Goal: Task Accomplishment & Management: Use online tool/utility

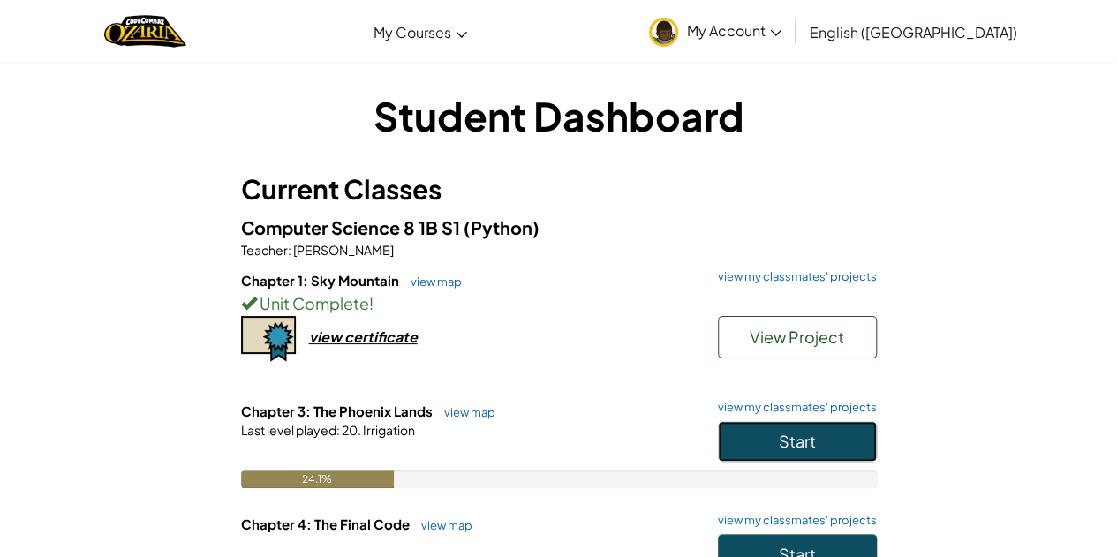
click at [775, 457] on button "Start" at bounding box center [797, 441] width 159 height 41
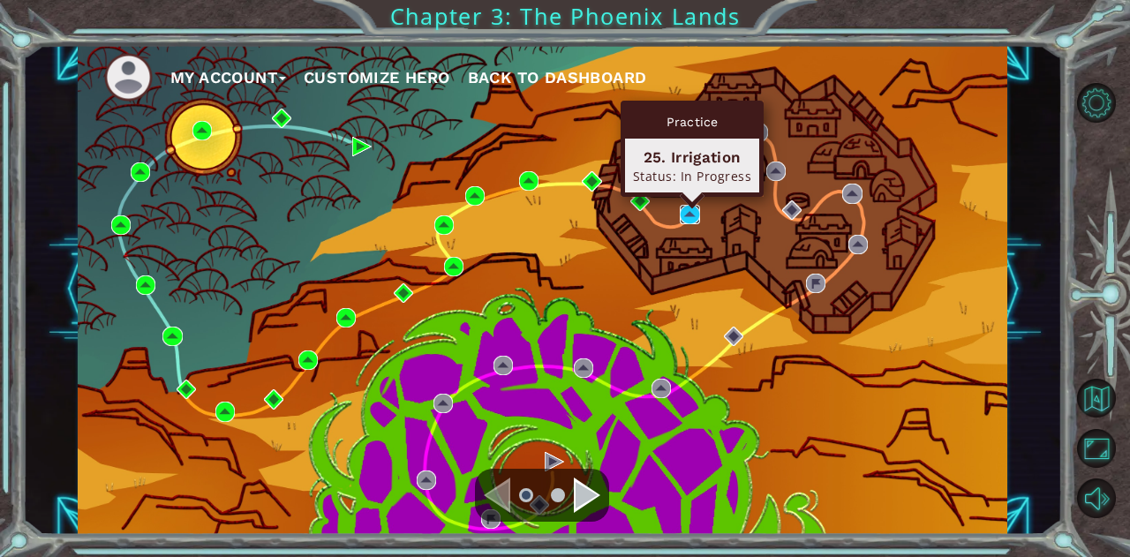
click at [685, 220] on img at bounding box center [689, 214] width 19 height 19
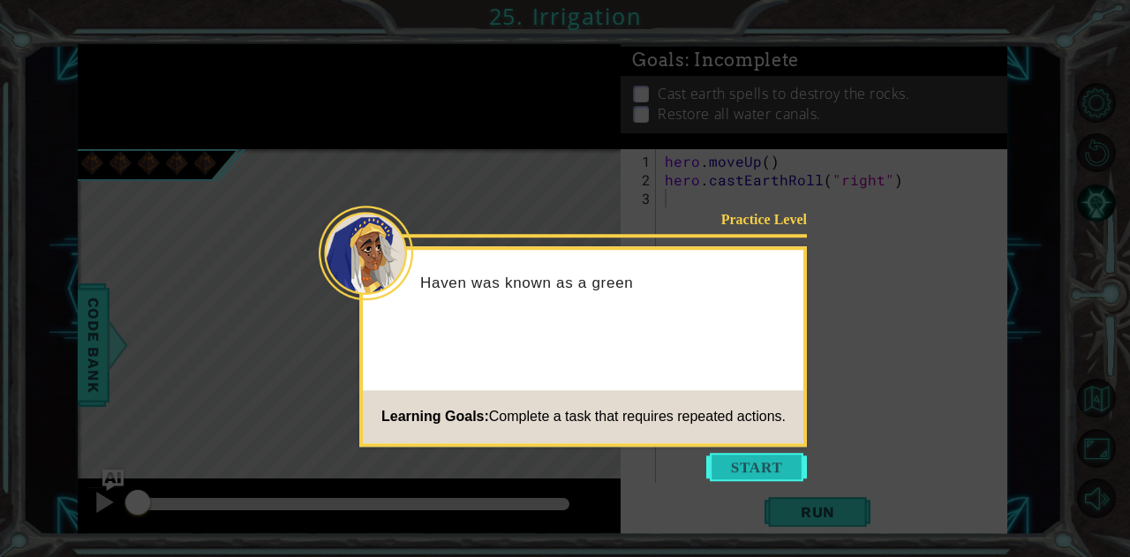
click at [759, 460] on button "Start" at bounding box center [756, 467] width 101 height 28
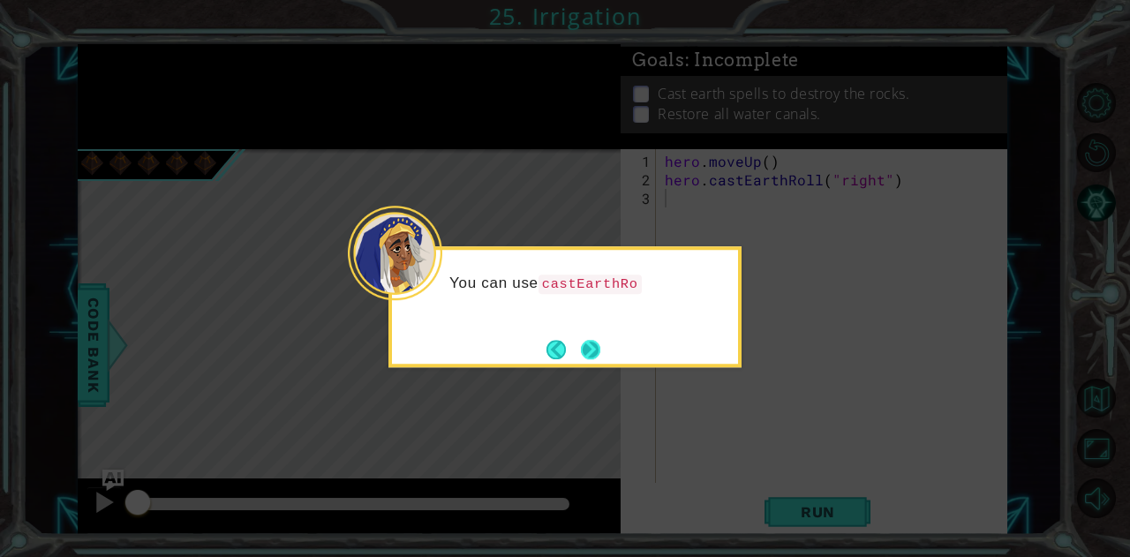
click at [600, 351] on button "Next" at bounding box center [590, 349] width 19 height 19
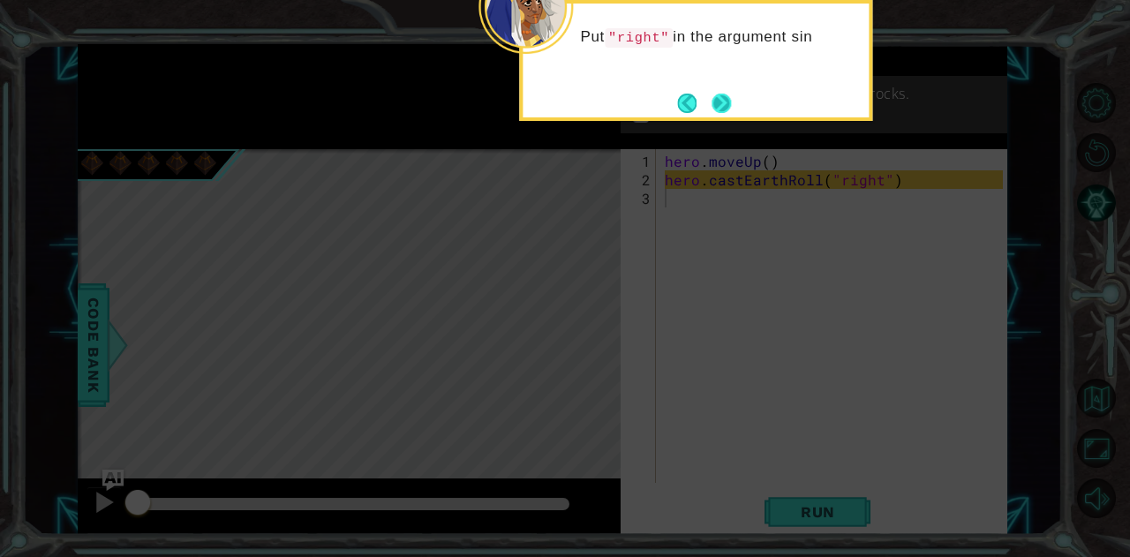
click at [717, 102] on button "Next" at bounding box center [722, 103] width 20 height 20
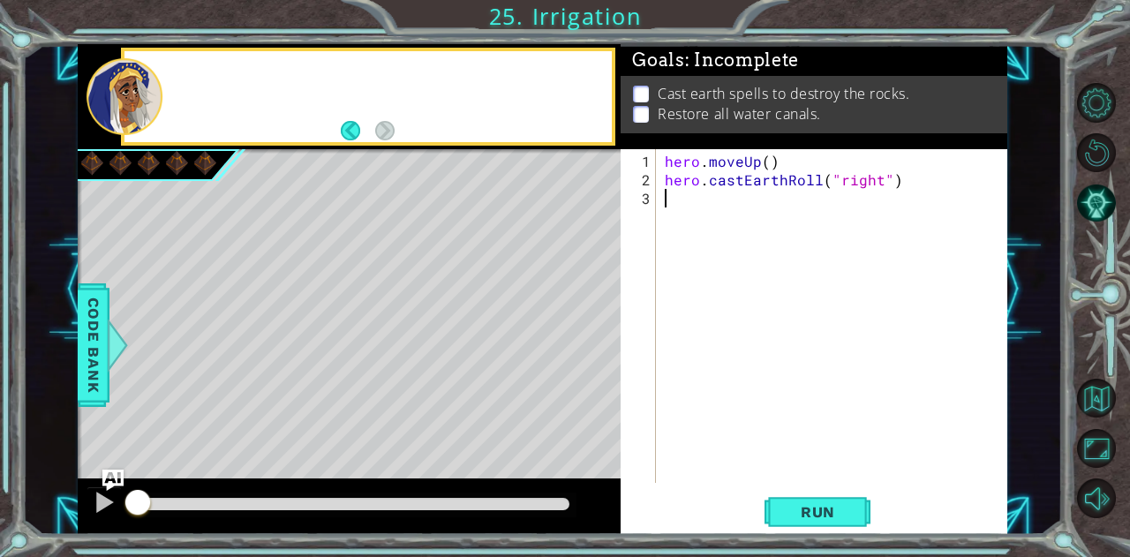
click at [717, 104] on p "Restore all water canals." at bounding box center [739, 113] width 163 height 19
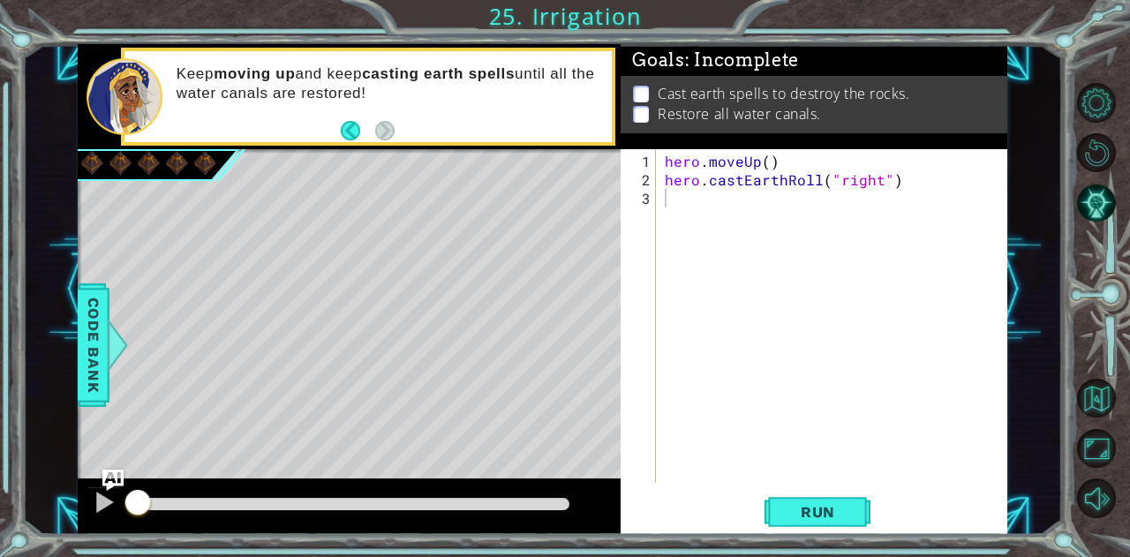
click at [109, 427] on div "Level Map" at bounding box center [486, 409] width 816 height 520
click at [85, 499] on div at bounding box center [349, 507] width 543 height 57
click at [88, 501] on button at bounding box center [104, 505] width 35 height 36
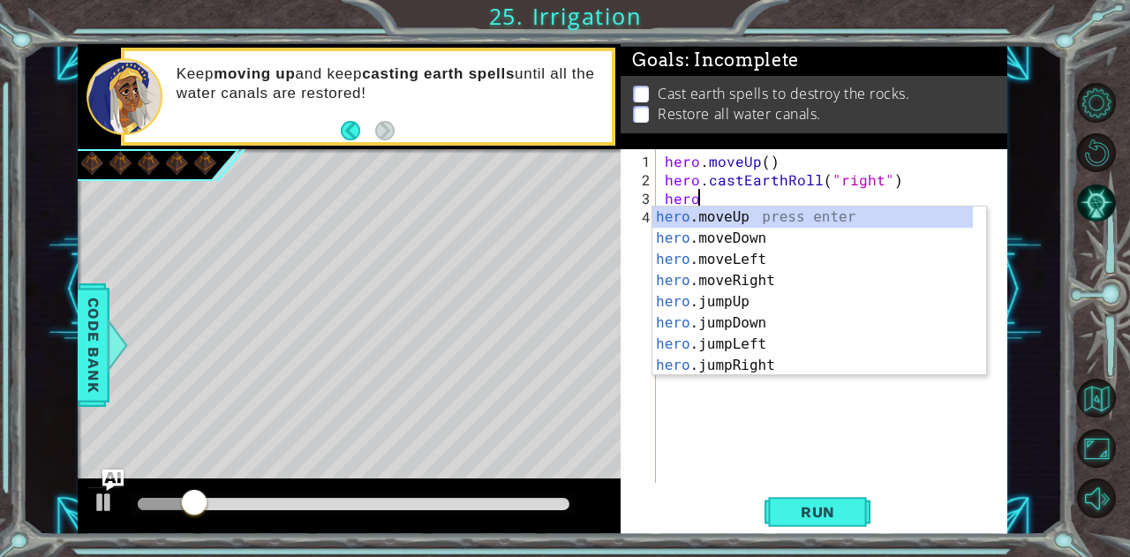
scroll to position [0, 1]
click at [689, 212] on div "hero .moveUp press enter hero .moveDown press enter hero .moveLeft press enter …" at bounding box center [813, 313] width 321 height 212
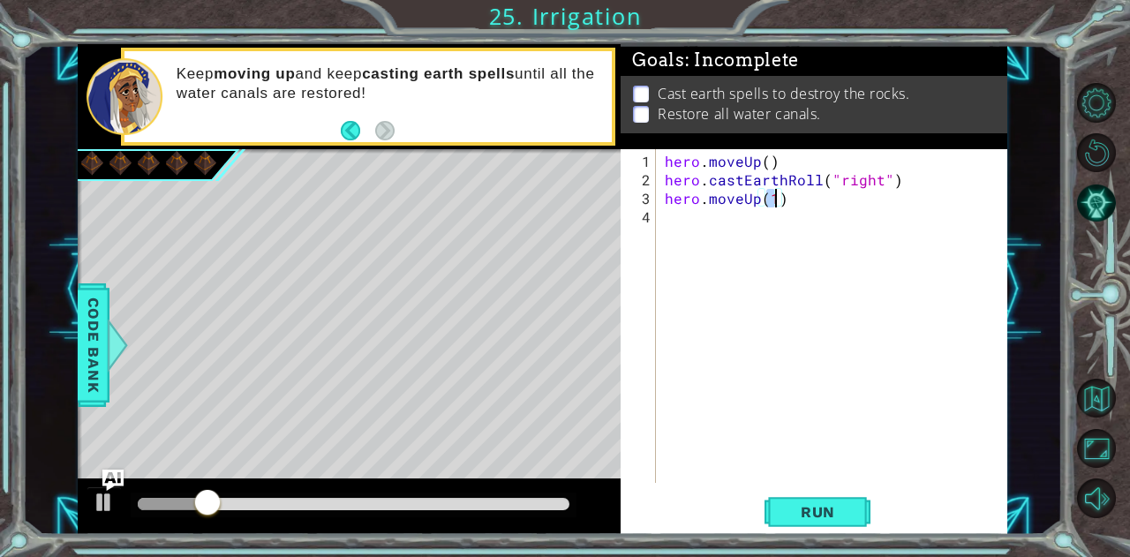
click at [689, 220] on div "hero . moveUp ( ) hero . [PERSON_NAME] ( "right" ) hero . moveUp ( 1 )" at bounding box center [836, 337] width 351 height 371
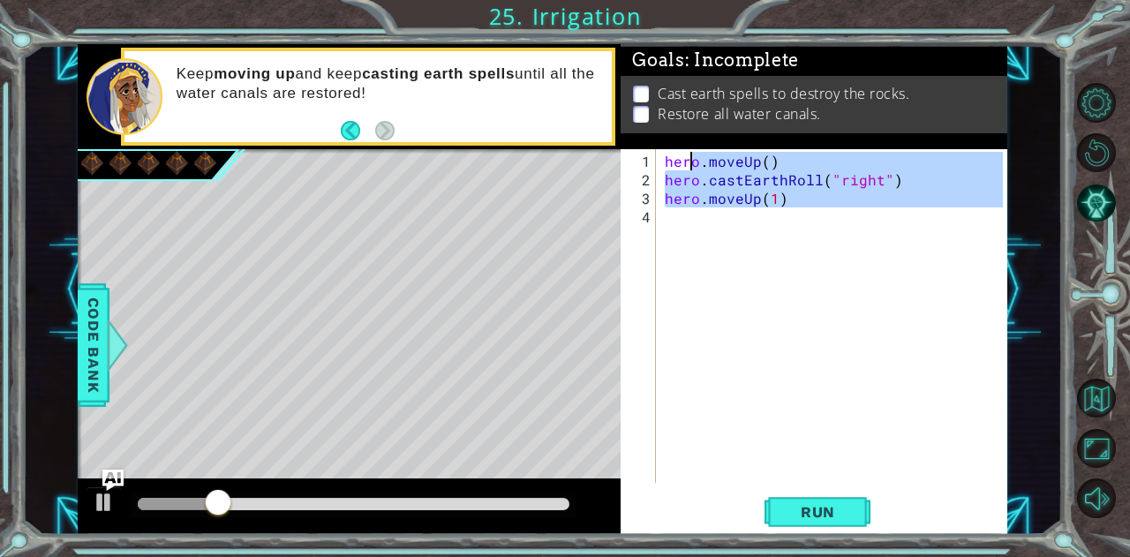
type textarea "hero.moveUp() hero.castEarthRoll("right")"
click at [689, 220] on div "hero . moveUp ( ) hero . [PERSON_NAME] ( "right" ) hero . moveUp ( 1 )" at bounding box center [832, 316] width 342 height 334
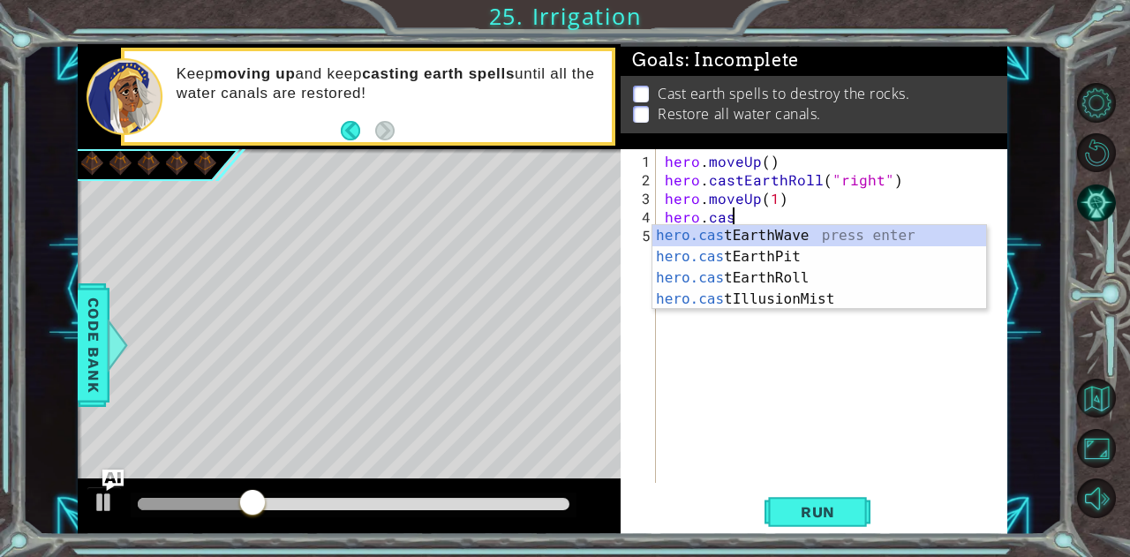
scroll to position [0, 4]
click at [735, 271] on div "hero.cast EarthWave press enter hero.cast EarthPit press enter hero.cast EarthR…" at bounding box center [820, 288] width 335 height 127
type textarea "hero.castEarthRoll("right")"
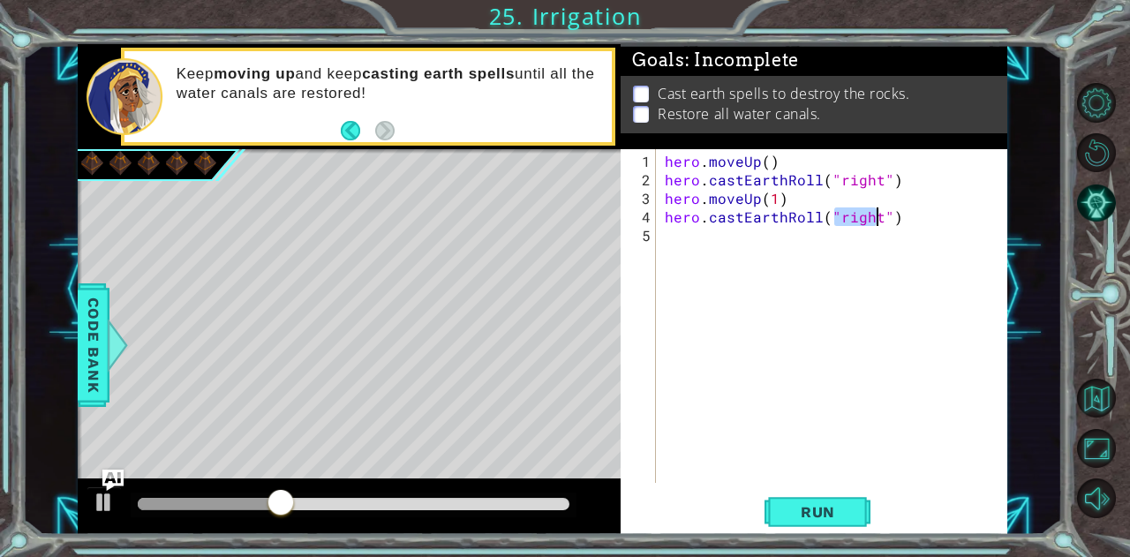
click at [797, 306] on div "hero . moveUp ( ) hero . [PERSON_NAME] ( "right" ) hero . moveUp ( 1 ) hero . c…" at bounding box center [836, 337] width 351 height 371
click at [782, 512] on button "Run" at bounding box center [818, 512] width 106 height 39
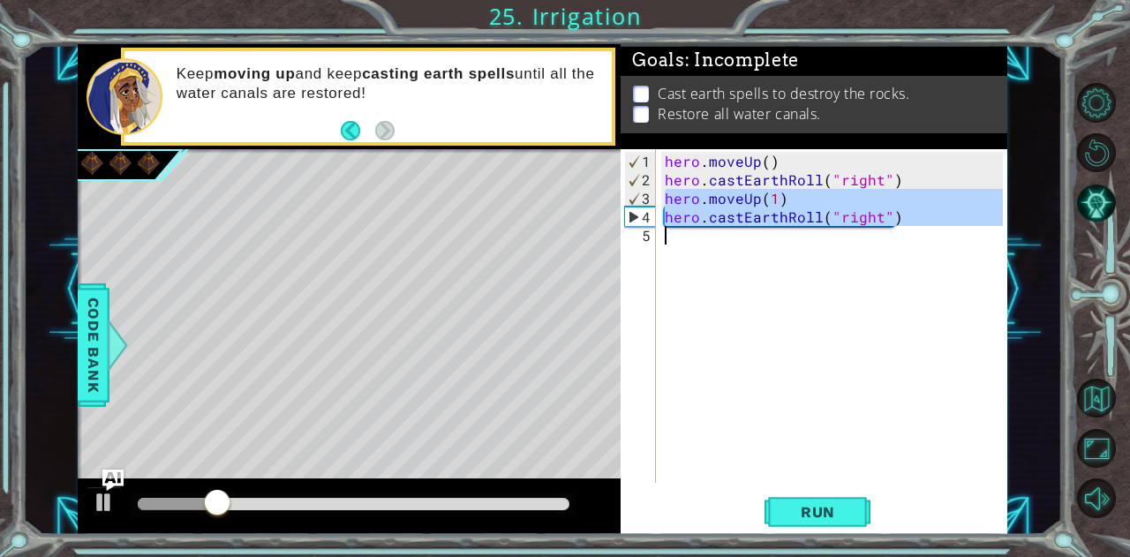
drag, startPoint x: 668, startPoint y: 193, endPoint x: 789, endPoint y: 259, distance: 137.5
click at [789, 259] on div "hero . moveUp ( ) hero . [PERSON_NAME] ( "right" ) hero . moveUp ( 1 ) hero . c…" at bounding box center [836, 337] width 351 height 371
type textarea "hero.castEarthRoll("right")"
click at [789, 259] on div "hero . moveUp ( ) hero . [PERSON_NAME] ( "right" ) hero . moveUp ( 1 ) hero . c…" at bounding box center [832, 316] width 342 height 334
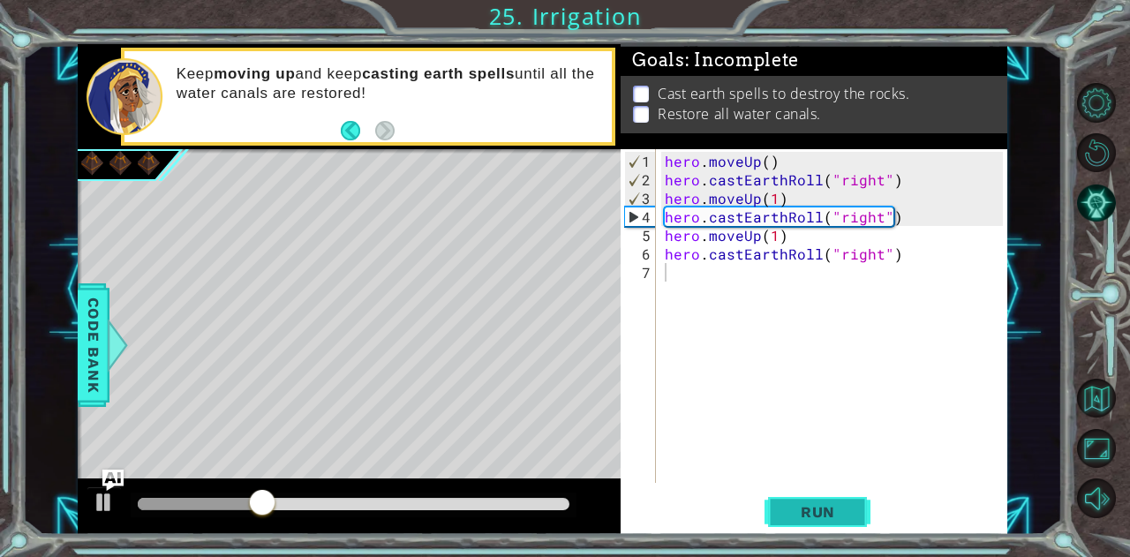
click at [785, 495] on button "Run" at bounding box center [818, 512] width 106 height 39
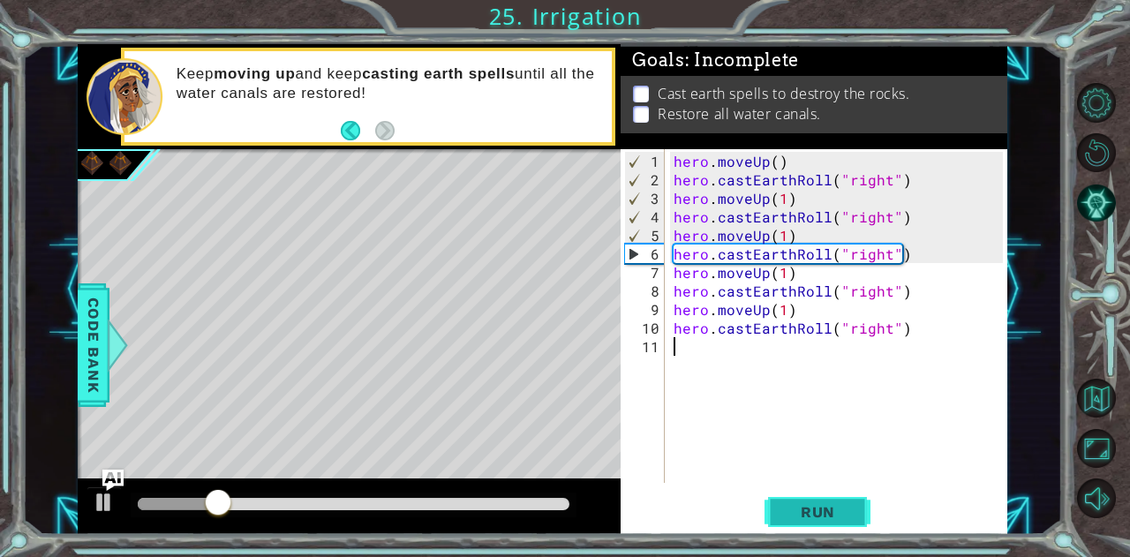
click at [797, 512] on span "Run" at bounding box center [818, 512] width 70 height 18
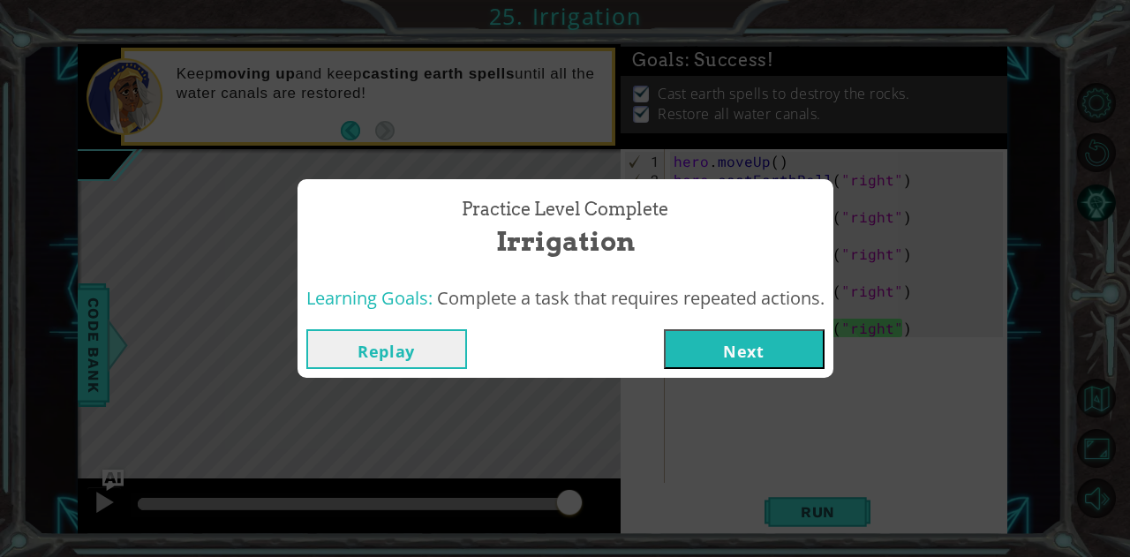
click at [751, 347] on button "Next" at bounding box center [744, 349] width 161 height 40
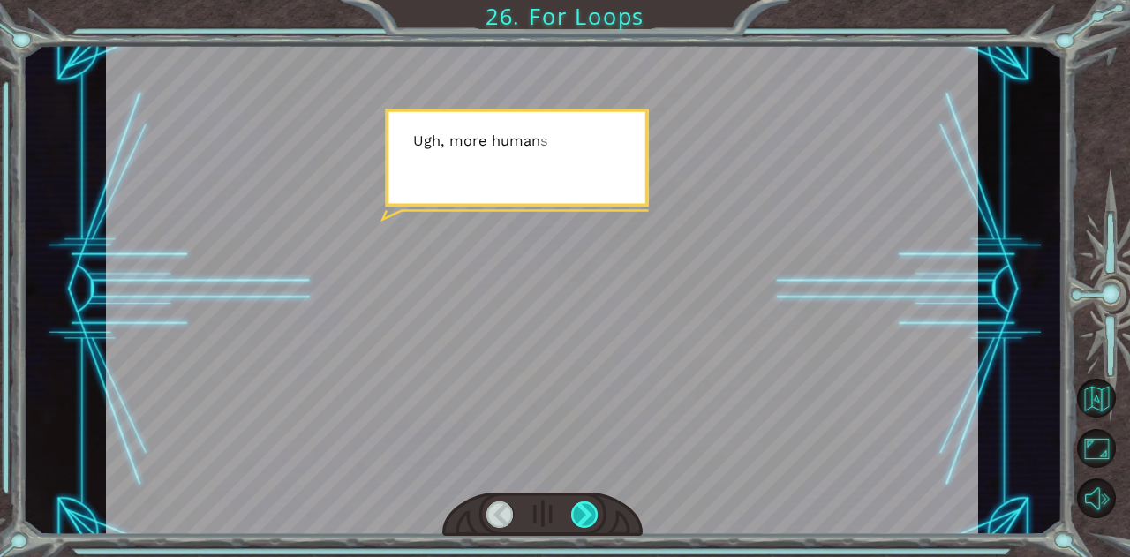
click at [578, 511] on div at bounding box center [584, 515] width 27 height 26
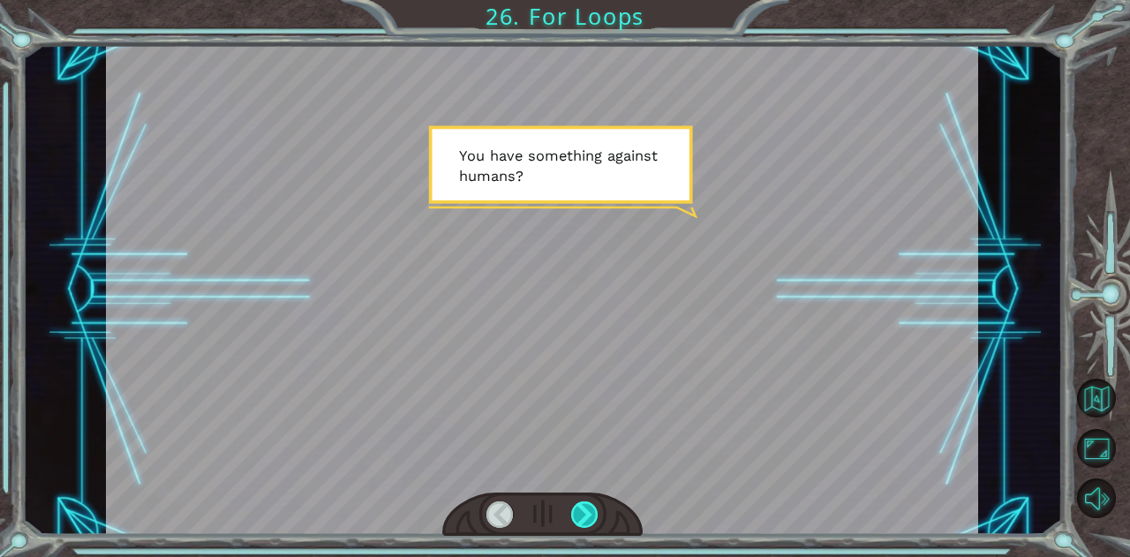
click at [578, 511] on div at bounding box center [584, 515] width 27 height 26
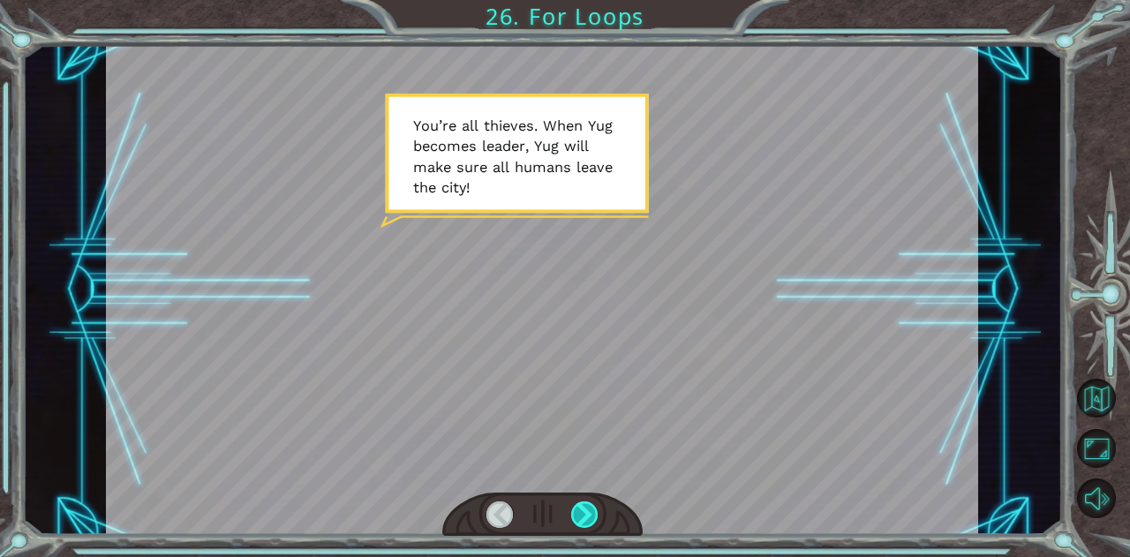
click at [578, 511] on div at bounding box center [584, 515] width 27 height 26
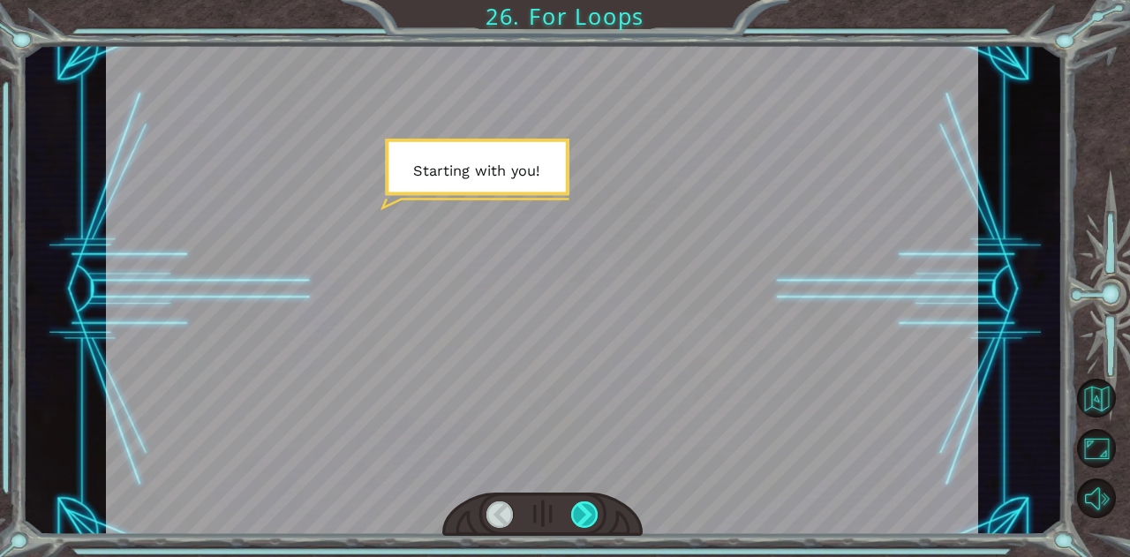
click at [578, 511] on div at bounding box center [584, 515] width 27 height 26
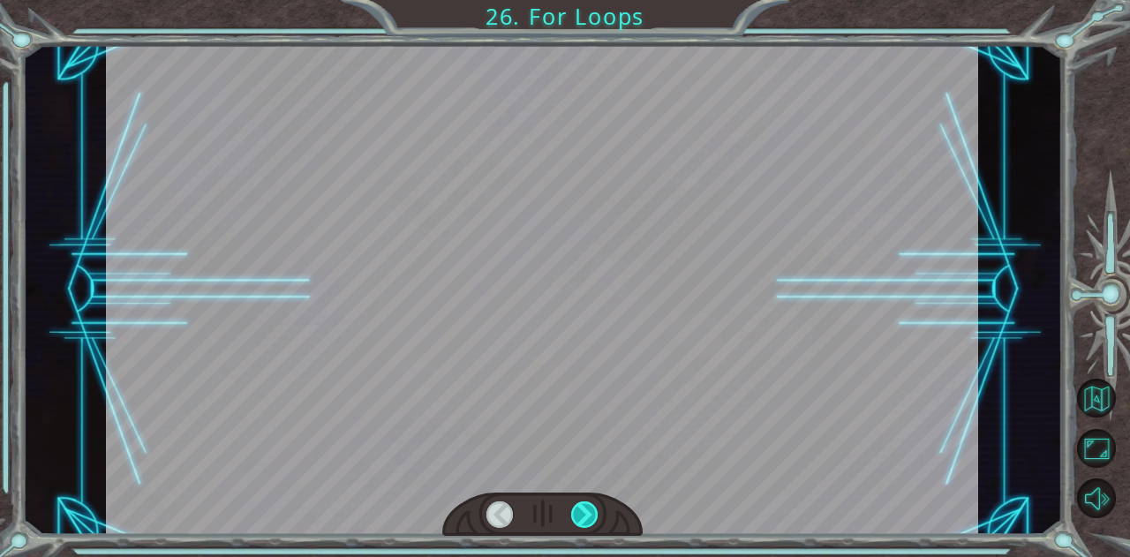
click at [578, 511] on div at bounding box center [584, 515] width 27 height 26
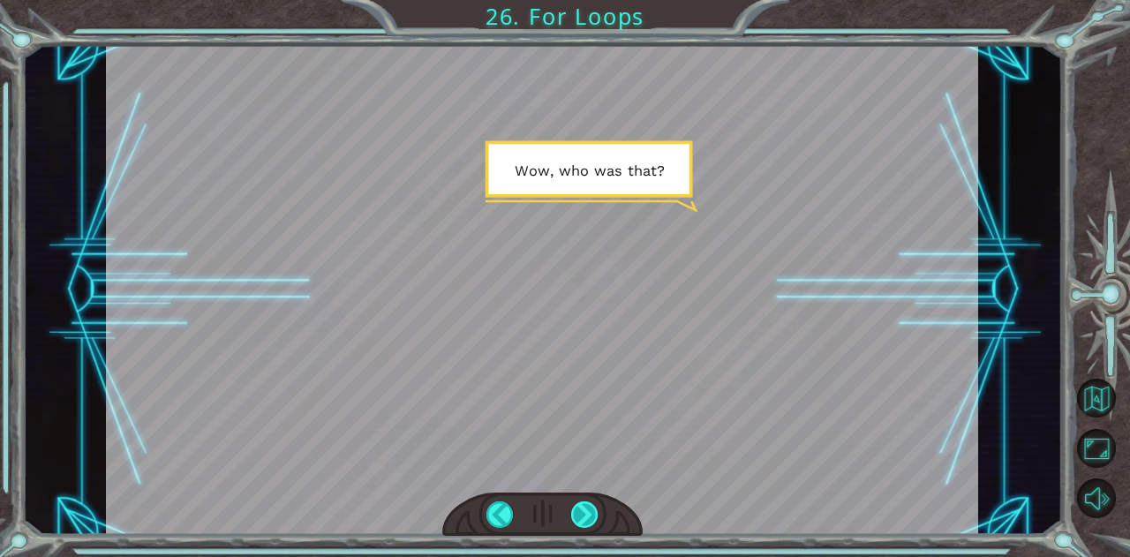
click at [578, 511] on div at bounding box center [584, 515] width 27 height 26
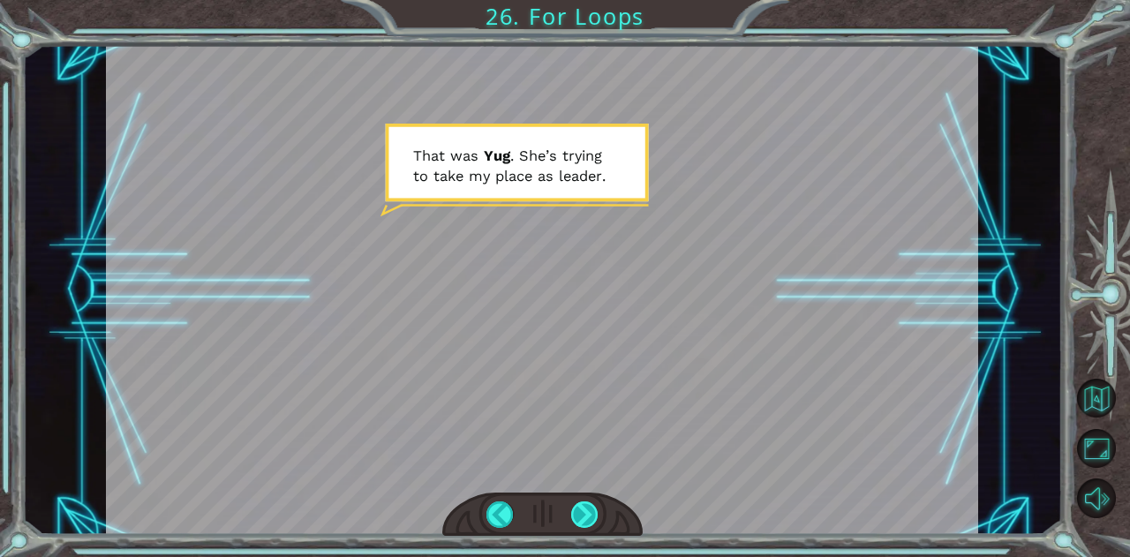
click at [576, 512] on div at bounding box center [584, 515] width 27 height 26
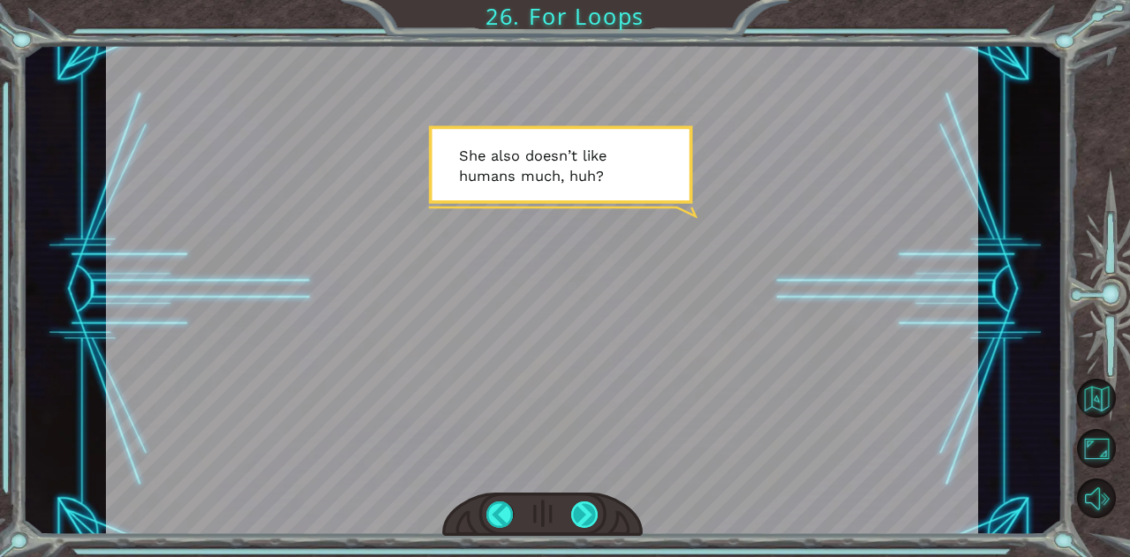
click at [576, 512] on div at bounding box center [584, 515] width 27 height 26
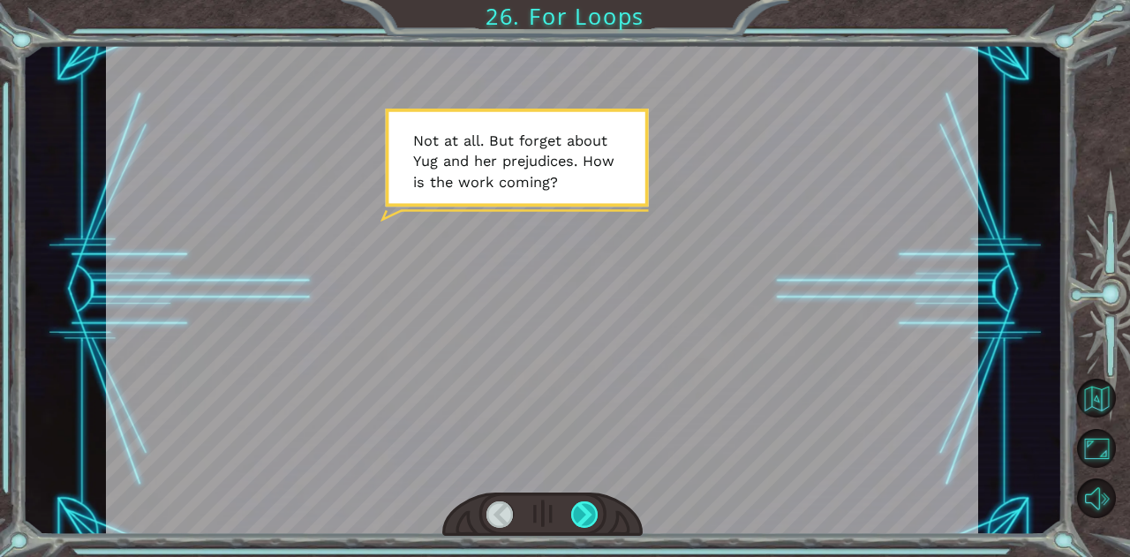
click at [576, 512] on div at bounding box center [584, 515] width 27 height 26
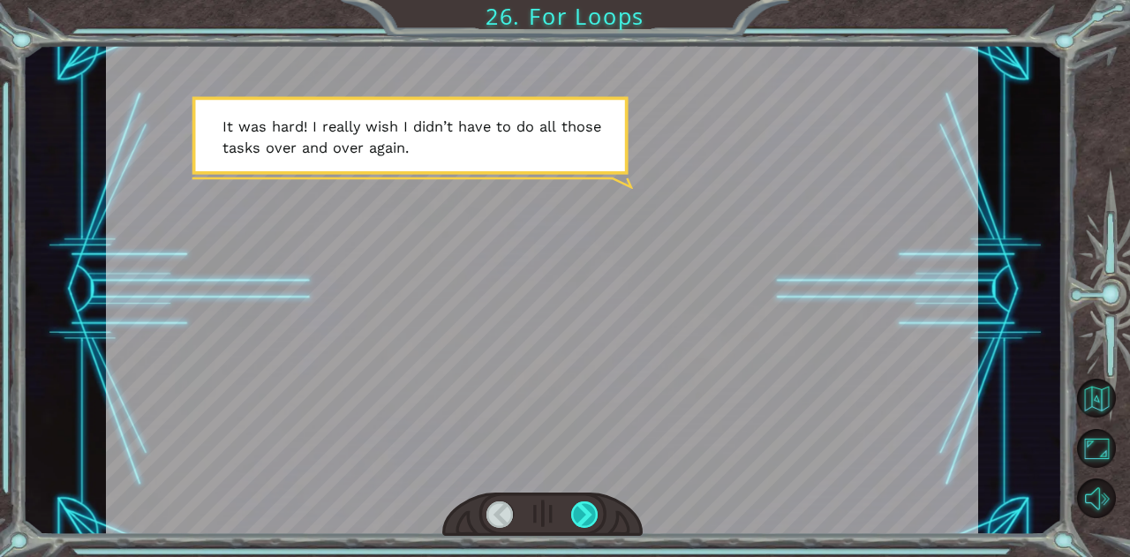
click at [576, 512] on div at bounding box center [584, 515] width 27 height 26
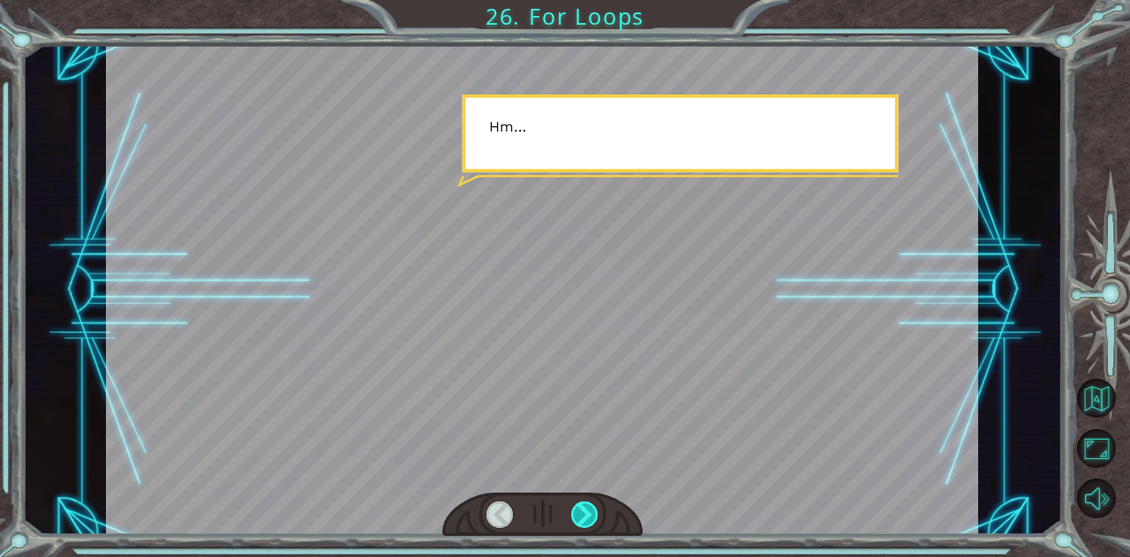
click at [576, 512] on div at bounding box center [584, 515] width 27 height 26
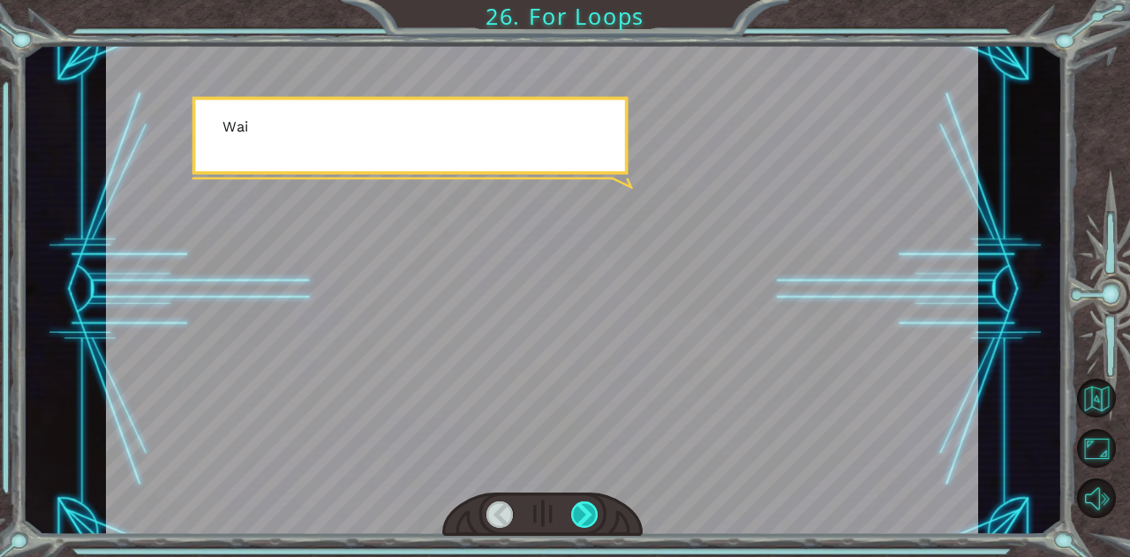
click at [576, 512] on div at bounding box center [584, 515] width 27 height 26
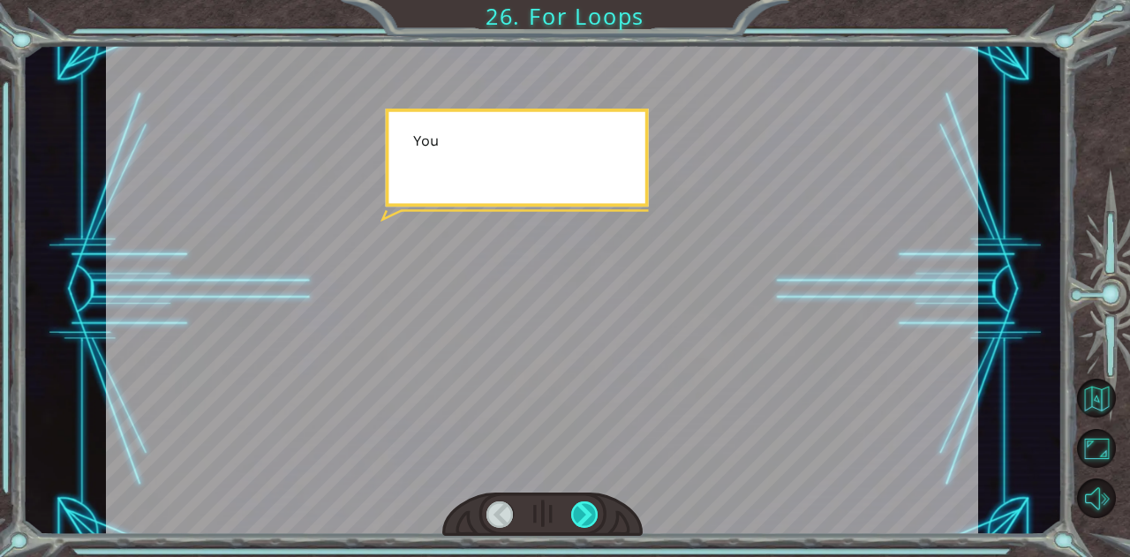
click at [576, 512] on div at bounding box center [584, 515] width 27 height 26
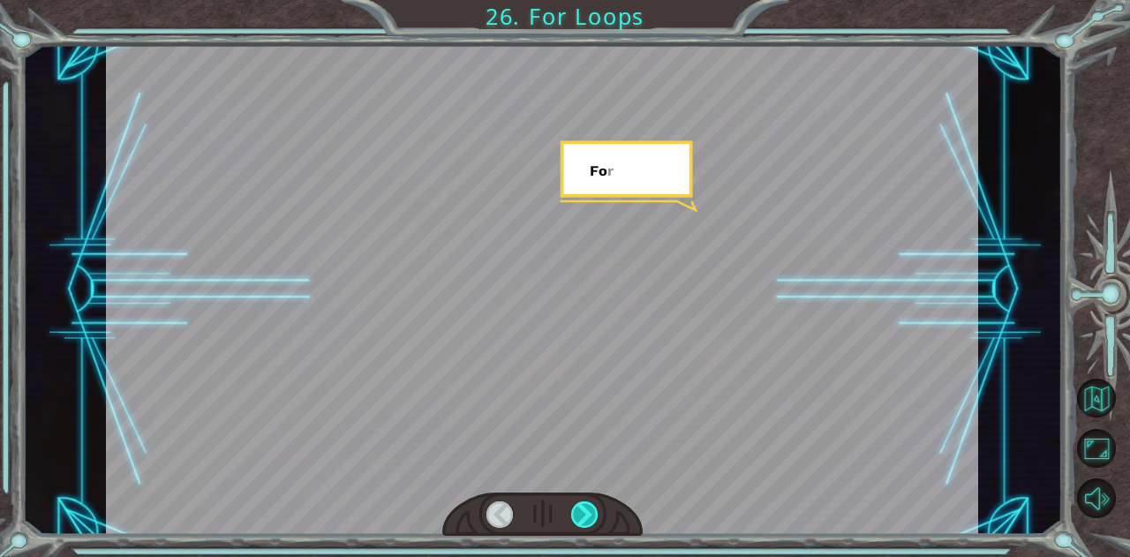
click at [576, 512] on div at bounding box center [584, 515] width 27 height 26
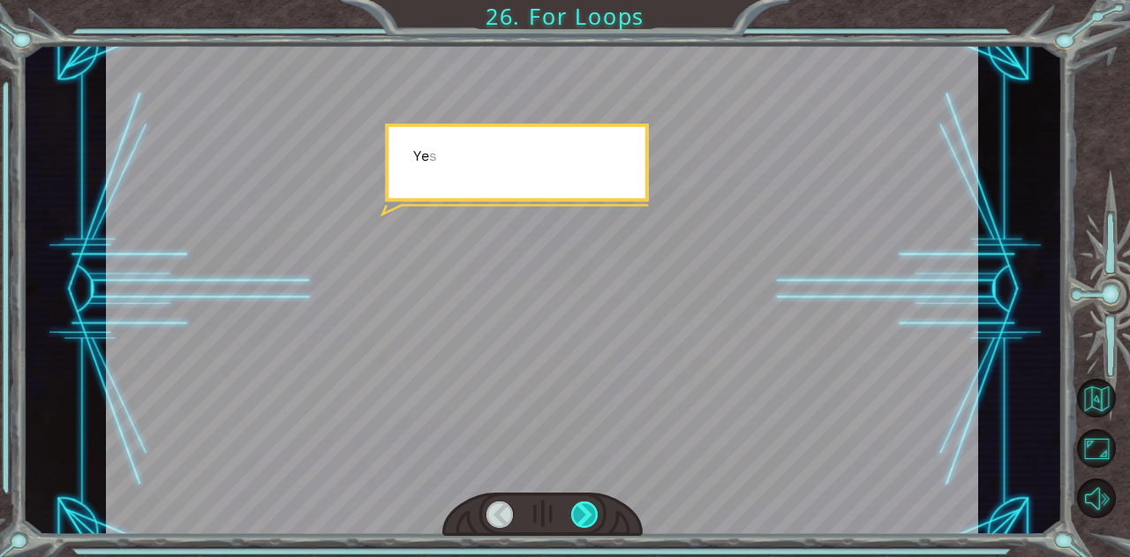
click at [576, 512] on div at bounding box center [584, 515] width 27 height 26
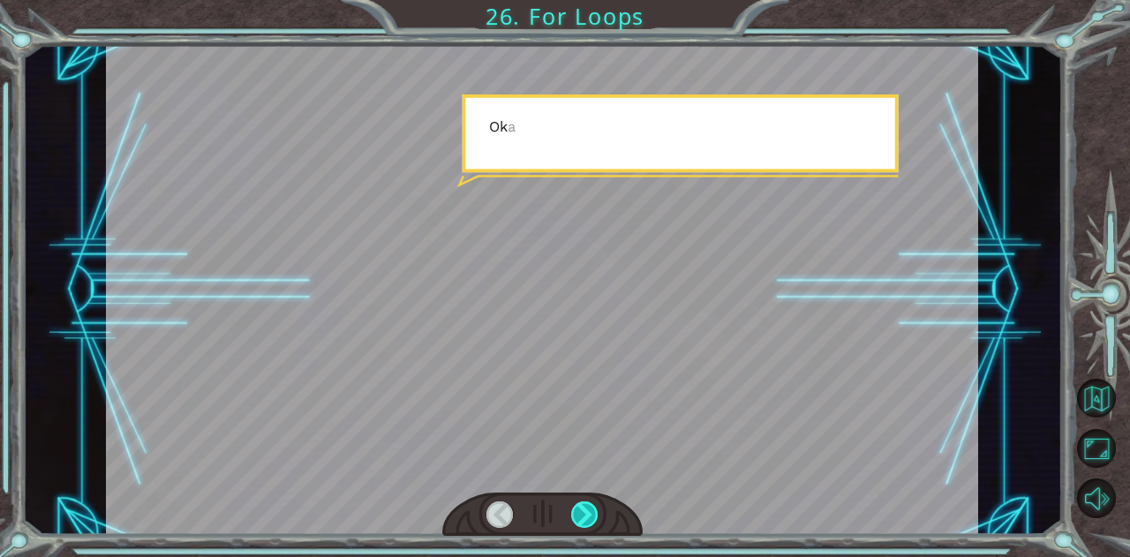
click at [576, 512] on div at bounding box center [584, 515] width 27 height 26
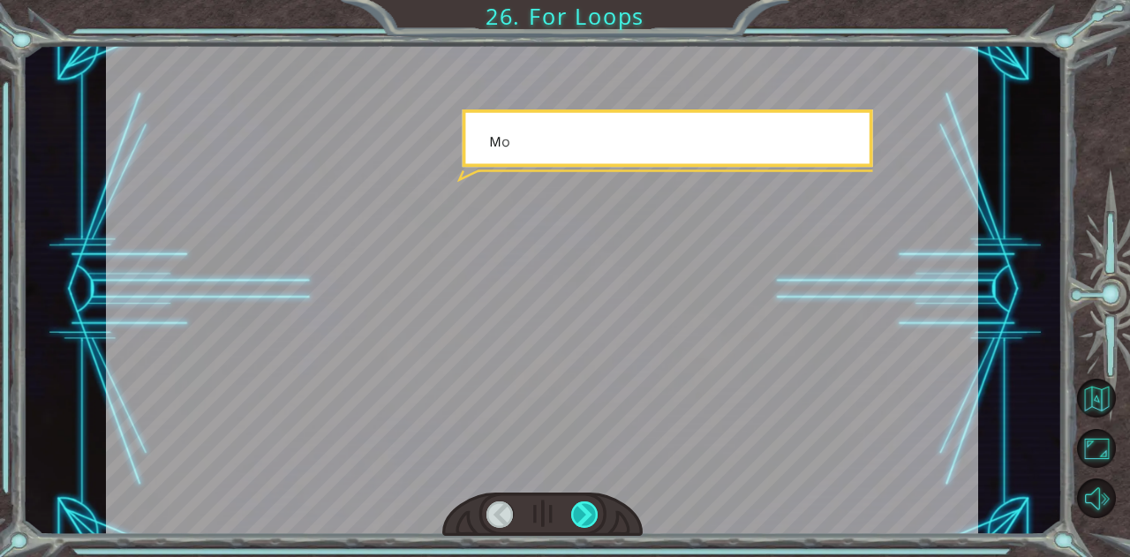
click at [576, 512] on div at bounding box center [584, 515] width 27 height 26
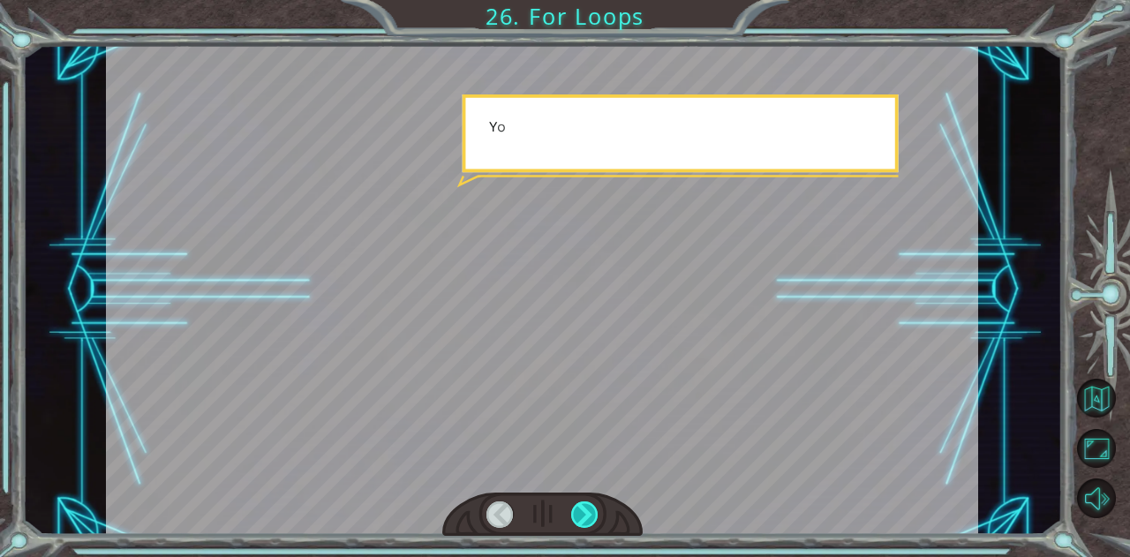
click at [576, 512] on div at bounding box center [584, 515] width 27 height 26
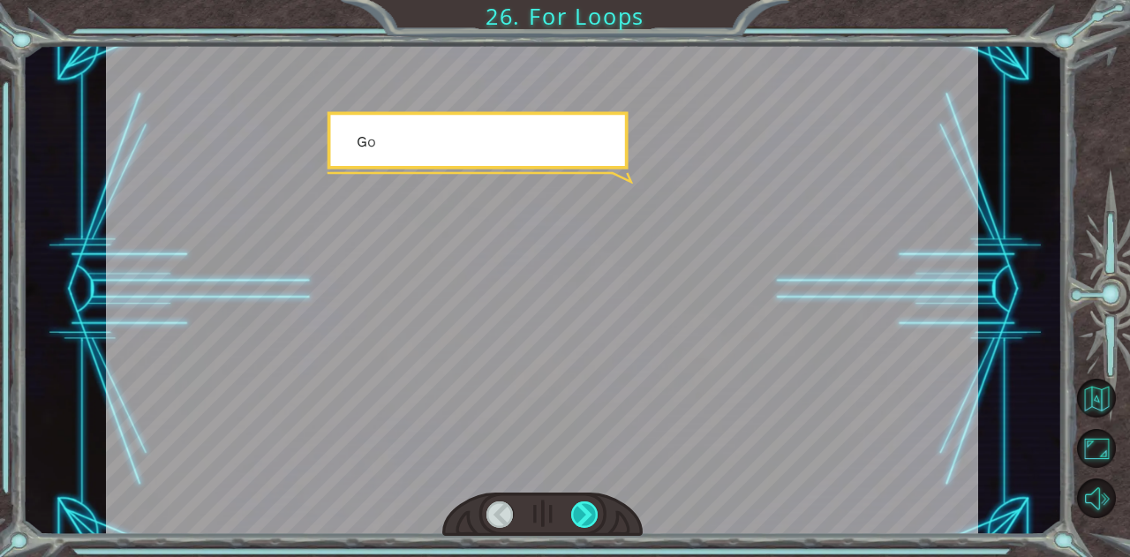
click at [576, 512] on div at bounding box center [584, 515] width 27 height 26
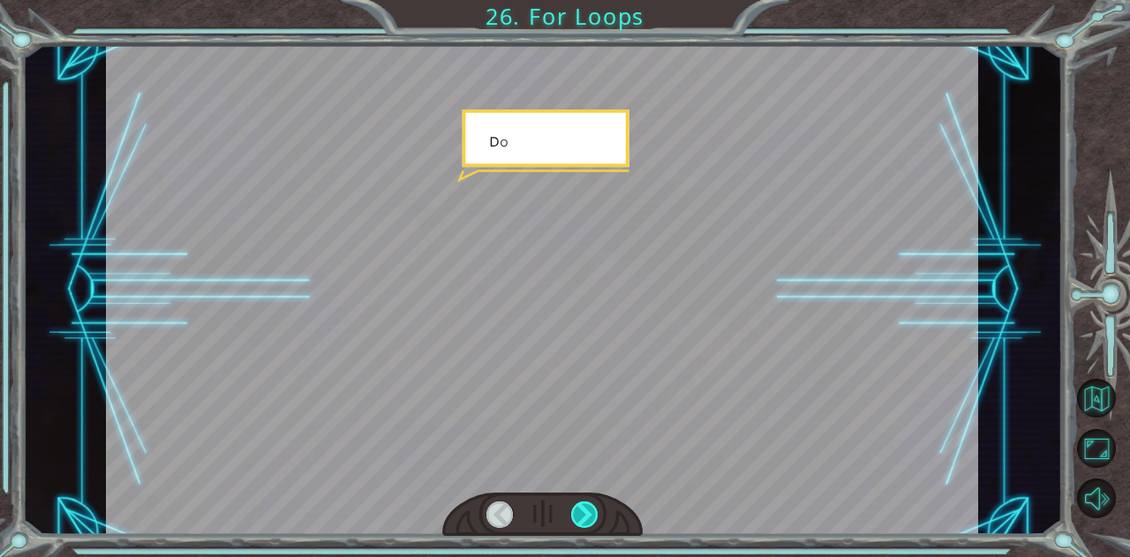
click at [576, 512] on div at bounding box center [584, 515] width 27 height 26
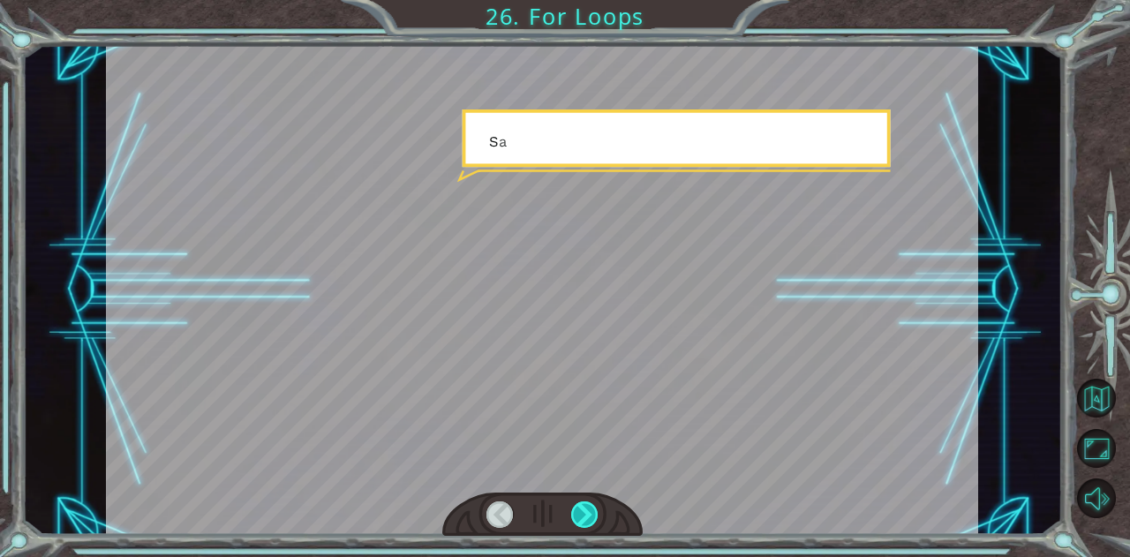
click at [576, 512] on div at bounding box center [584, 515] width 27 height 26
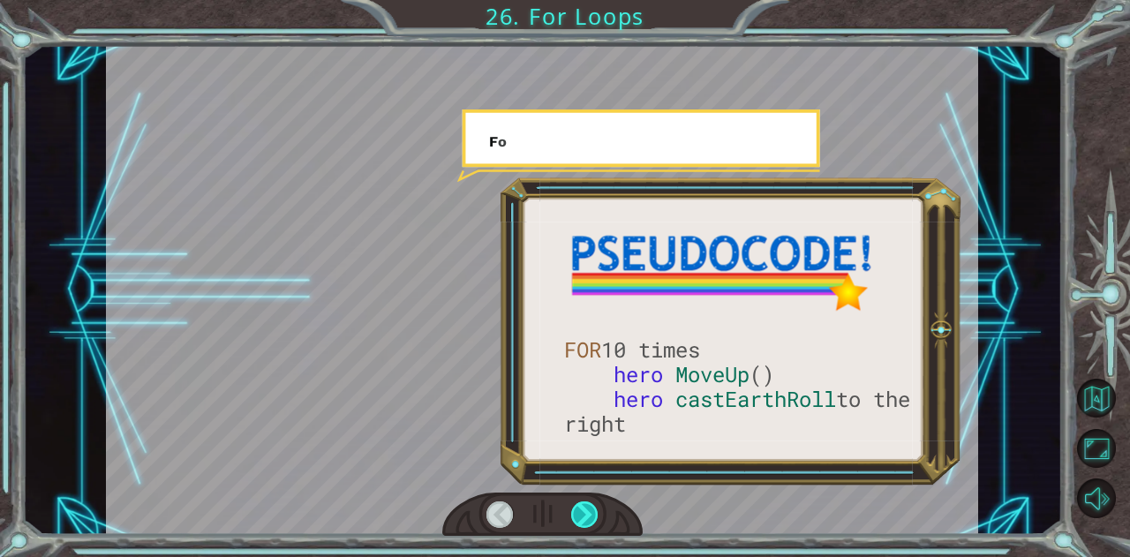
click at [576, 512] on div at bounding box center [584, 515] width 27 height 26
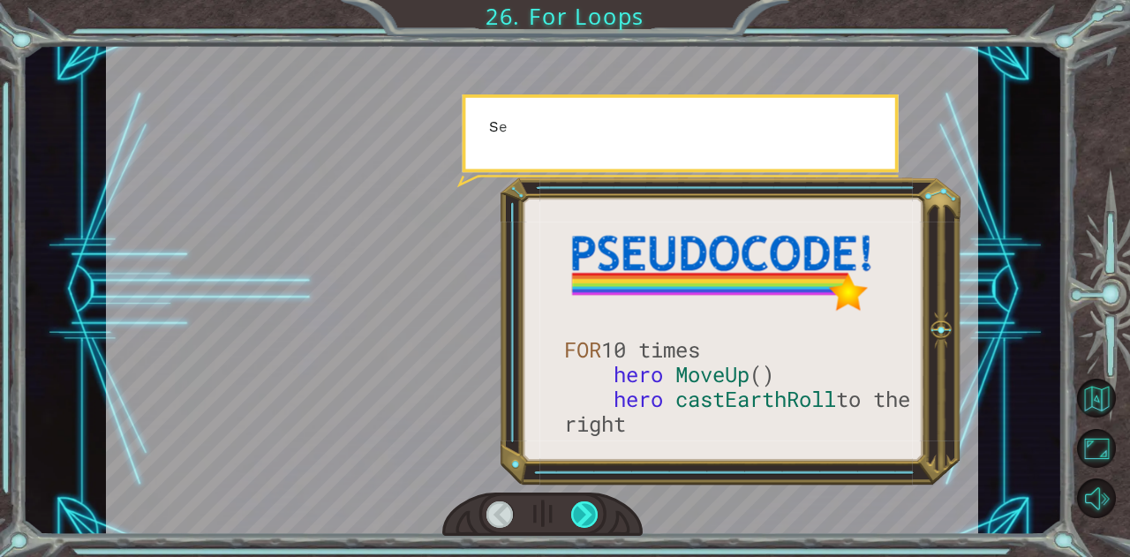
click at [576, 512] on div at bounding box center [584, 515] width 27 height 26
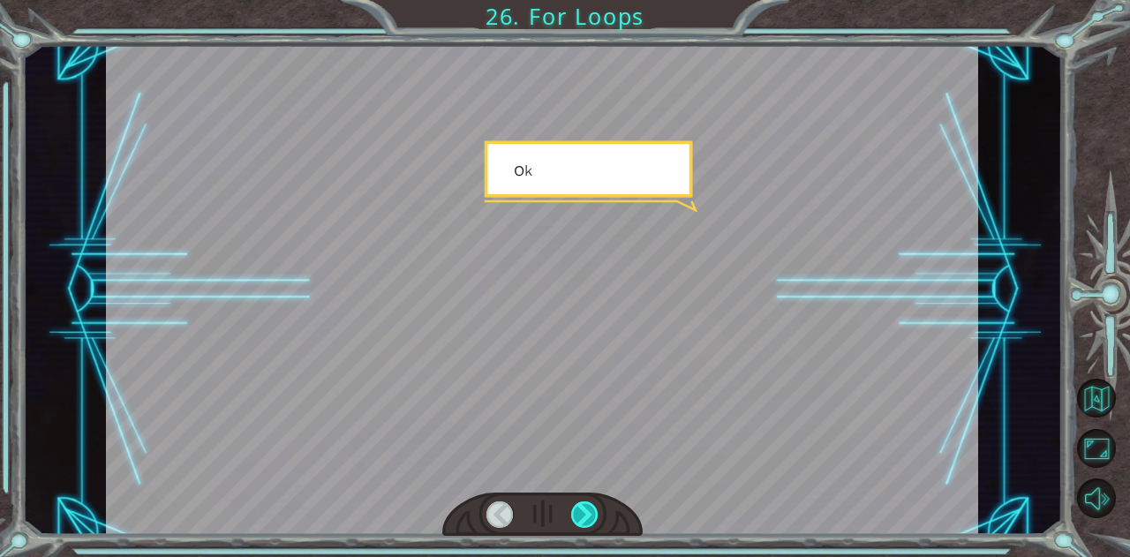
click at [576, 512] on div at bounding box center [584, 515] width 27 height 26
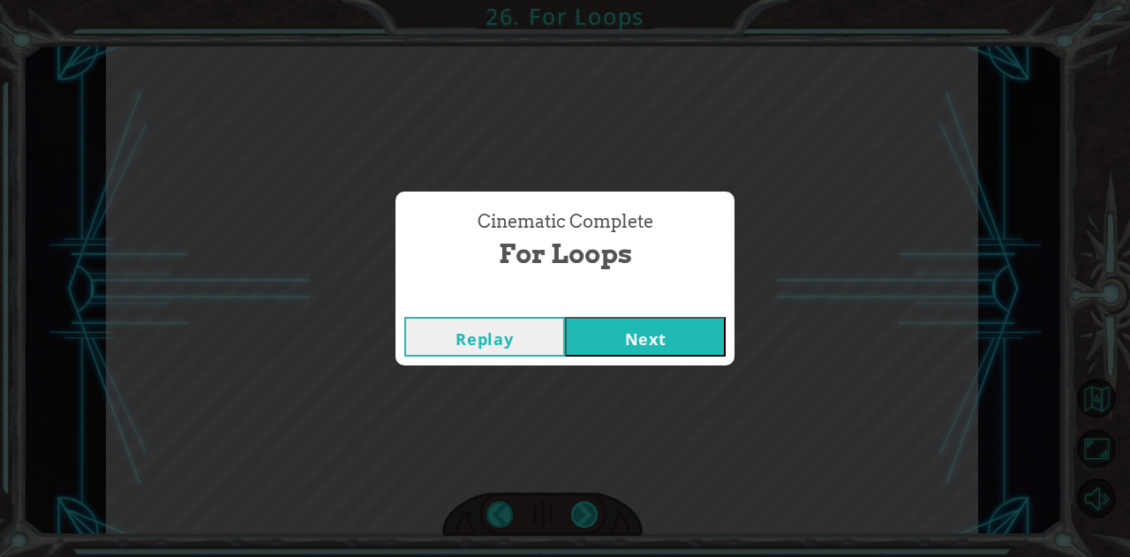
click at [576, 0] on div "FOR 10 times hero MoveUp () hero [PERSON_NAME] to the right U g h , m o r e h u…" at bounding box center [565, 0] width 1130 height 0
drag, startPoint x: 576, startPoint y: 512, endPoint x: 593, endPoint y: 339, distance: 174.0
click at [593, 339] on div "Cinematic Complete For Loops Replay Next" at bounding box center [565, 278] width 1130 height 557
click at [593, 339] on button "Next" at bounding box center [645, 337] width 161 height 40
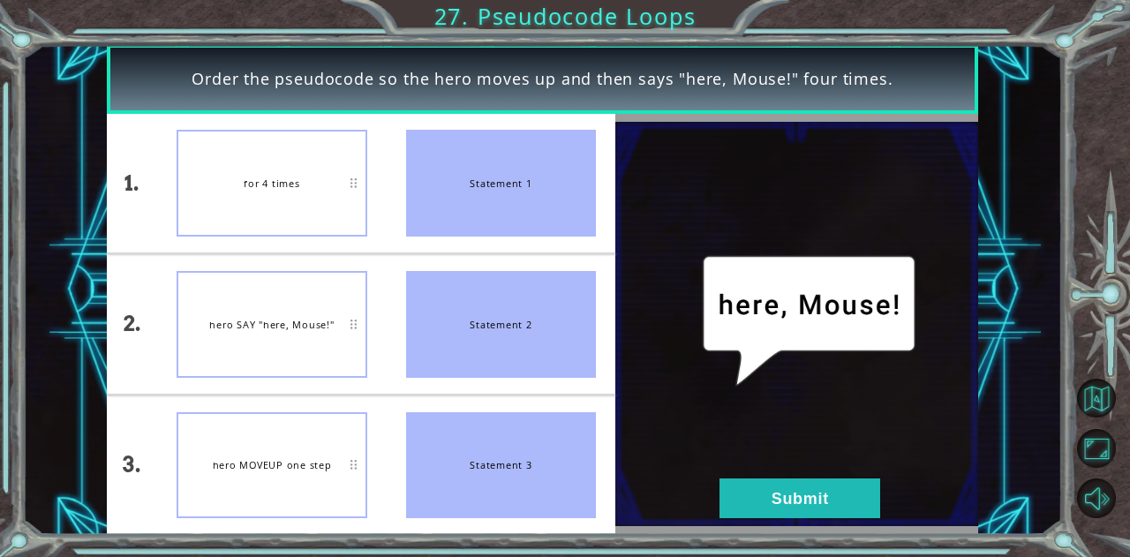
drag, startPoint x: 438, startPoint y: 211, endPoint x: 444, endPoint y: 291, distance: 80.6
click at [444, 291] on ul "Statement 1 Statement 2 Statement 3" at bounding box center [502, 324] width 230 height 421
drag, startPoint x: 454, startPoint y: 172, endPoint x: 442, endPoint y: 232, distance: 61.3
click at [442, 232] on div "Statement 1" at bounding box center [501, 183] width 191 height 107
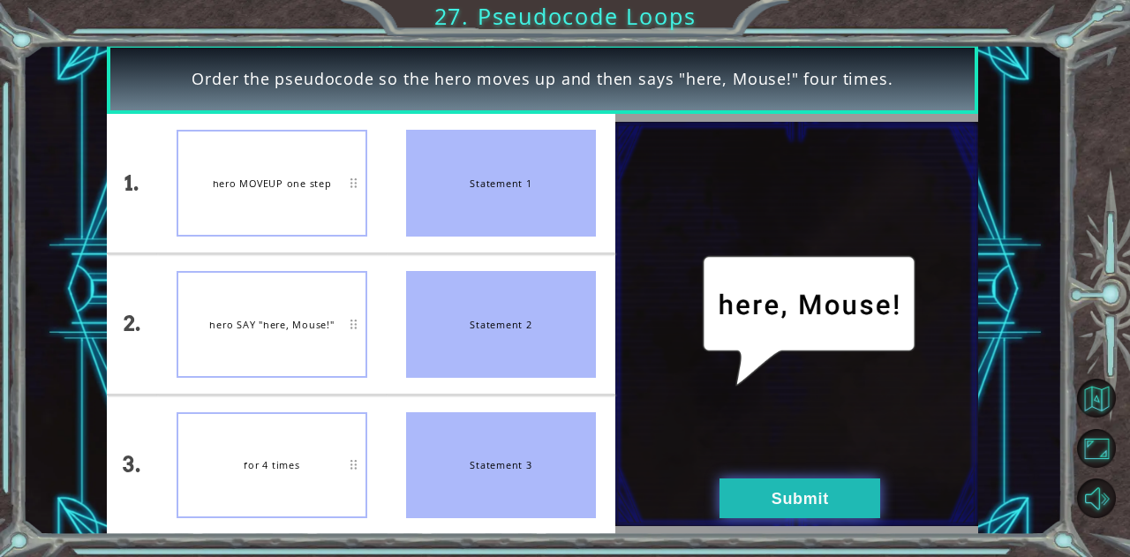
click at [745, 495] on button "Submit" at bounding box center [800, 499] width 161 height 40
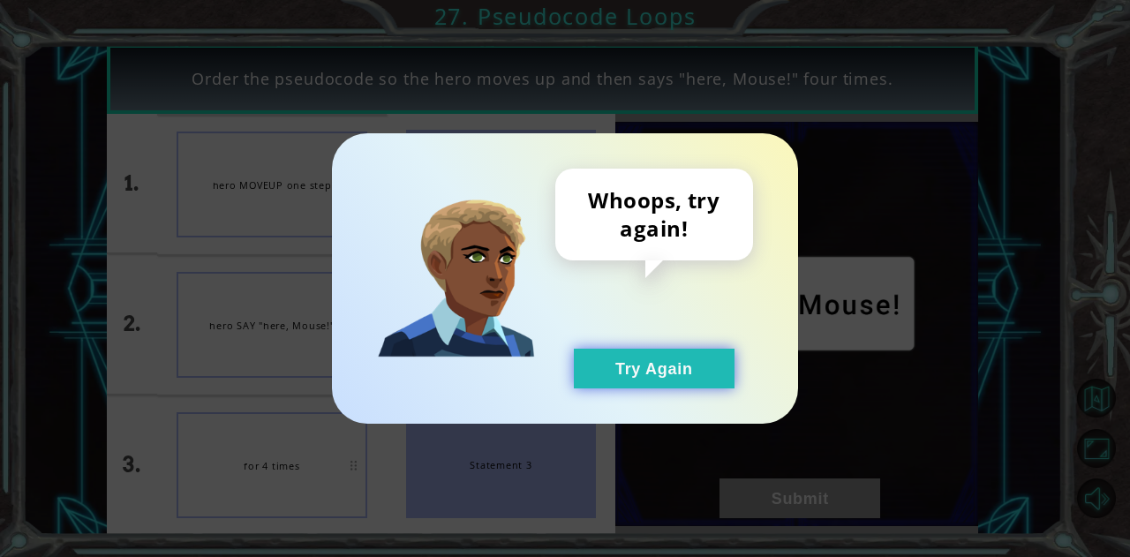
click at [629, 381] on button "Try Again" at bounding box center [654, 369] width 161 height 40
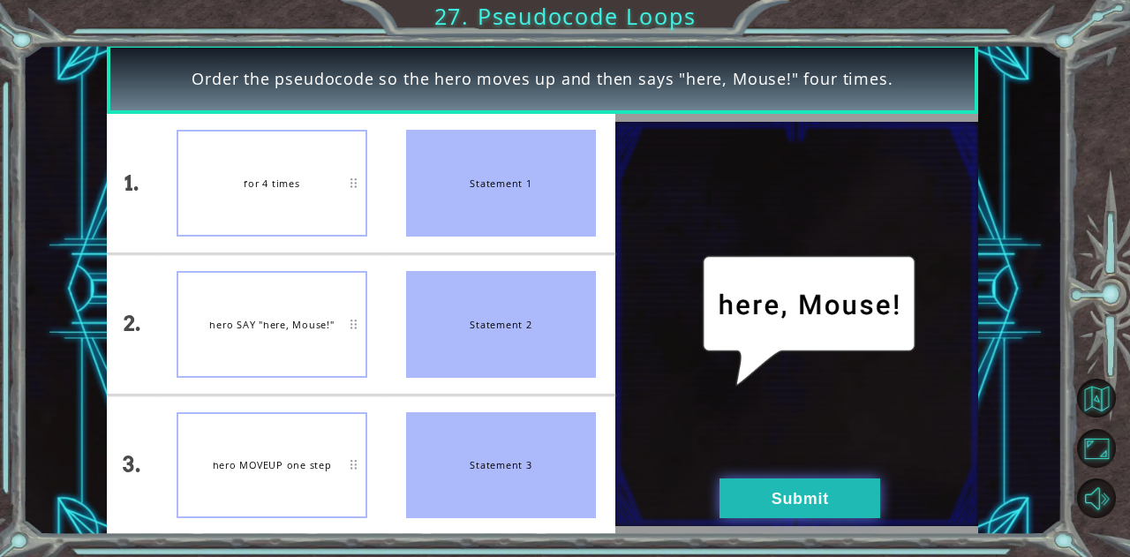
click at [767, 494] on button "Submit" at bounding box center [800, 499] width 161 height 40
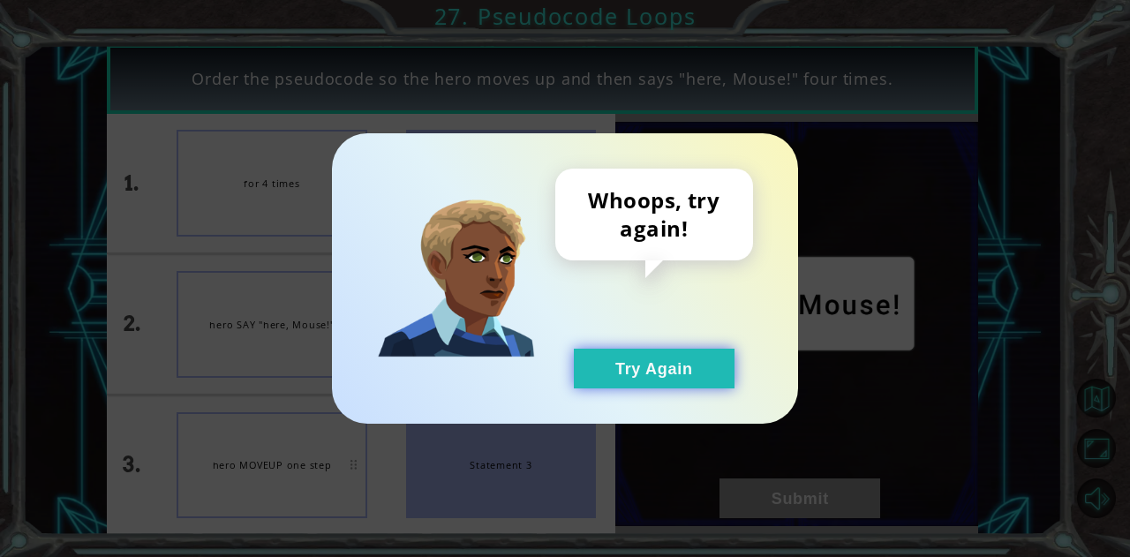
click at [721, 374] on button "Try Again" at bounding box center [654, 369] width 161 height 40
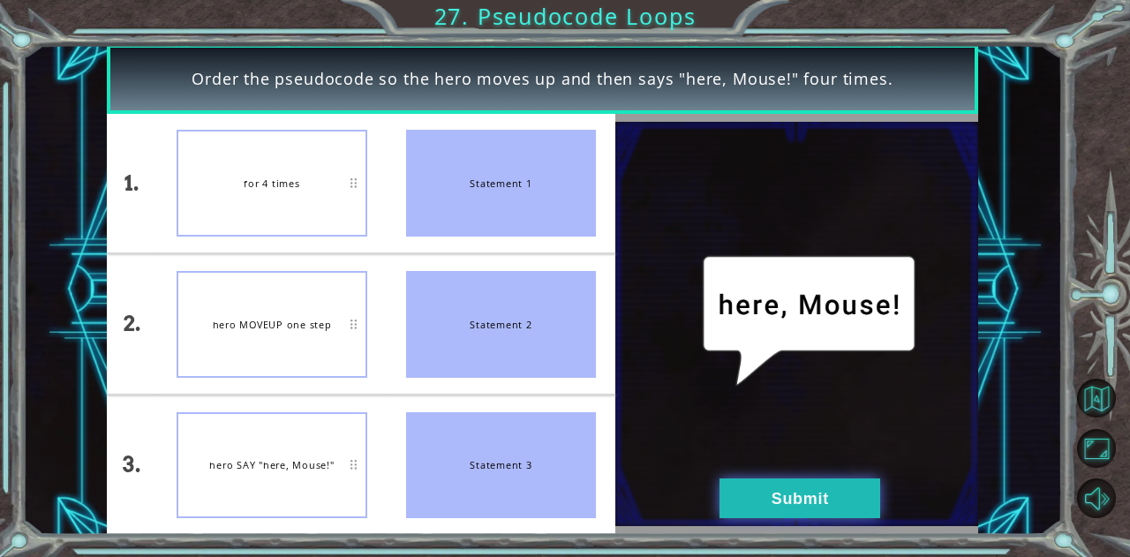
click at [733, 502] on button "Submit" at bounding box center [800, 499] width 161 height 40
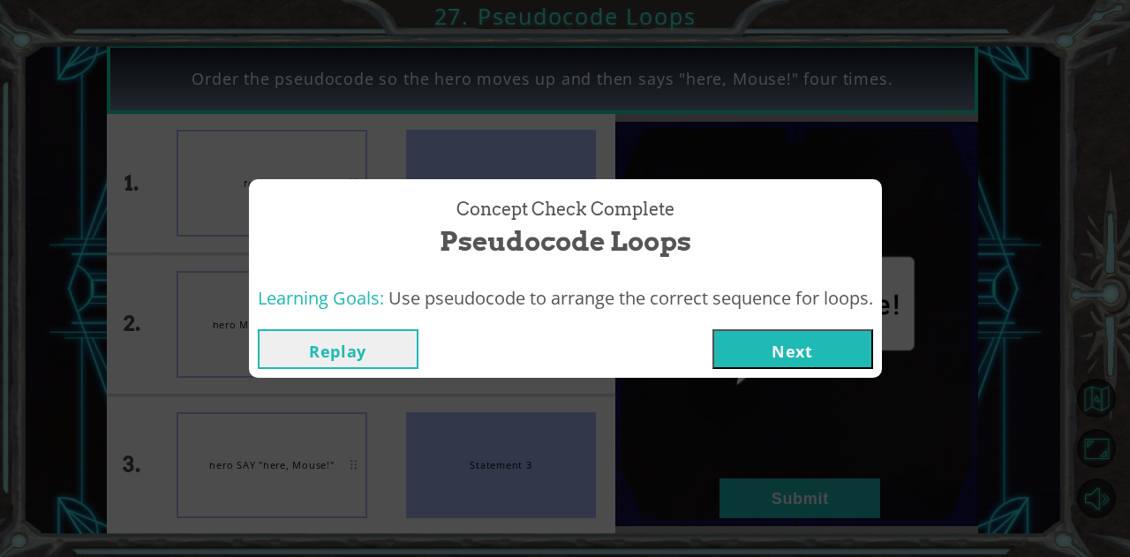
click at [783, 349] on button "Next" at bounding box center [793, 349] width 161 height 40
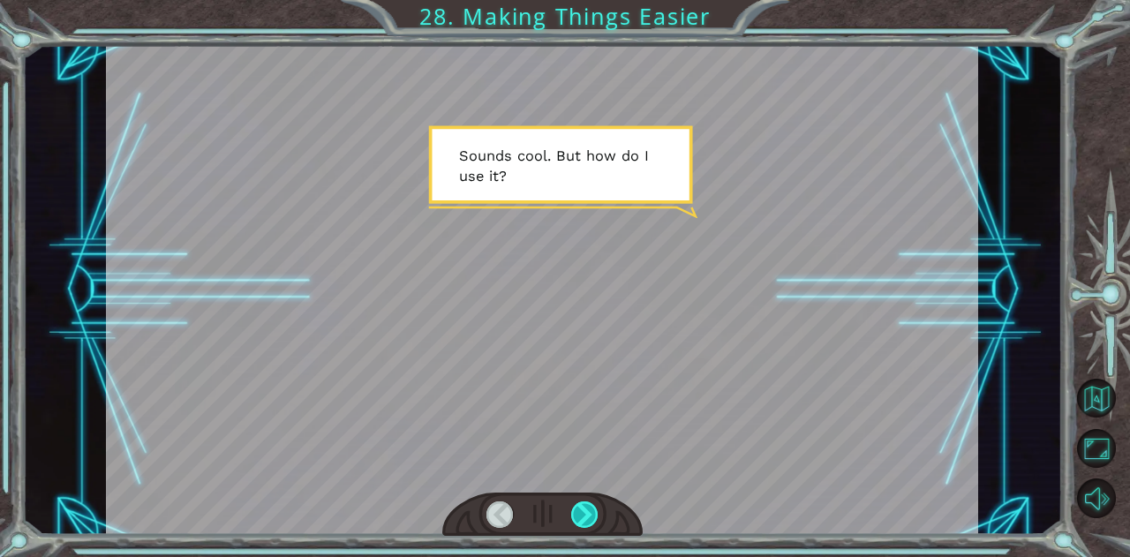
click at [579, 514] on div at bounding box center [584, 515] width 27 height 26
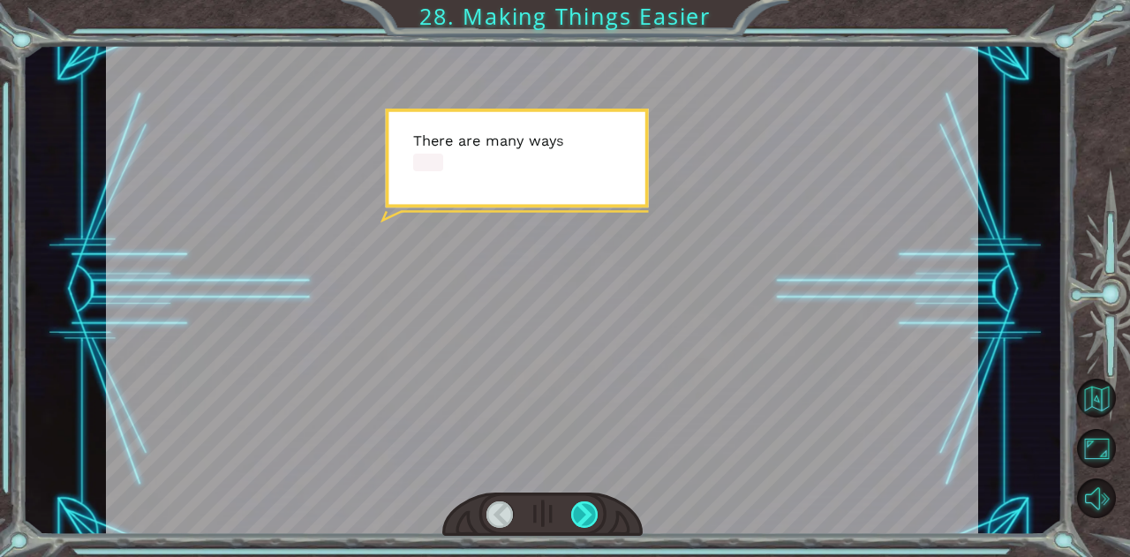
click at [579, 514] on div at bounding box center [584, 515] width 27 height 26
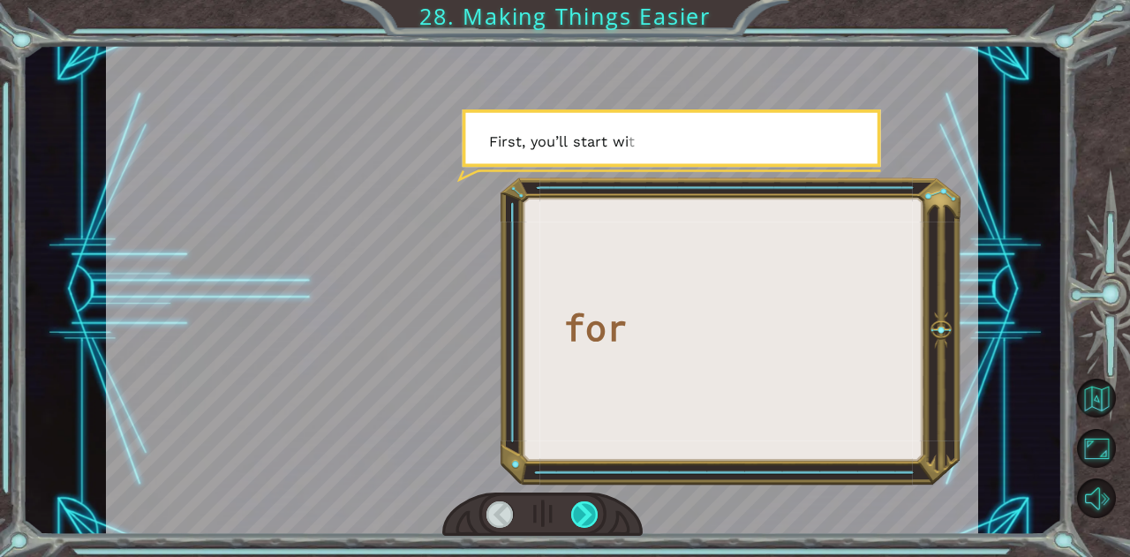
click at [579, 514] on div at bounding box center [584, 515] width 27 height 26
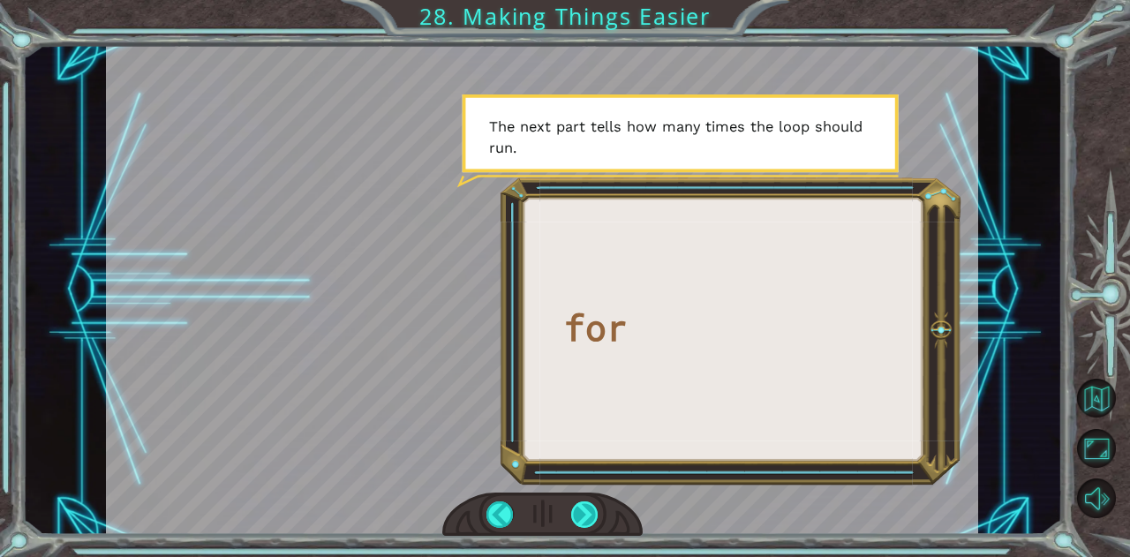
click at [579, 514] on div at bounding box center [584, 515] width 27 height 26
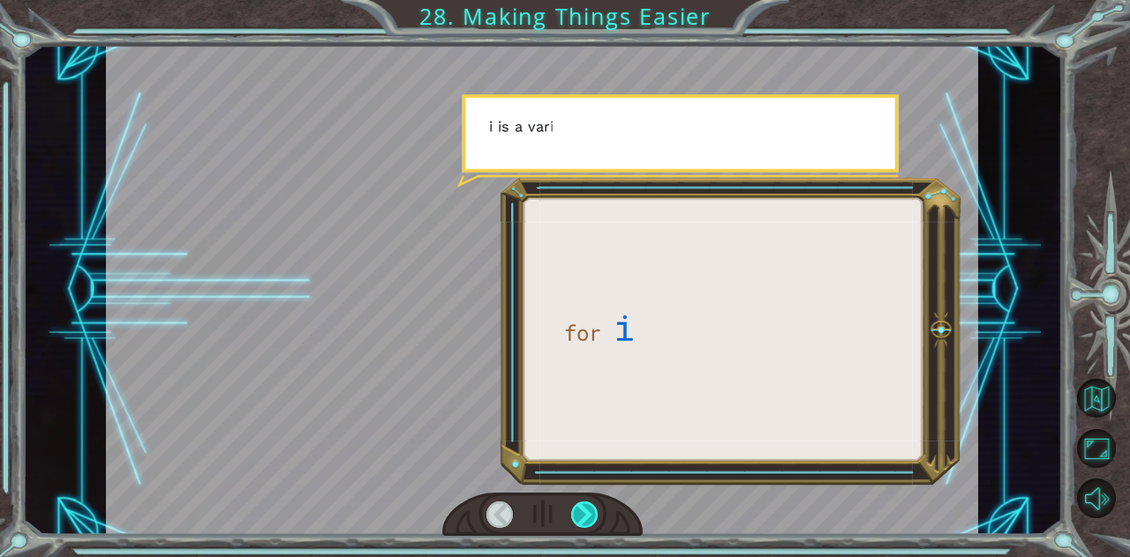
click at [579, 514] on div at bounding box center [584, 515] width 27 height 26
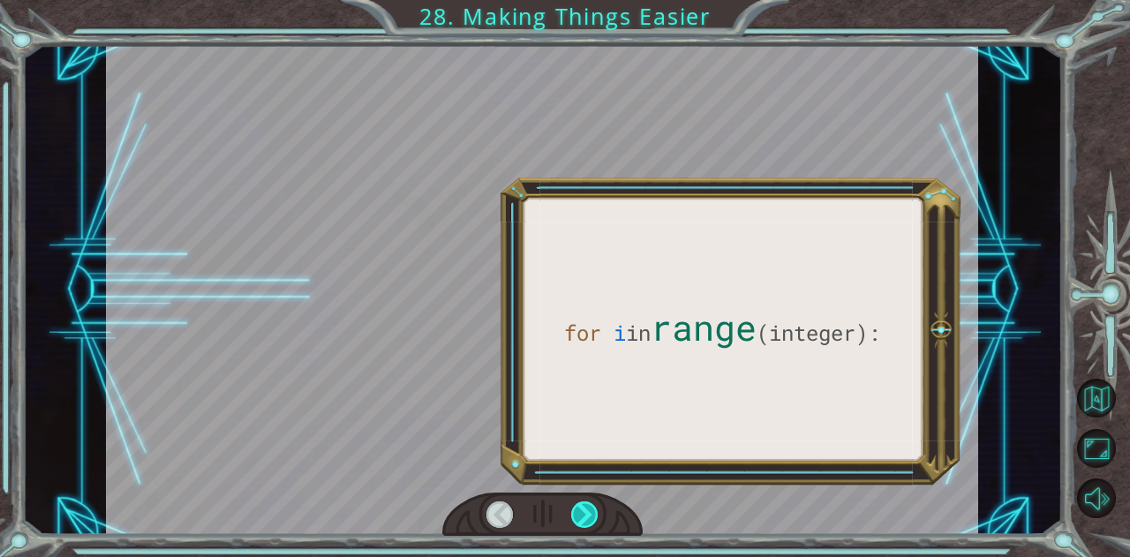
click at [579, 514] on div at bounding box center [584, 515] width 27 height 26
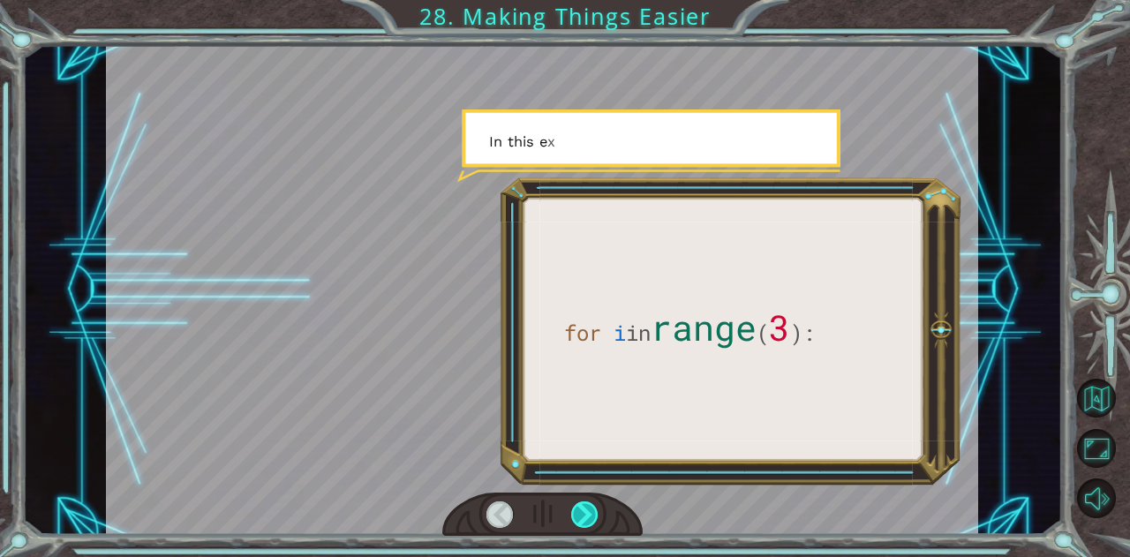
click at [579, 514] on div at bounding box center [584, 515] width 27 height 26
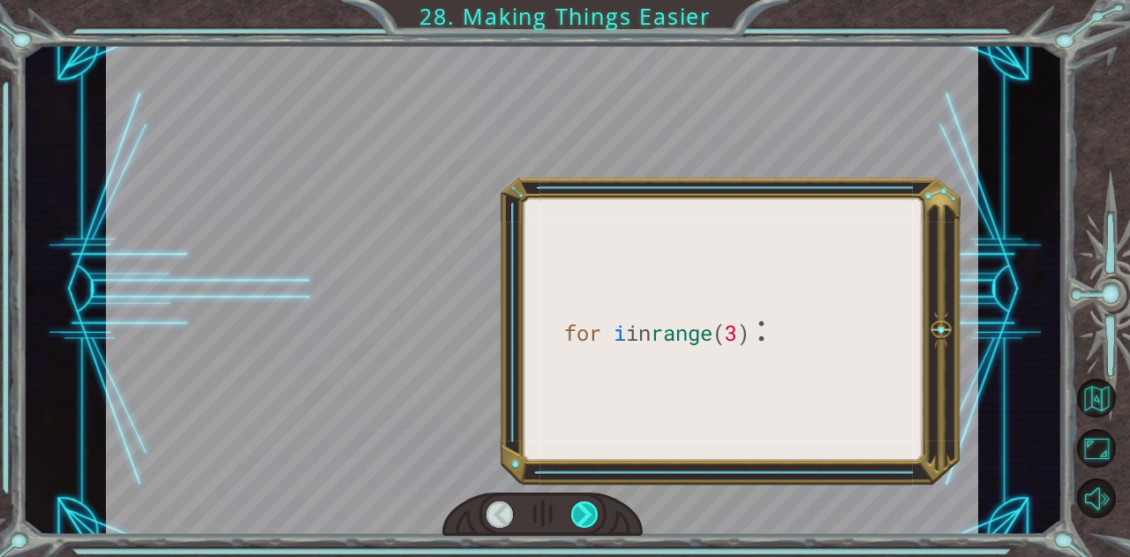
click at [579, 514] on div at bounding box center [584, 515] width 27 height 26
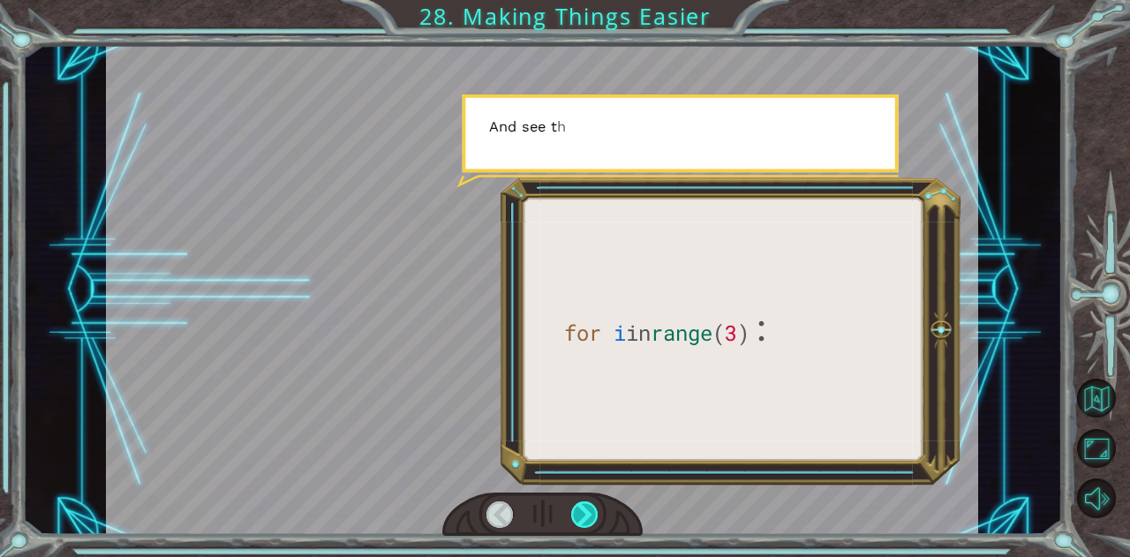
click at [579, 514] on div at bounding box center [584, 515] width 27 height 26
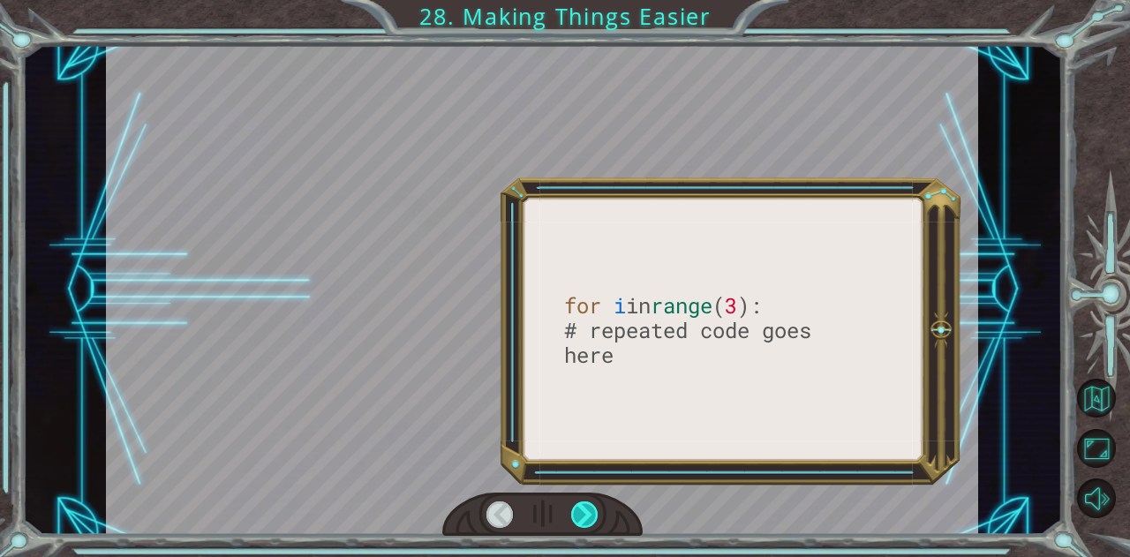
click at [579, 514] on div at bounding box center [584, 515] width 27 height 26
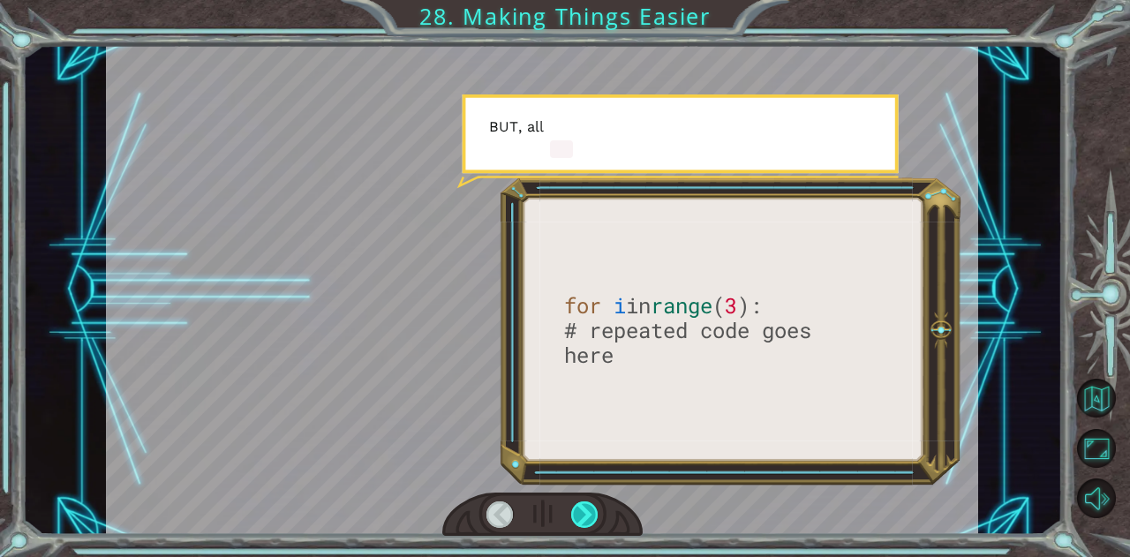
click at [579, 514] on div at bounding box center [584, 515] width 27 height 26
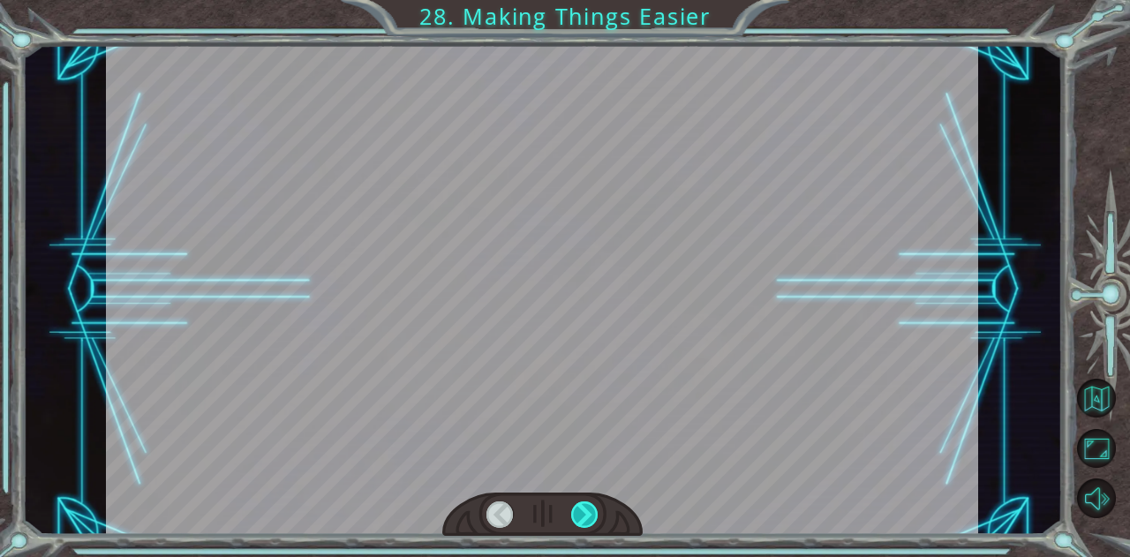
click at [579, 514] on div at bounding box center [584, 515] width 27 height 26
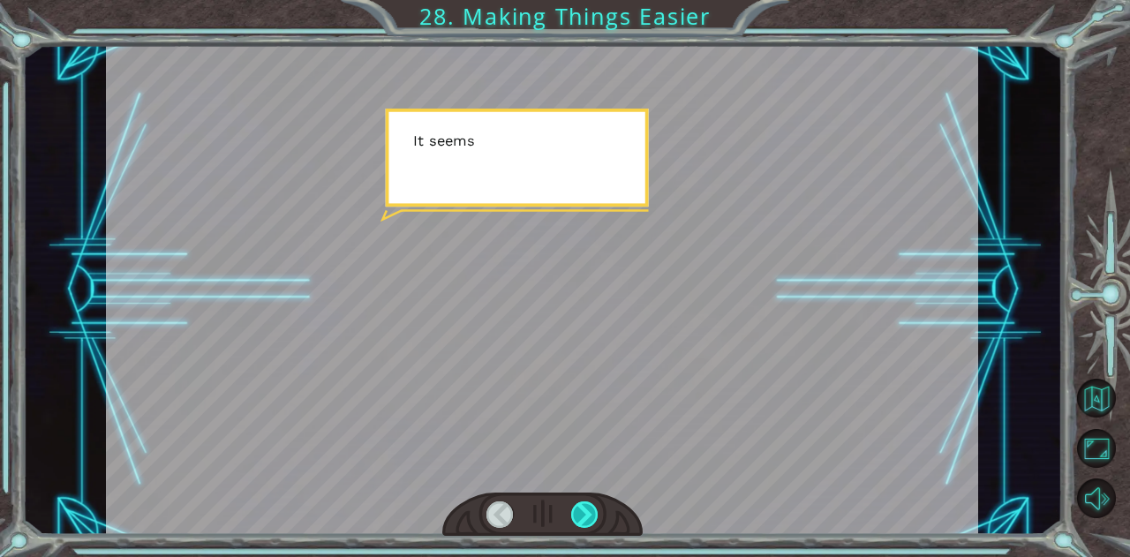
click at [579, 514] on div at bounding box center [584, 515] width 27 height 26
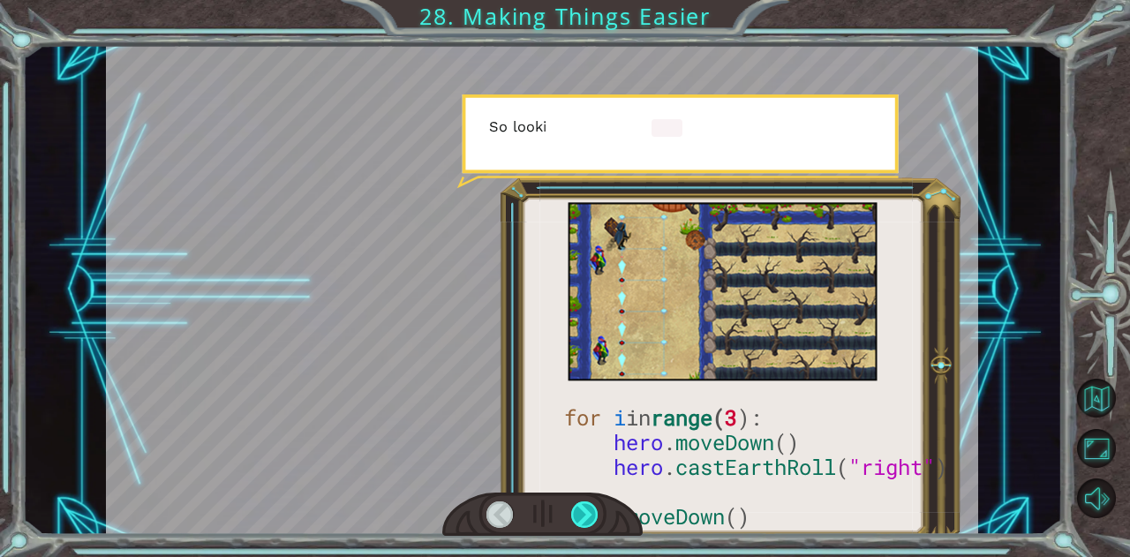
click at [579, 514] on div at bounding box center [584, 515] width 27 height 26
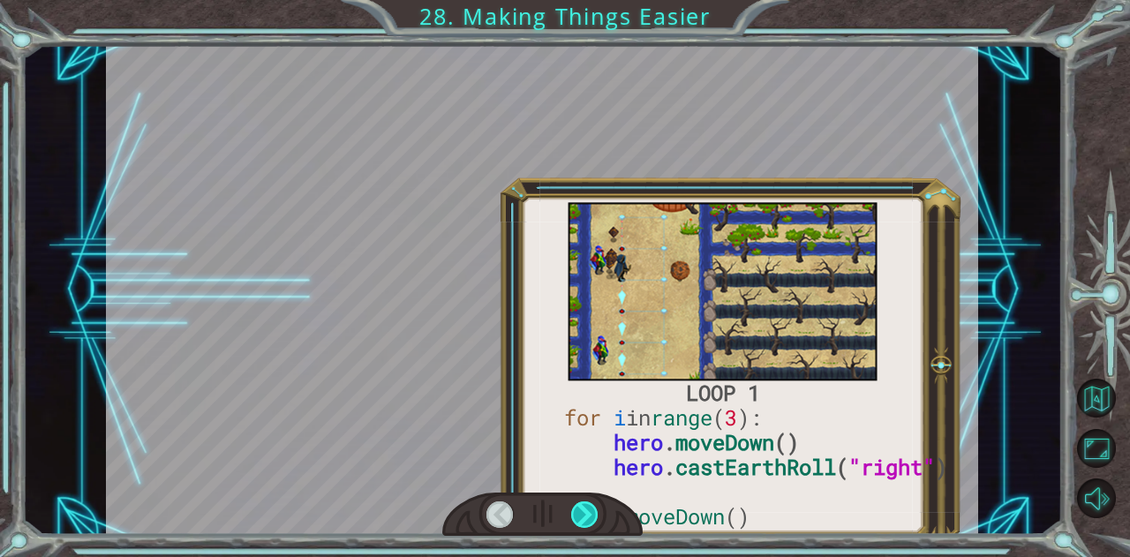
click at [579, 514] on div at bounding box center [584, 515] width 27 height 26
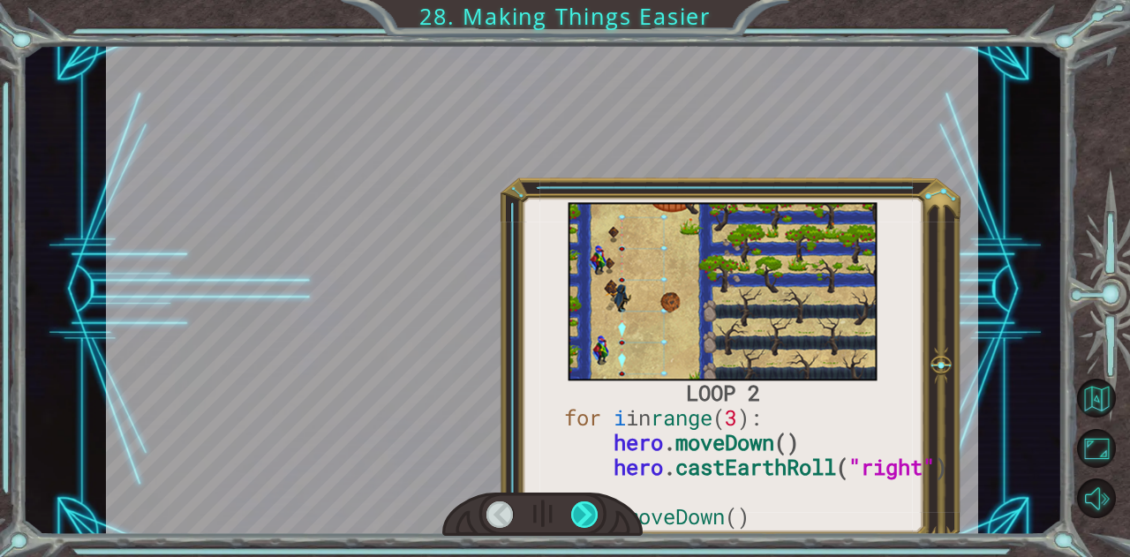
click at [579, 514] on div at bounding box center [584, 515] width 27 height 26
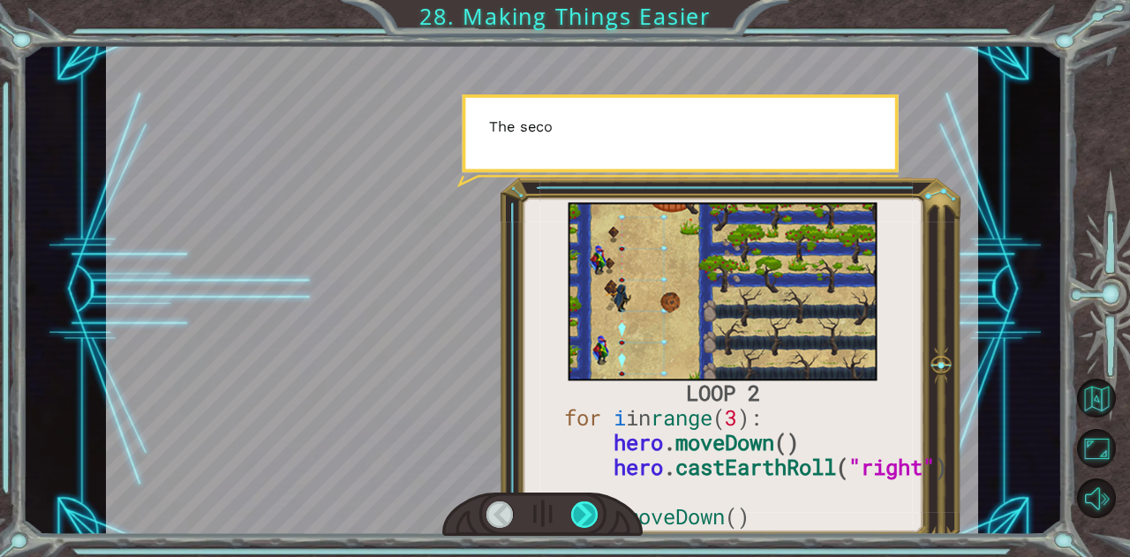
click at [579, 514] on div at bounding box center [584, 515] width 27 height 26
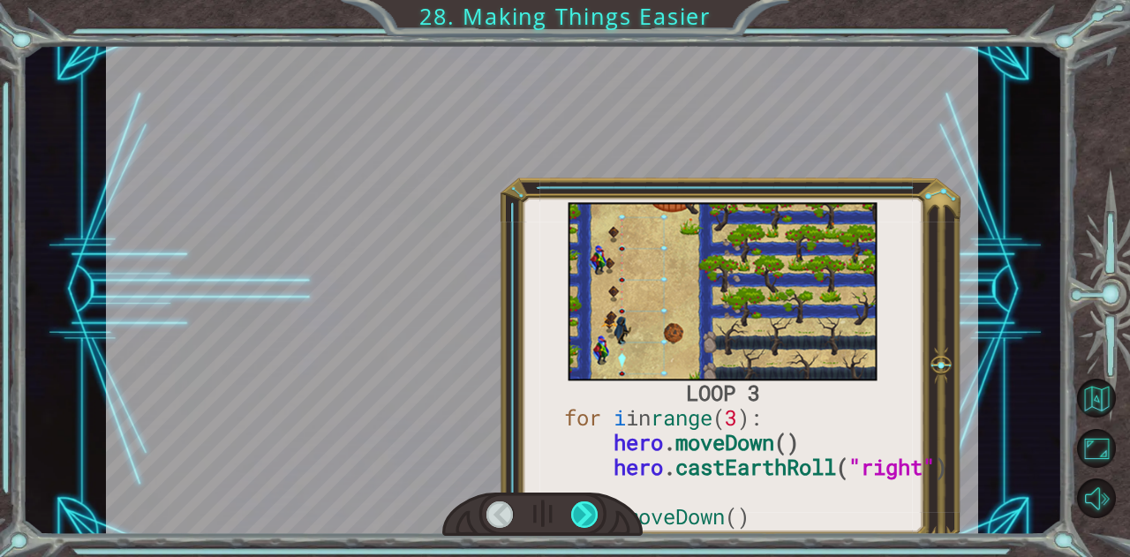
click at [579, 514] on div at bounding box center [584, 515] width 27 height 26
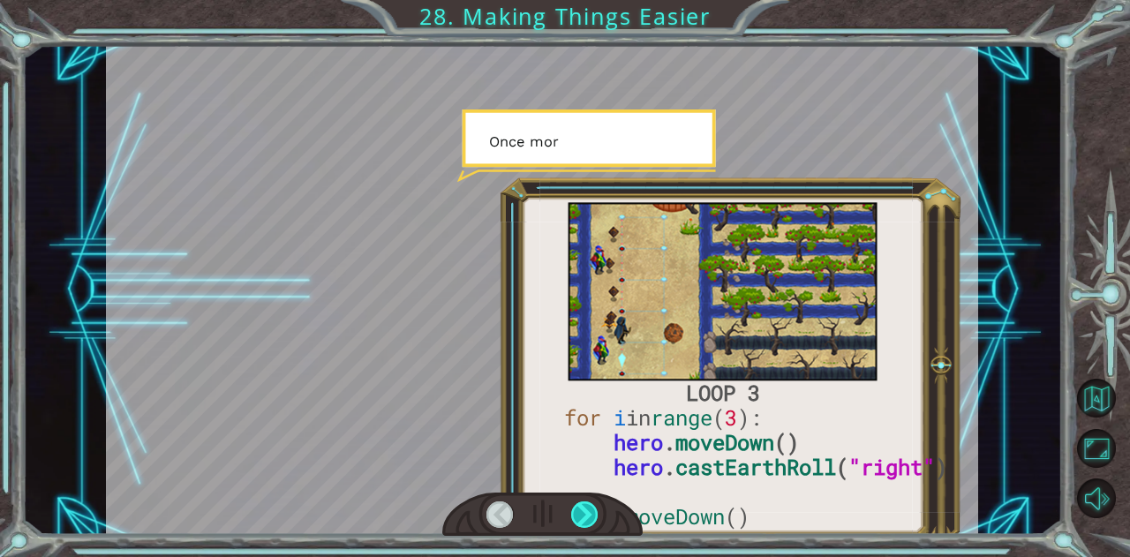
click at [579, 514] on div at bounding box center [584, 515] width 27 height 26
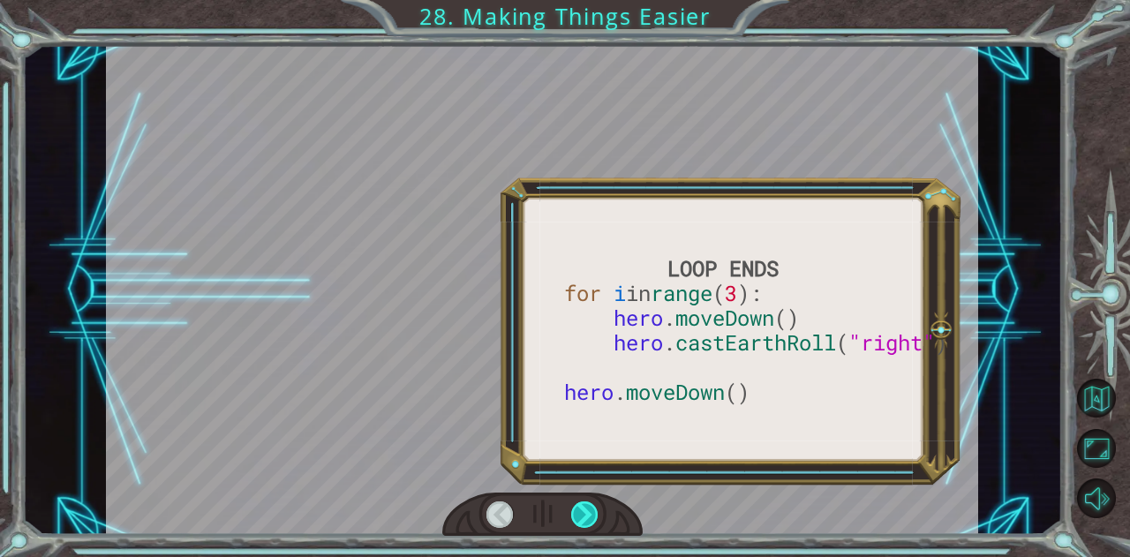
click at [579, 514] on div at bounding box center [584, 515] width 27 height 26
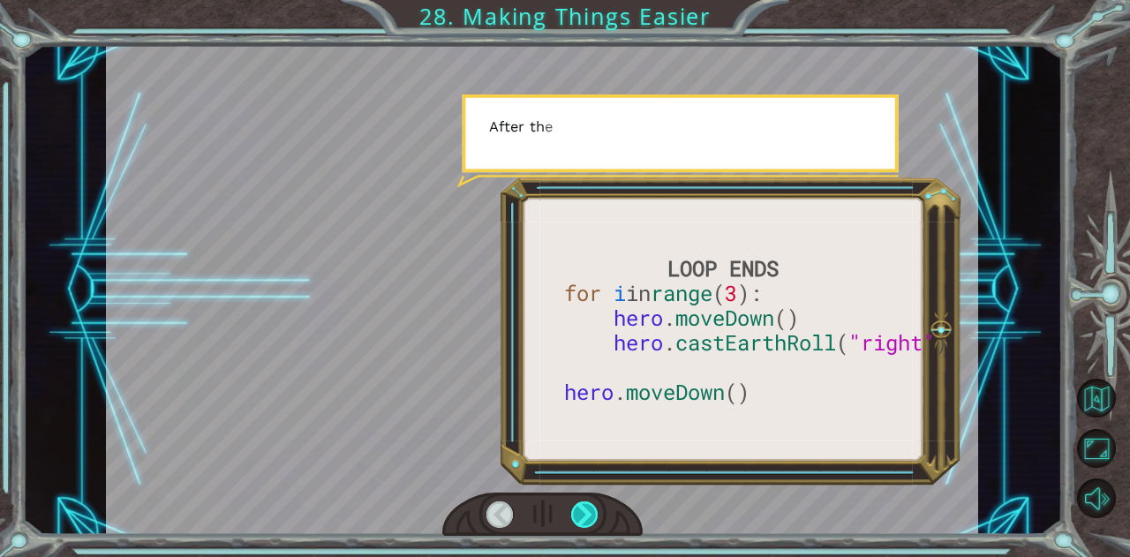
click at [579, 514] on div at bounding box center [584, 515] width 27 height 26
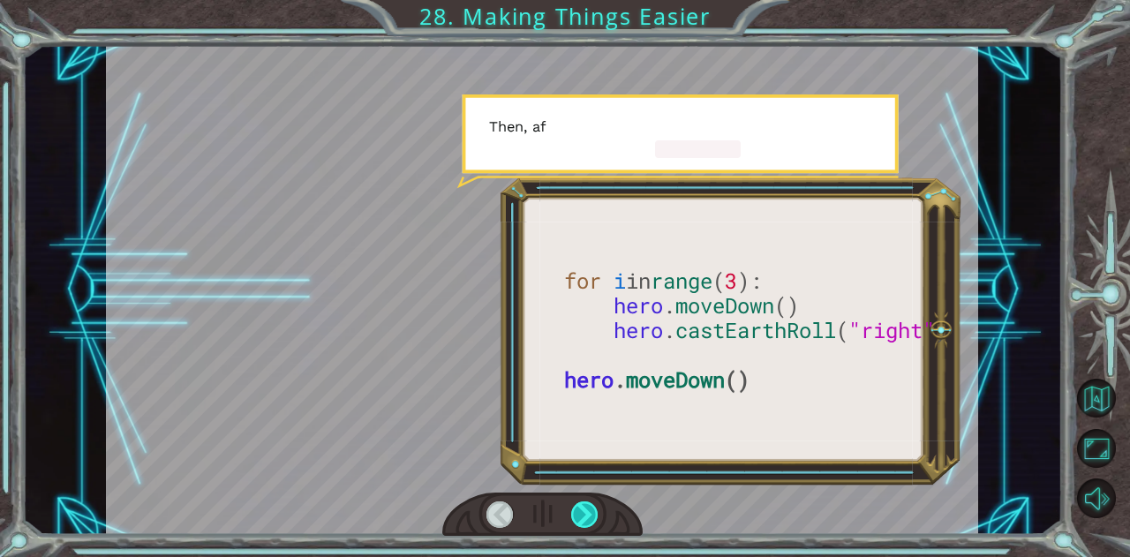
click at [579, 514] on div at bounding box center [584, 515] width 27 height 26
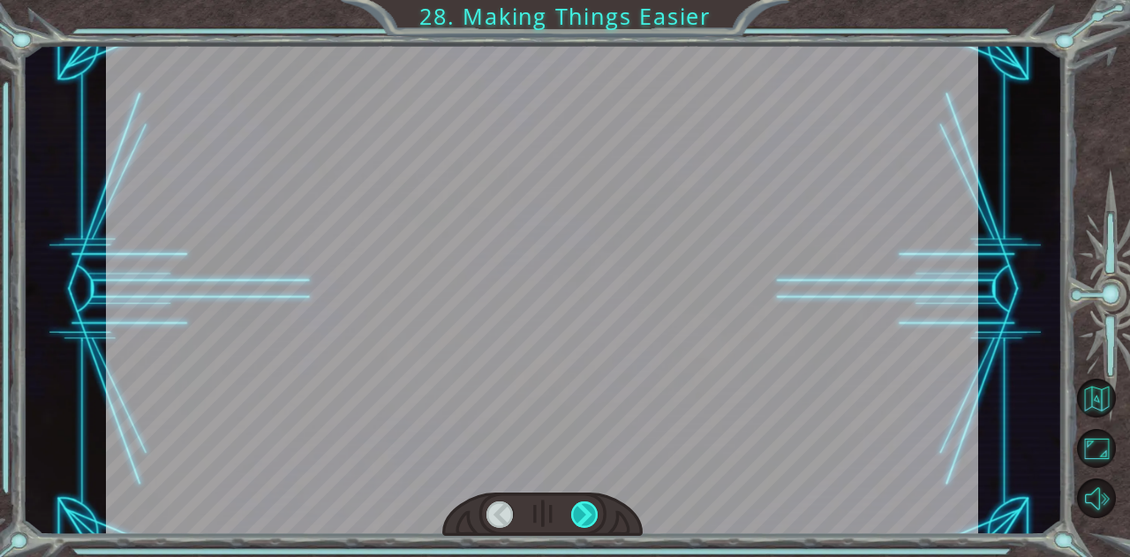
click at [579, 514] on div at bounding box center [584, 515] width 27 height 26
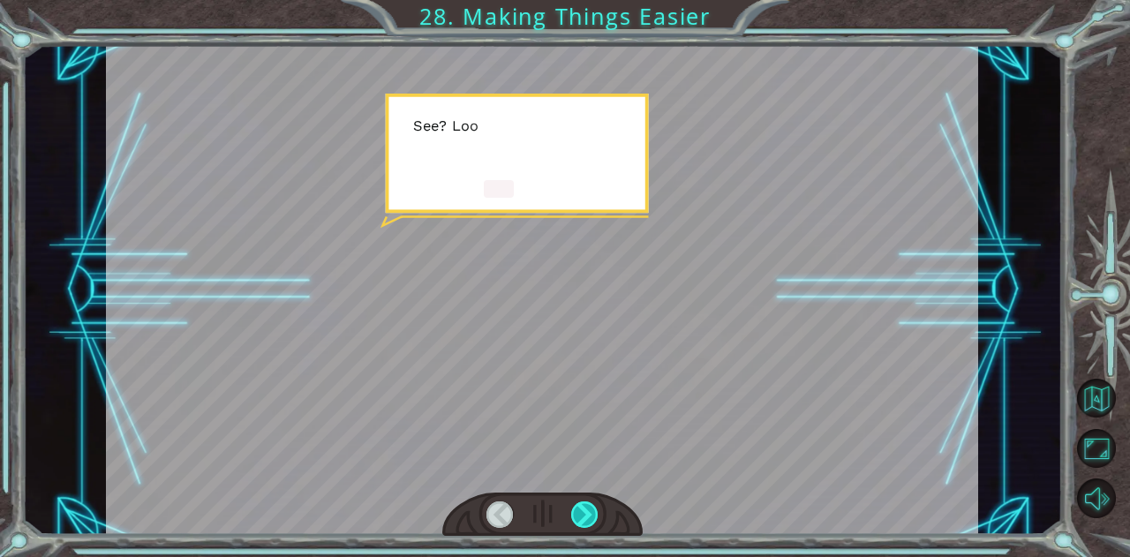
click at [579, 514] on div at bounding box center [584, 515] width 27 height 26
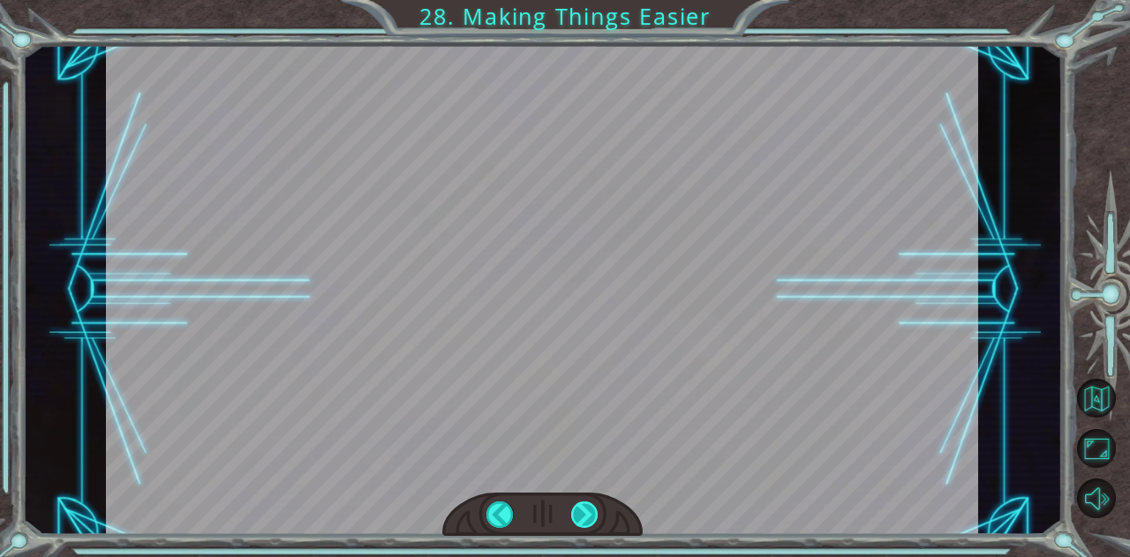
click at [579, 514] on div at bounding box center [584, 515] width 27 height 26
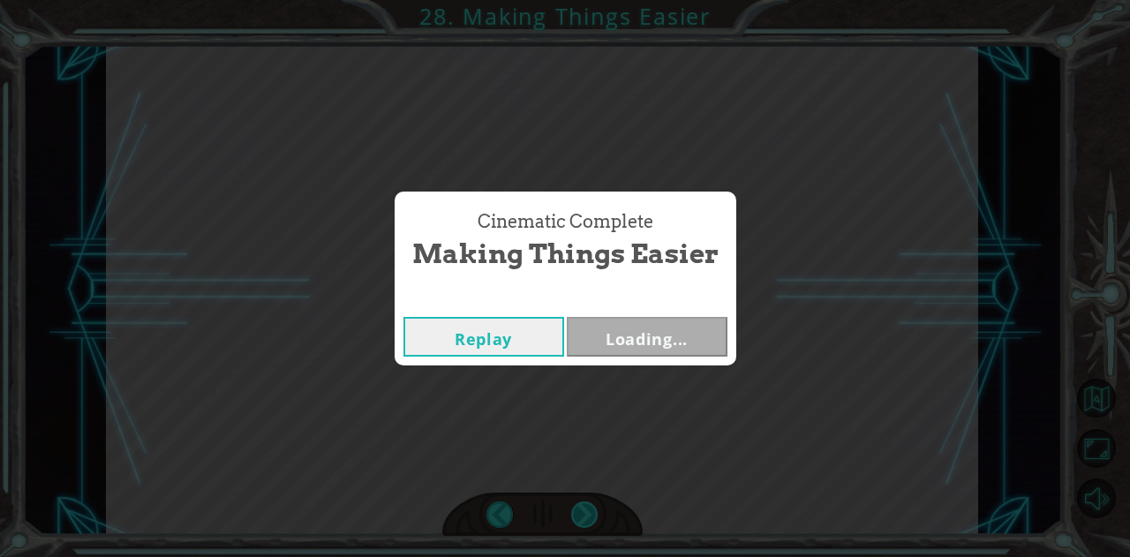
click at [579, 514] on div "Cinematic Complete Making Things Easier Replay Loading..." at bounding box center [565, 278] width 1130 height 557
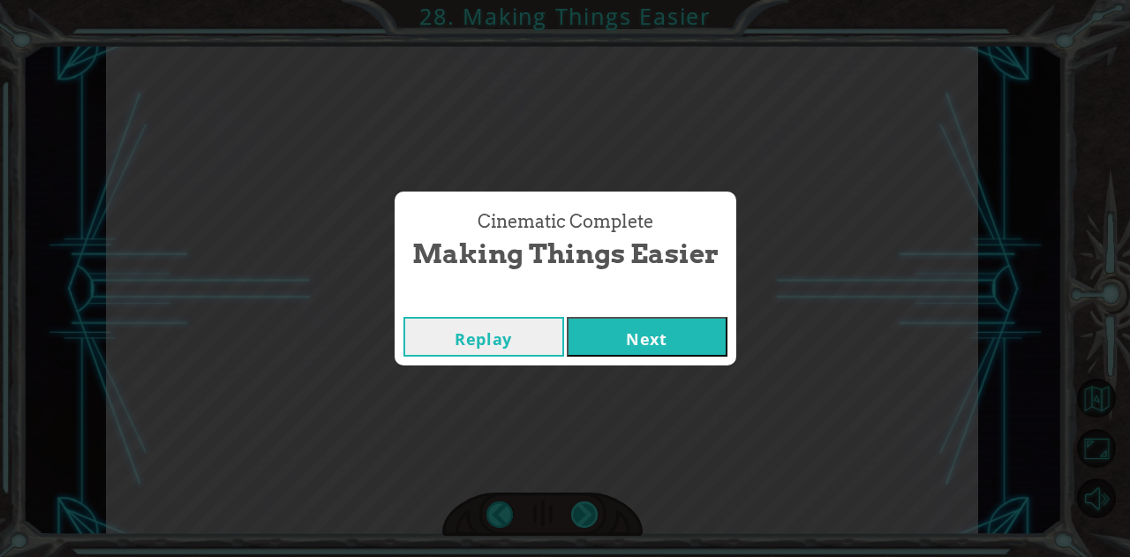
click at [579, 514] on div "Cinematic Complete Making Things Easier Replay Next" at bounding box center [565, 278] width 1130 height 557
click at [607, 337] on button "Next" at bounding box center [647, 337] width 161 height 40
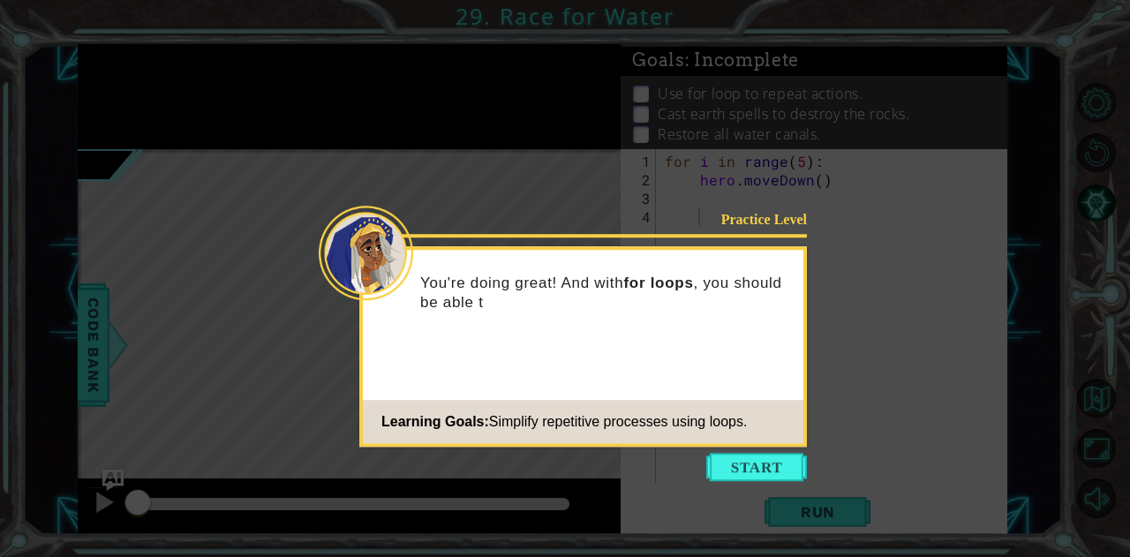
drag, startPoint x: 751, startPoint y: 462, endPoint x: 669, endPoint y: 472, distance: 82.8
click at [669, 472] on icon at bounding box center [565, 278] width 1130 height 557
click at [748, 427] on span "Simplify repetitive processes using loops." at bounding box center [618, 421] width 259 height 15
click at [740, 452] on icon at bounding box center [565, 278] width 1130 height 557
click at [728, 472] on button "Start" at bounding box center [756, 467] width 101 height 28
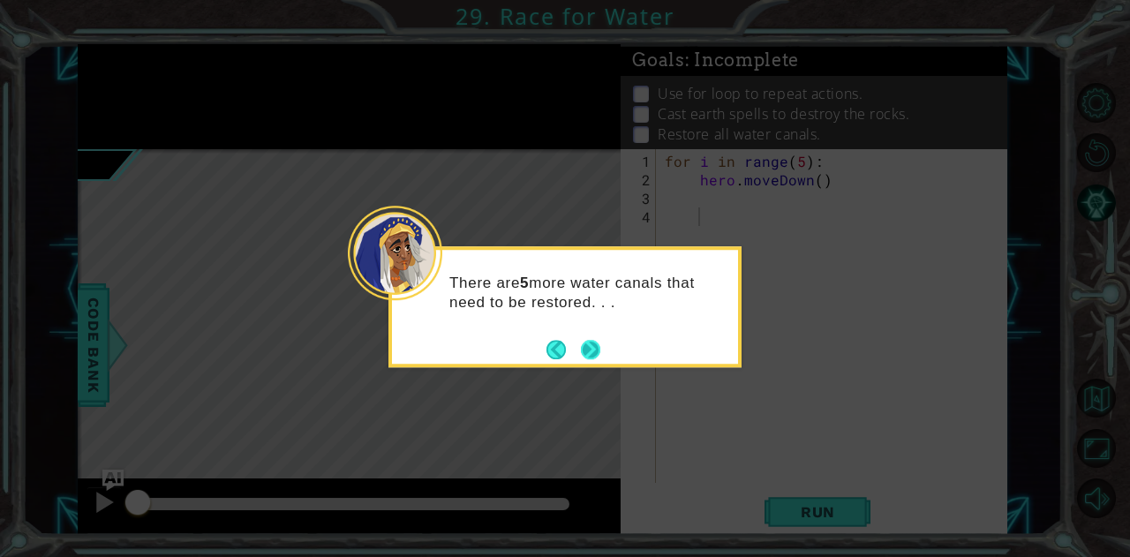
click at [593, 345] on button "Next" at bounding box center [590, 349] width 21 height 21
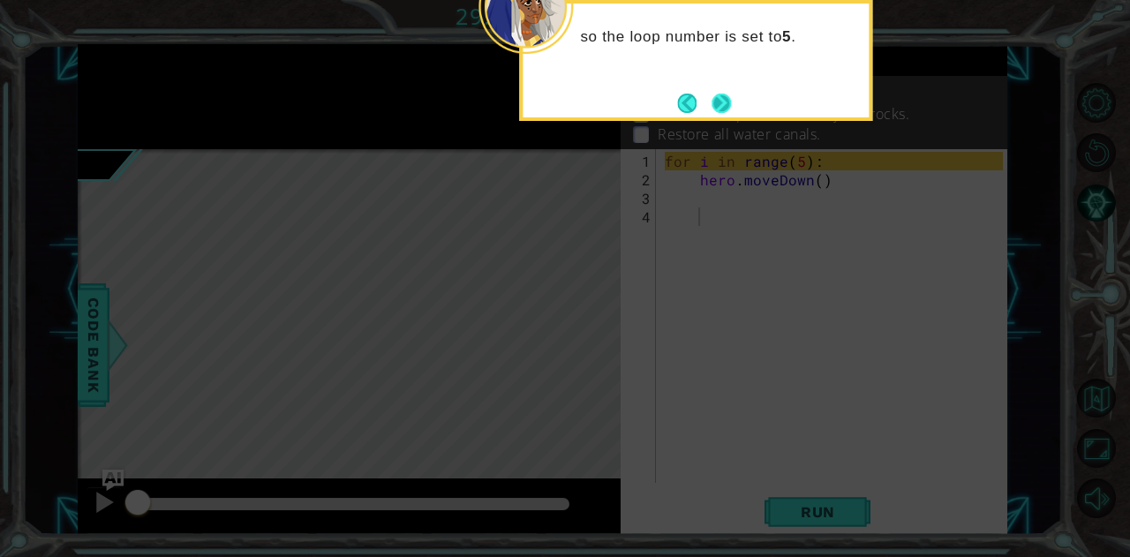
click at [720, 92] on footer at bounding box center [704, 103] width 54 height 26
click at [720, 92] on button "Next" at bounding box center [721, 102] width 27 height 27
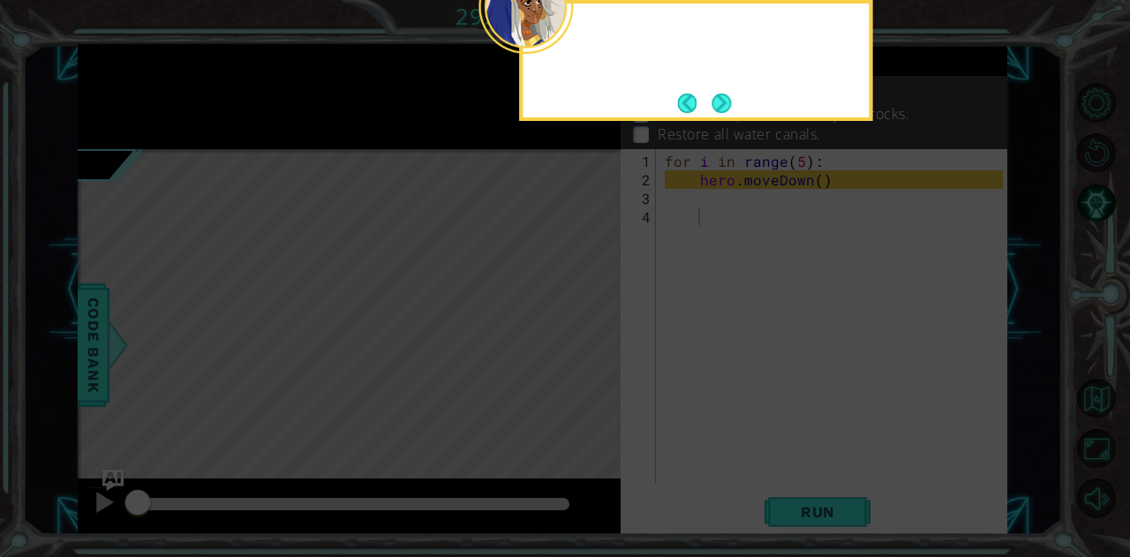
click at [720, 92] on footer at bounding box center [704, 103] width 54 height 26
click at [720, 93] on button "Next" at bounding box center [722, 103] width 20 height 20
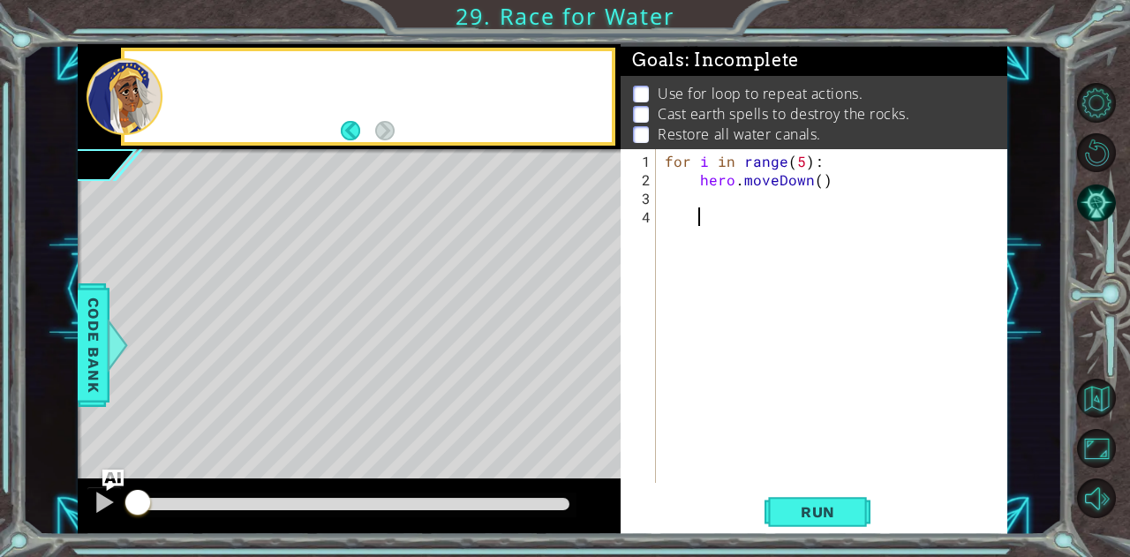
click at [720, 92] on p "Use for loop to repeat actions." at bounding box center [760, 93] width 205 height 19
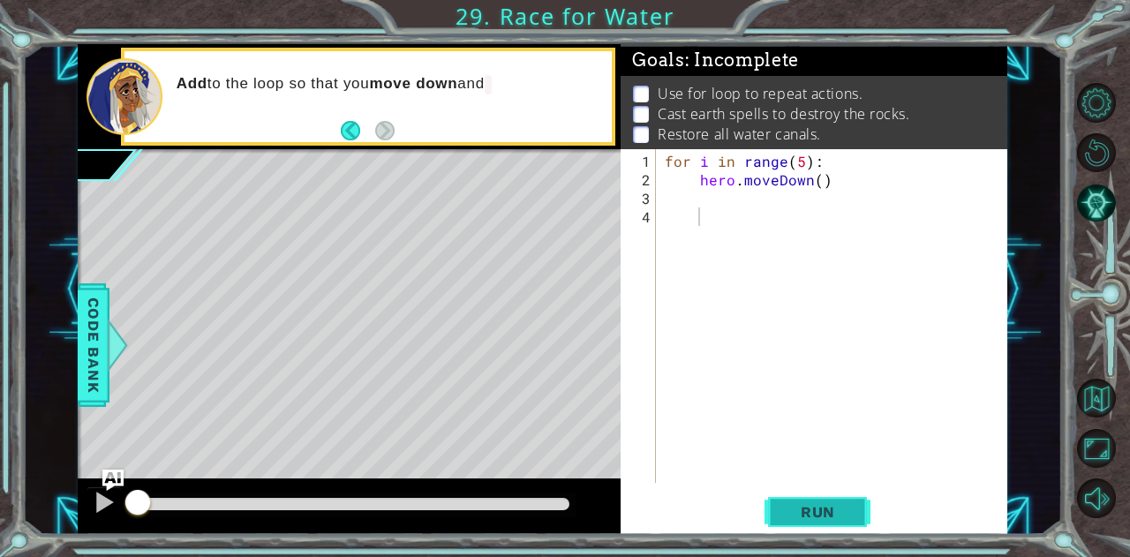
click at [799, 513] on span "Run" at bounding box center [818, 512] width 70 height 18
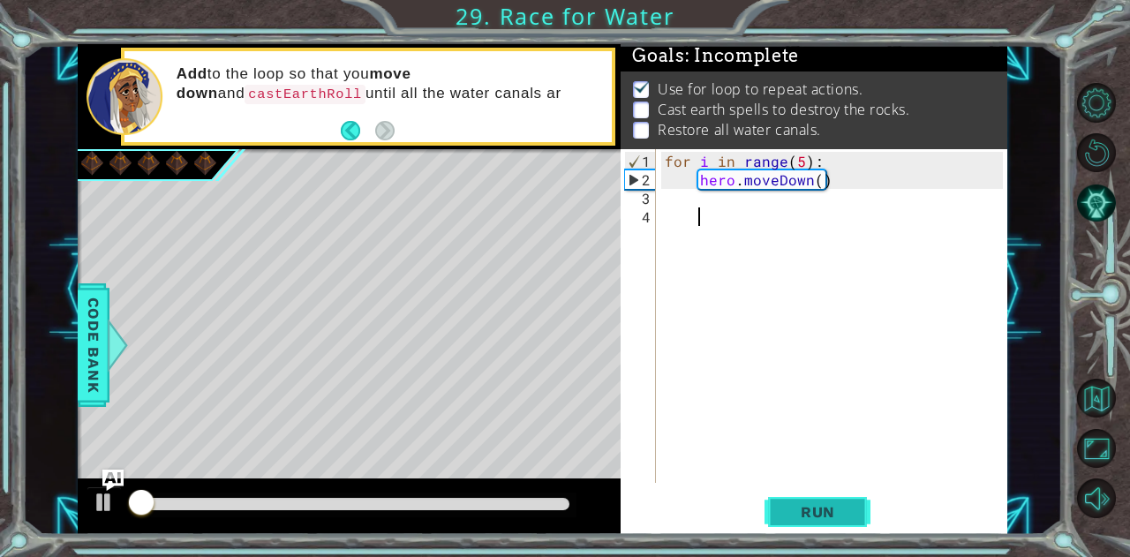
scroll to position [13, 0]
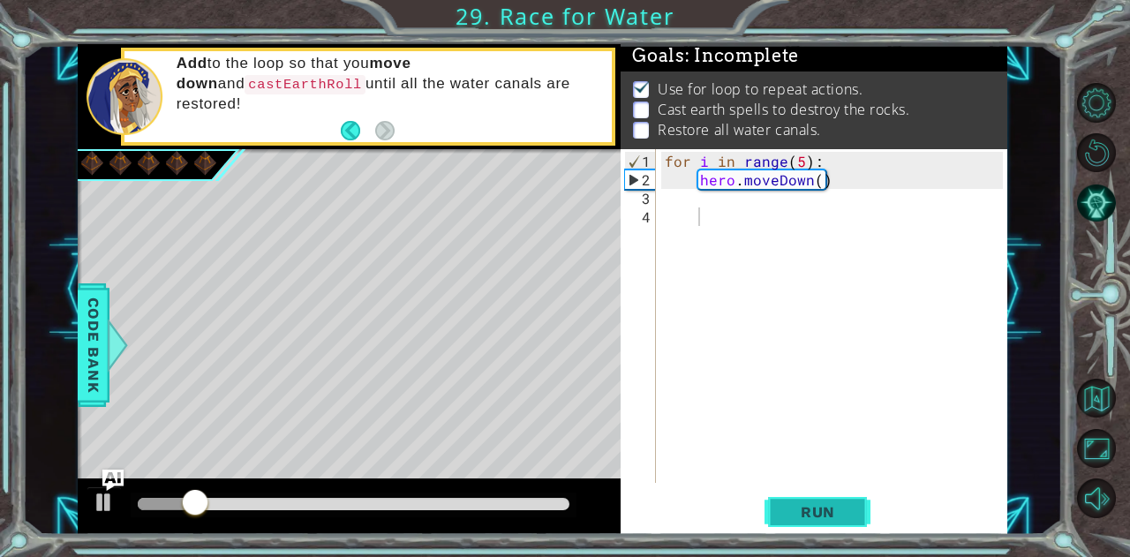
click at [799, 513] on span "Run" at bounding box center [818, 512] width 70 height 18
click at [689, 203] on div "for i in range ( 5 ) : hero . moveDown ( )" at bounding box center [836, 337] width 351 height 371
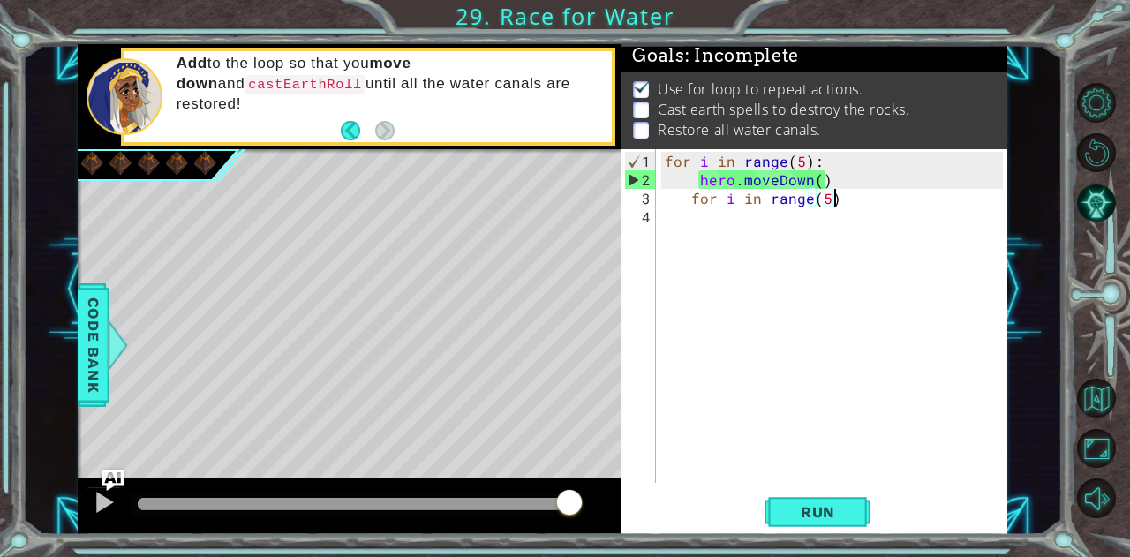
scroll to position [0, 11]
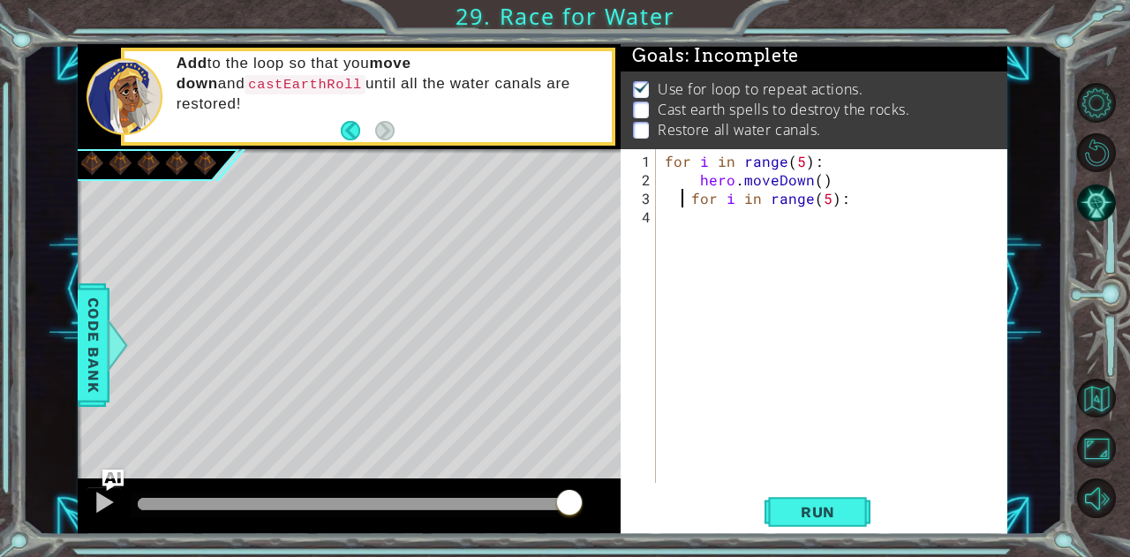
click at [681, 192] on div "for i in range ( 5 ) : hero . moveDown ( ) for i in range ( 5 ) :" at bounding box center [836, 337] width 351 height 371
click at [692, 193] on div "for i in range ( 5 ) : hero . moveDown ( ) for i in range ( 5 ) :" at bounding box center [836, 337] width 351 height 371
click at [692, 193] on div "for i in range ( 5 ) : hero . moveDown ( ) for i in range ( 5 ) :" at bounding box center [832, 316] width 342 height 334
type textarea "for i in range(5):"
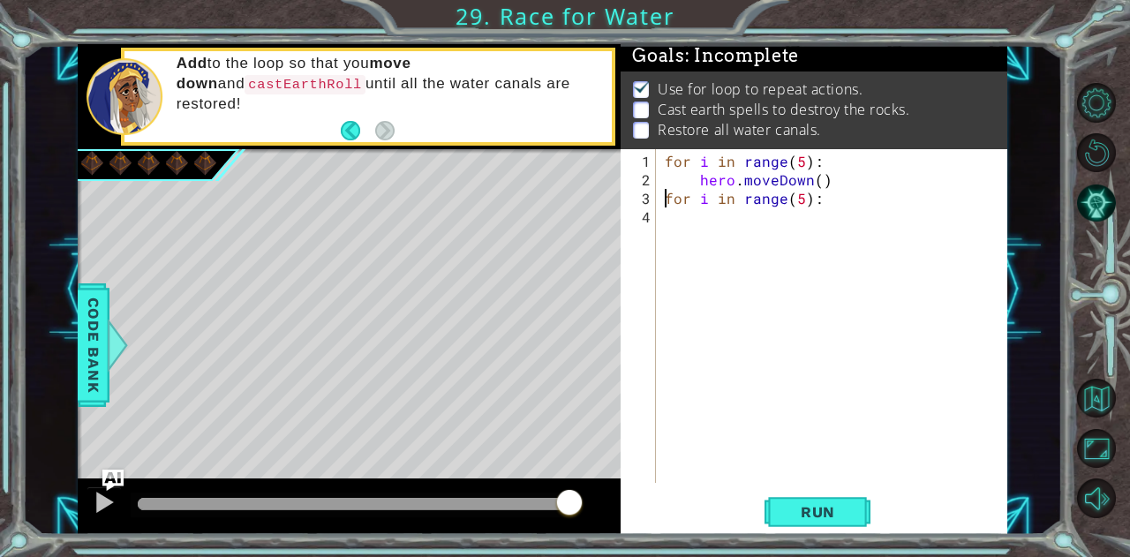
click at [698, 219] on div "for i in range ( 5 ) : hero . moveDown ( ) for i in range ( 5 ) :" at bounding box center [836, 337] width 351 height 371
click at [671, 221] on div "for i in range ( 5 ) : hero . moveDown ( ) for i in range ( 5 ) :" at bounding box center [836, 337] width 351 height 371
click at [661, 223] on div "for i in range ( 5 ) : hero . moveDown ( ) for i in range ( 5 ) :" at bounding box center [836, 337] width 351 height 371
click at [659, 223] on div "1 2 3 4 for i in range ( 5 ) : hero . moveDown ( ) for i in range ( 5 ) : ההההה…" at bounding box center [812, 316] width 382 height 334
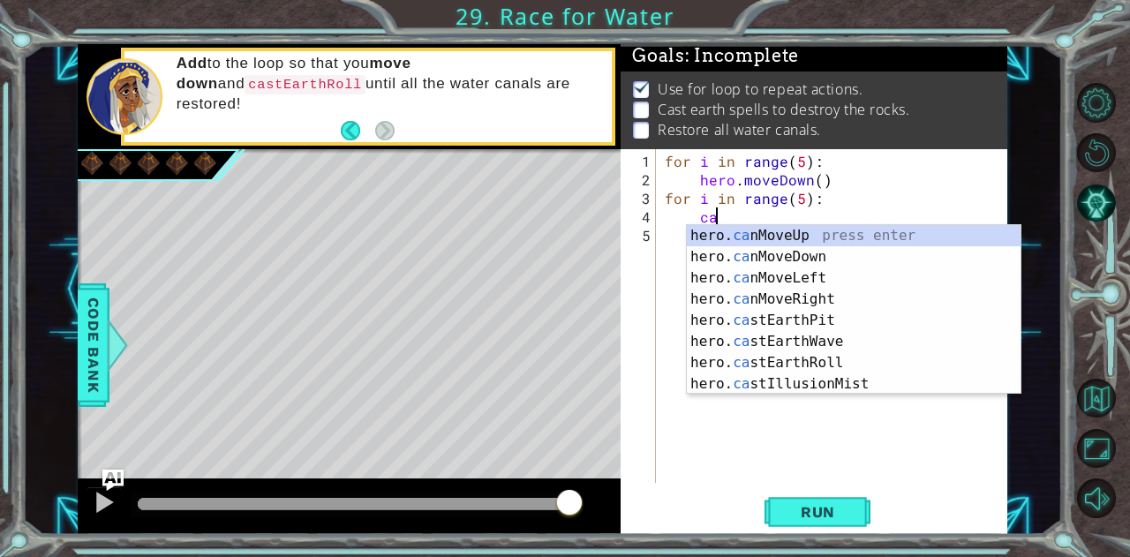
scroll to position [0, 2]
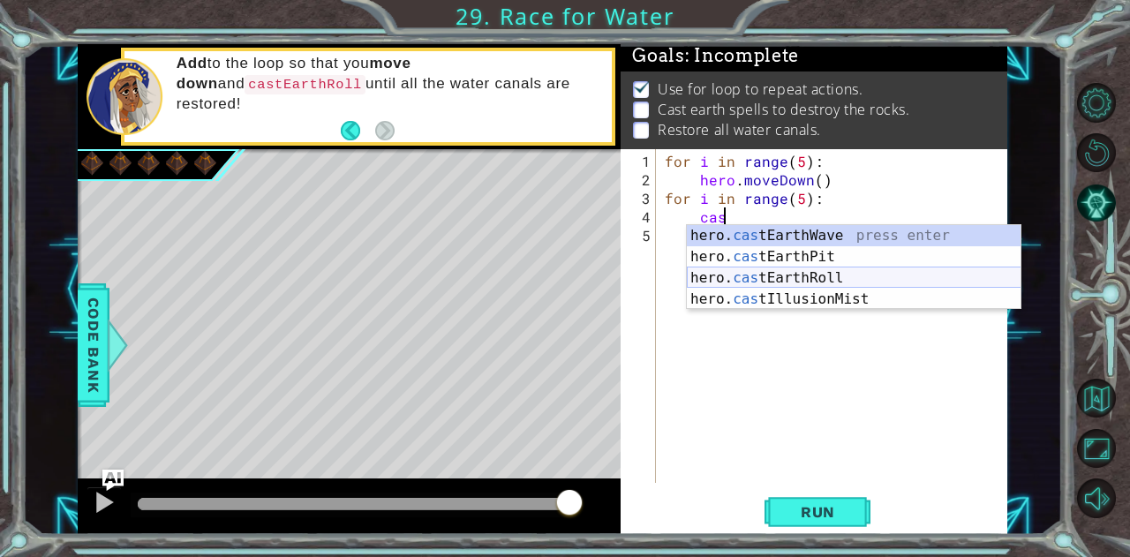
click at [745, 280] on div "hero. cas tEarthWave press enter hero. cas tEarthPit press enter hero. cas tEar…" at bounding box center [854, 288] width 335 height 127
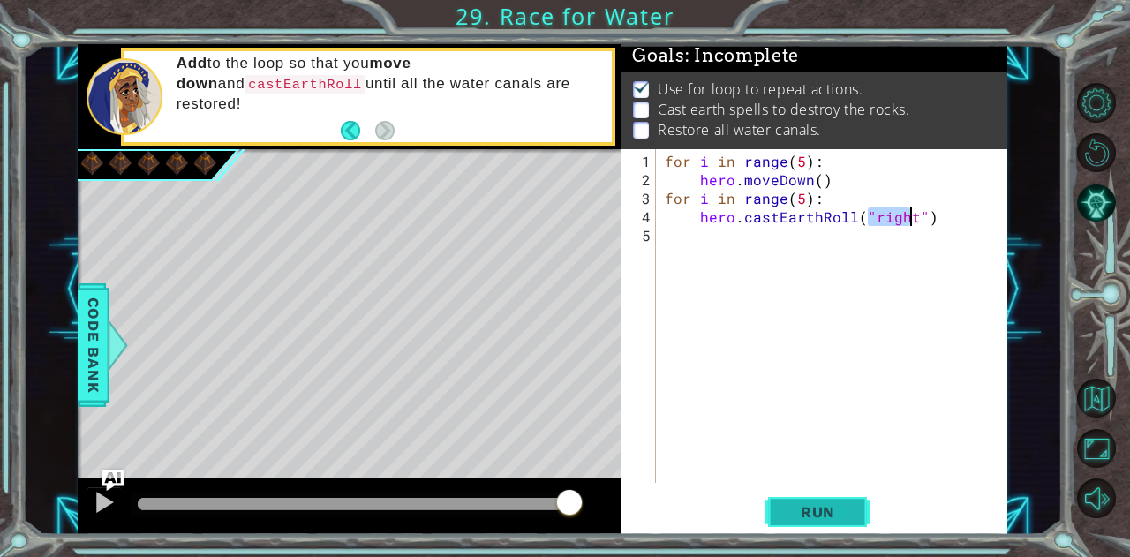
click at [834, 505] on span "Run" at bounding box center [818, 512] width 70 height 18
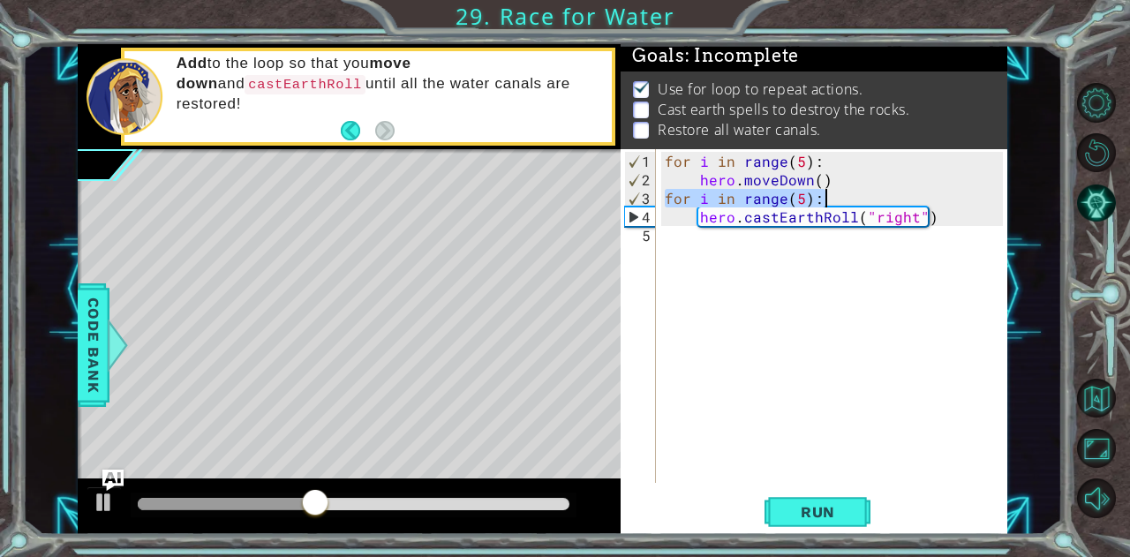
drag, startPoint x: 667, startPoint y: 192, endPoint x: 842, endPoint y: 183, distance: 176.0
click at [842, 183] on div "for i in range ( 5 ) : hero . moveDown ( ) for i in range ( 5 ) : hero . castEa…" at bounding box center [836, 337] width 351 height 371
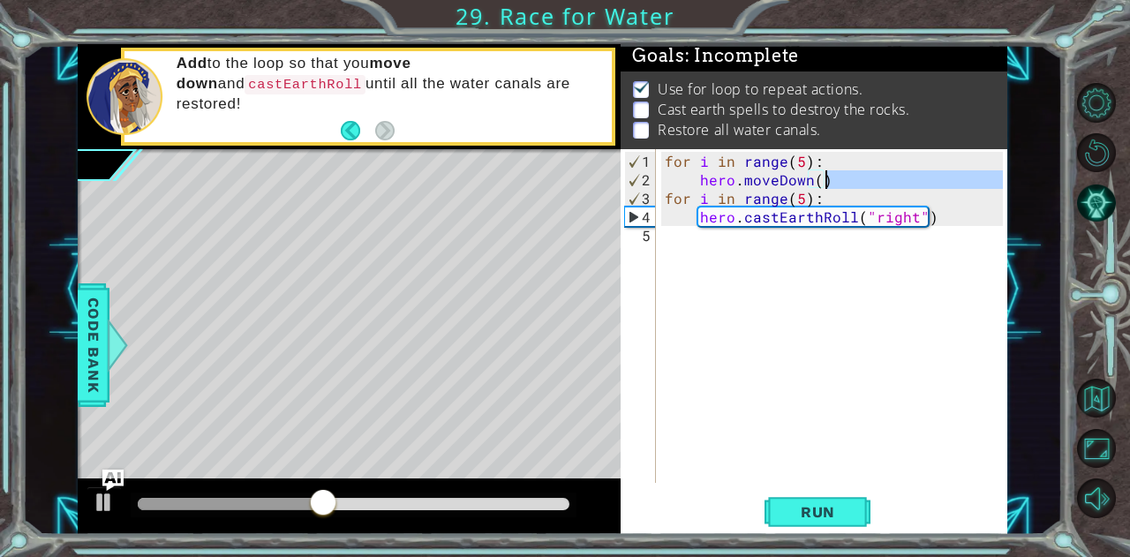
type textarea "hero.moveDown()for i in range(5):"
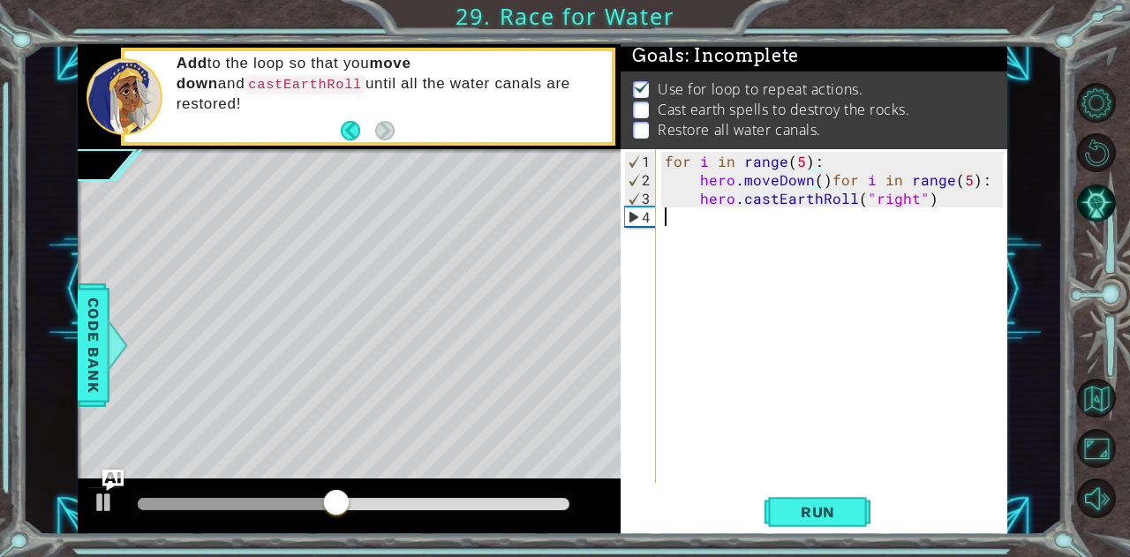
click at [821, 474] on div "for i in range ( 5 ) : hero . moveDown ( ) for i in range ( 5 ) : hero . castEa…" at bounding box center [836, 337] width 351 height 371
click at [831, 506] on span "Run" at bounding box center [818, 512] width 70 height 18
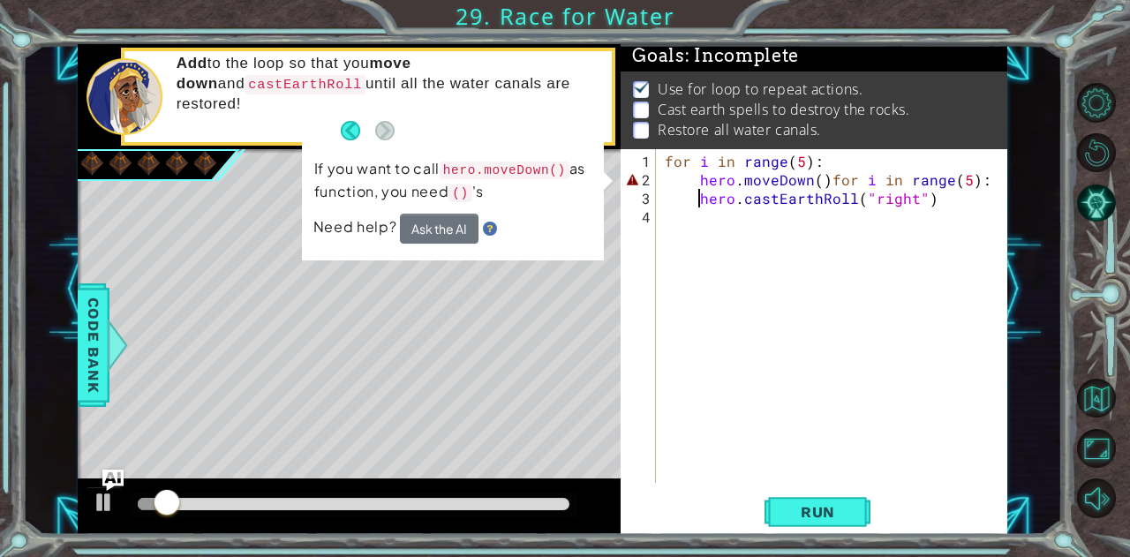
click at [698, 200] on div "for i in range ( 5 ) : hero . moveDown ( ) for i in range ( 5 ) : hero . castEa…" at bounding box center [836, 337] width 351 height 371
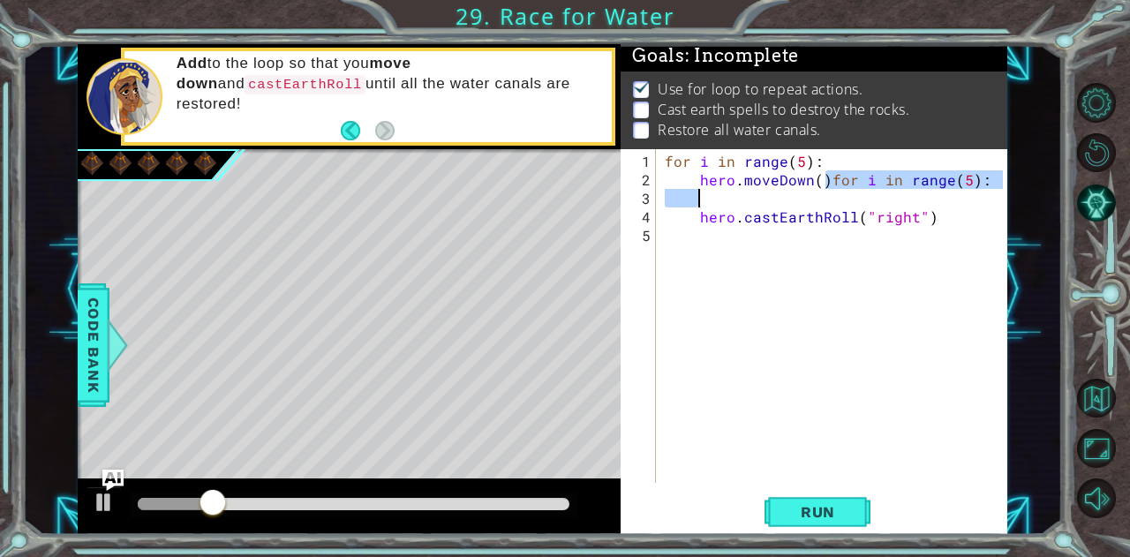
drag, startPoint x: 828, startPoint y: 183, endPoint x: 964, endPoint y: 185, distance: 136.0
click at [964, 185] on div "for i in range ( 5 ) : hero . moveDown ( ) for i in range ( 5 ) : hero . castEa…" at bounding box center [836, 337] width 351 height 371
click at [964, 185] on div "for i in range ( 5 ) : hero . moveDown ( )) : hero . castEarthRoll ( "right" )" at bounding box center [836, 337] width 351 height 371
type textarea "hero.moveDown()"
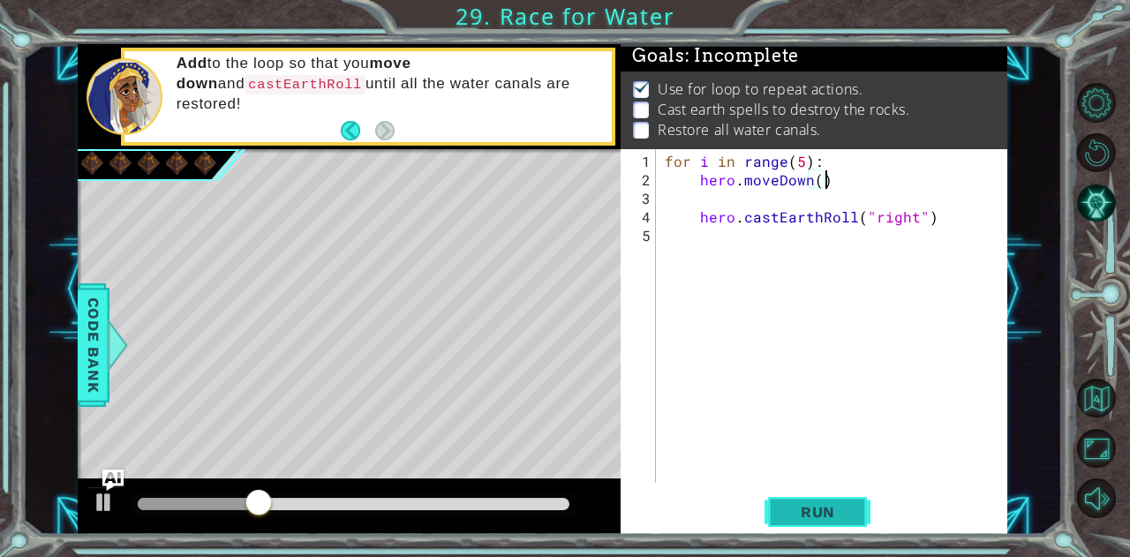
click at [809, 520] on span "Run" at bounding box center [818, 512] width 70 height 18
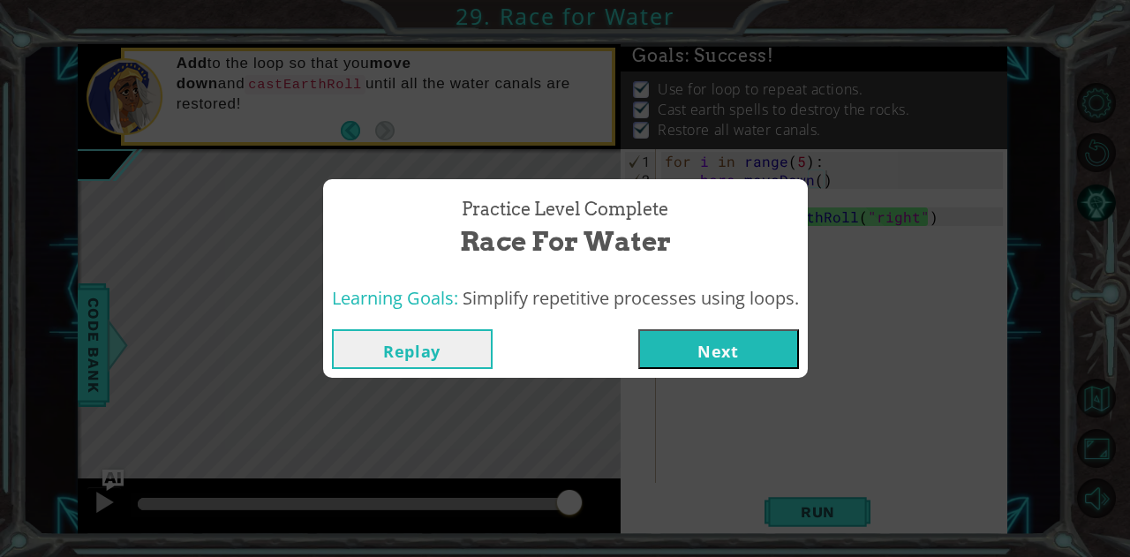
click at [722, 342] on button "Next" at bounding box center [718, 349] width 161 height 40
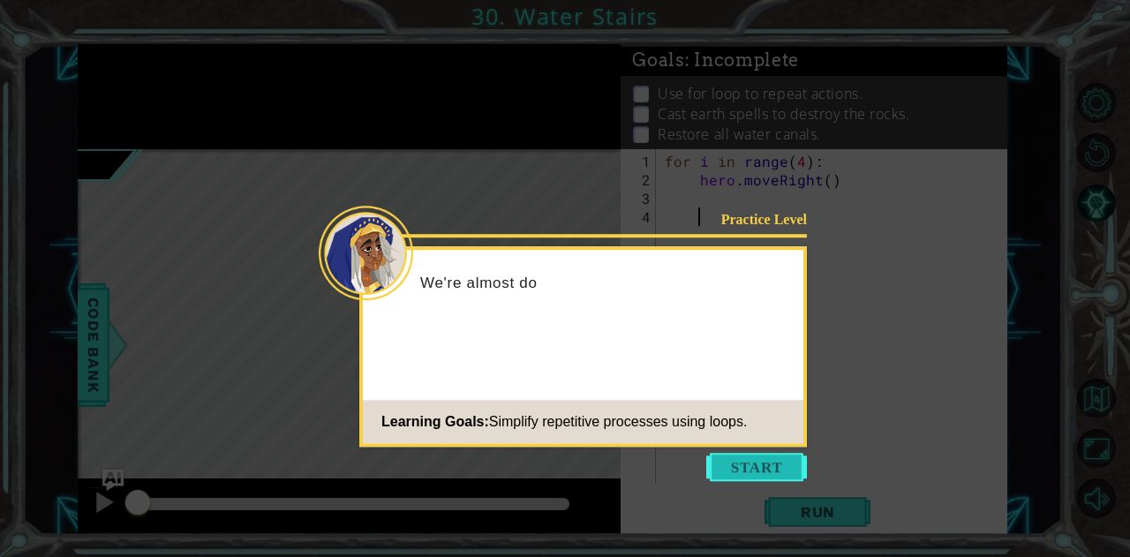
click at [728, 457] on button "Start" at bounding box center [756, 467] width 101 height 28
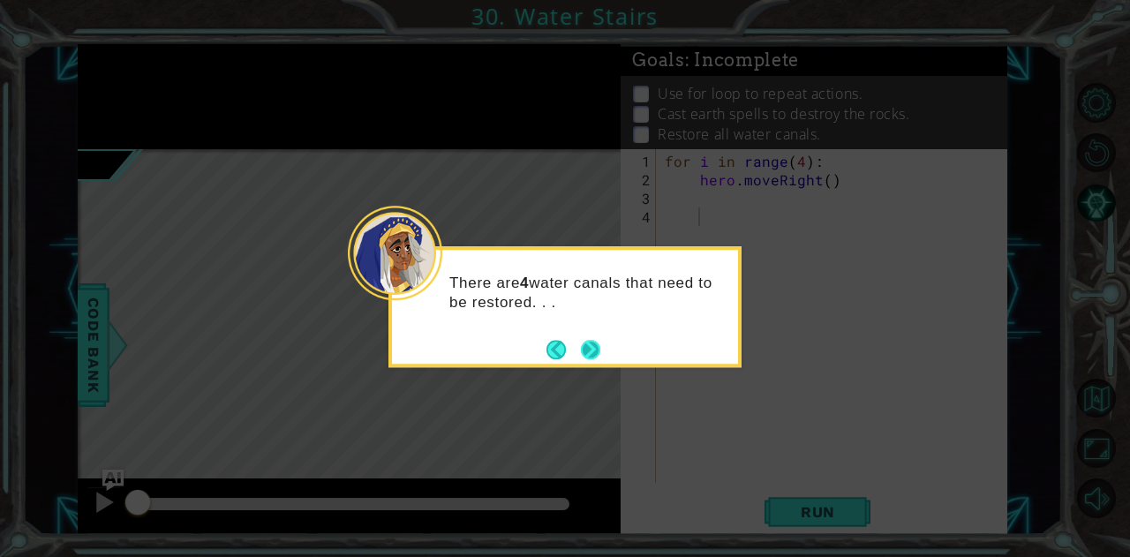
click at [582, 347] on button "Next" at bounding box center [591, 350] width 22 height 22
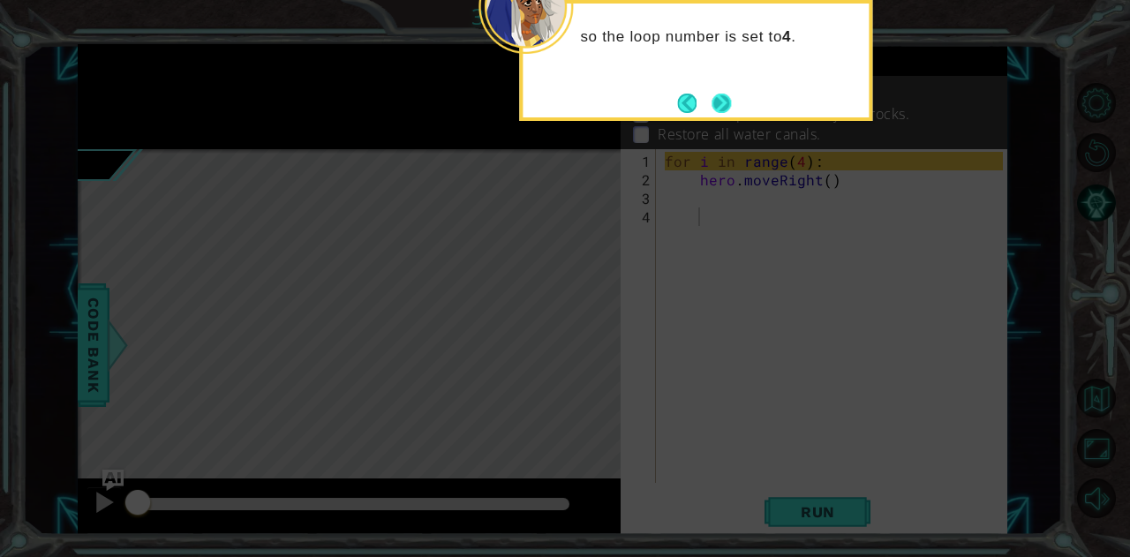
click at [719, 99] on button "Next" at bounding box center [721, 103] width 21 height 21
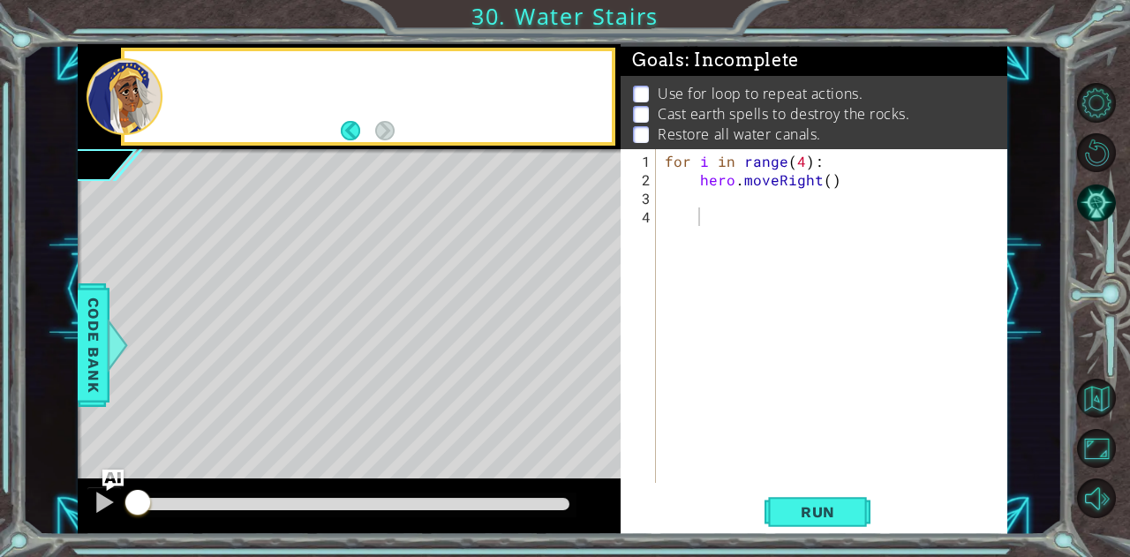
click at [719, 104] on p "Cast earth spells to destroy the rocks." at bounding box center [784, 113] width 252 height 19
click at [718, 210] on div "for i in range ( 4 ) : hero . moveRight ( )" at bounding box center [836, 337] width 351 height 371
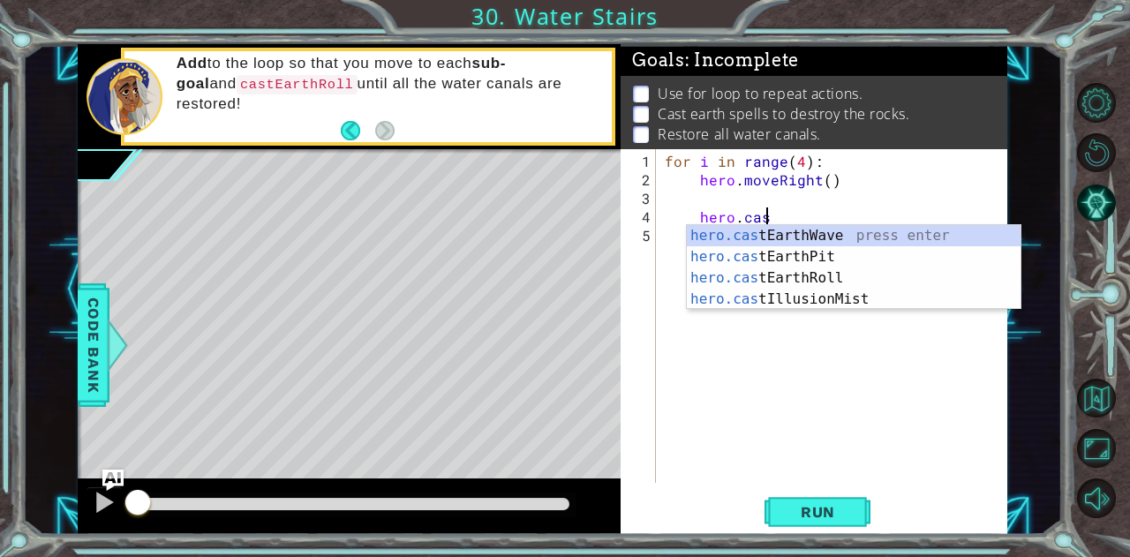
scroll to position [0, 5]
click at [759, 275] on div "hero.cas tEarthWave press enter hero.cas tEarthPit press enter hero.cas tEarthR…" at bounding box center [854, 288] width 335 height 127
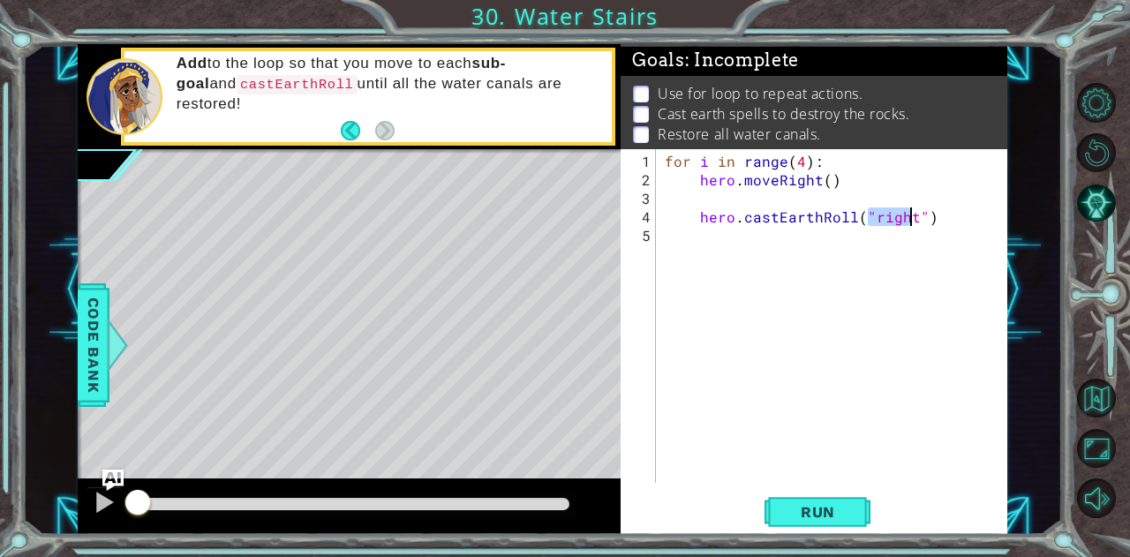
type textarea "hero.castEarthRoll("right")"
click at [860, 532] on div "hero.castEarthRoll("right") 1 2 3 4 5 for i in range ( 4 ) : hero . moveRight (…" at bounding box center [814, 342] width 386 height 386
click at [858, 525] on button "Run" at bounding box center [818, 512] width 106 height 39
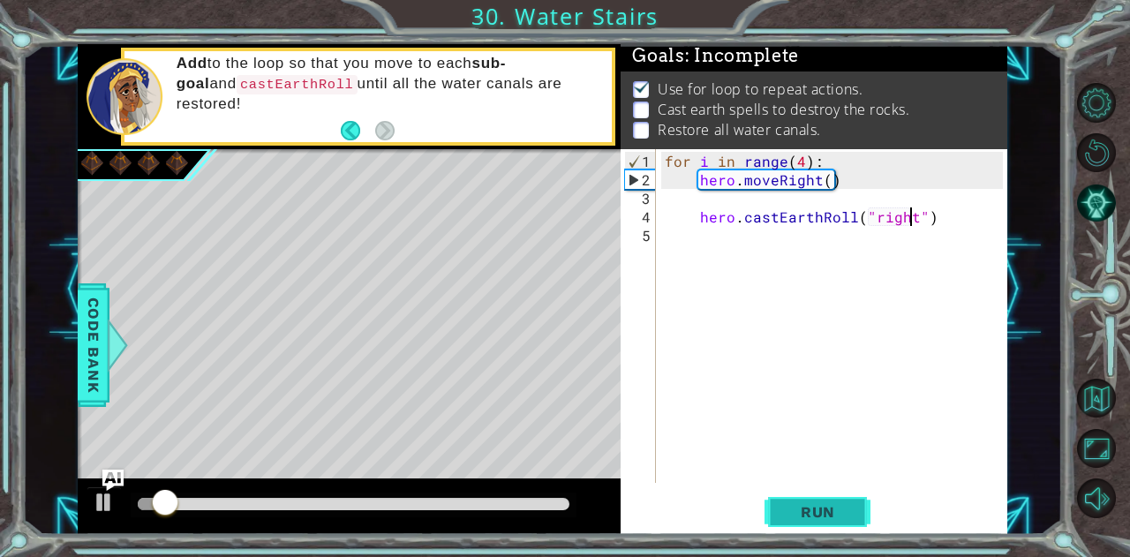
scroll to position [13, 0]
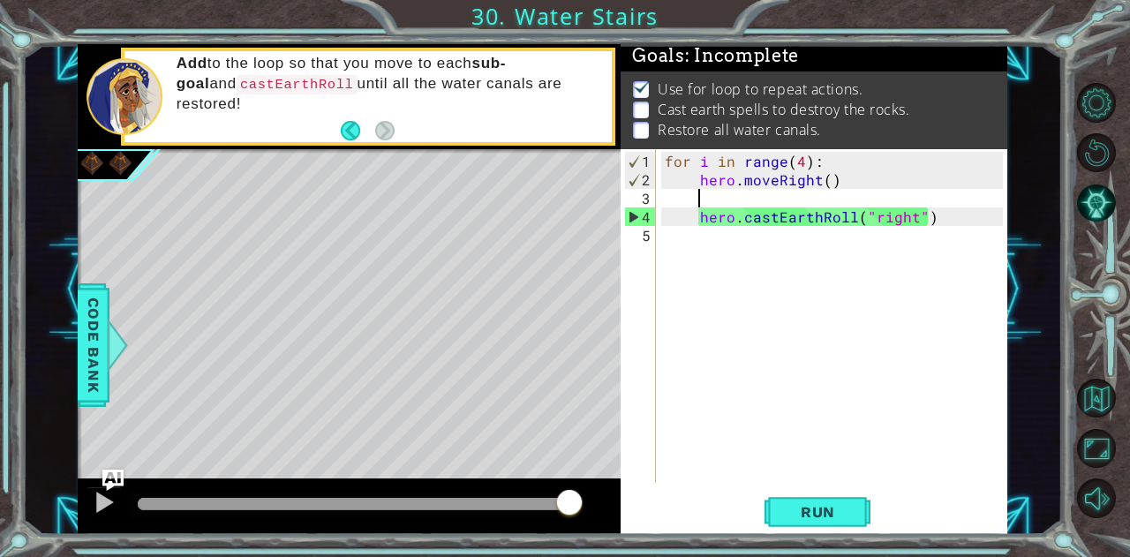
click at [718, 202] on div "for i in range ( 4 ) : hero . moveRight ( ) hero . castEarthRoll ( "right" )" at bounding box center [836, 337] width 351 height 371
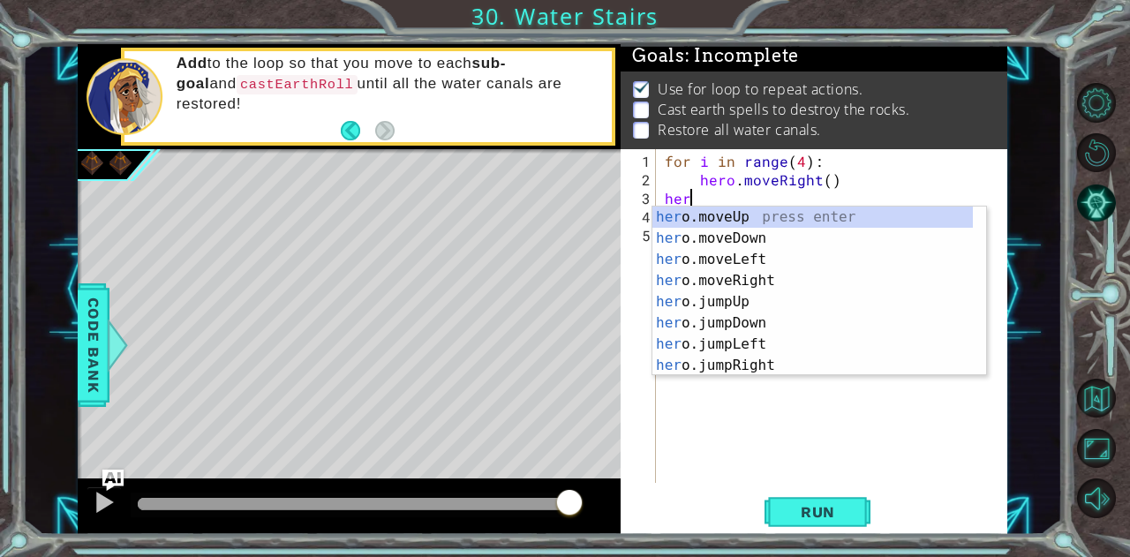
scroll to position [0, 0]
type textarea "[DOMAIN_NAME]"
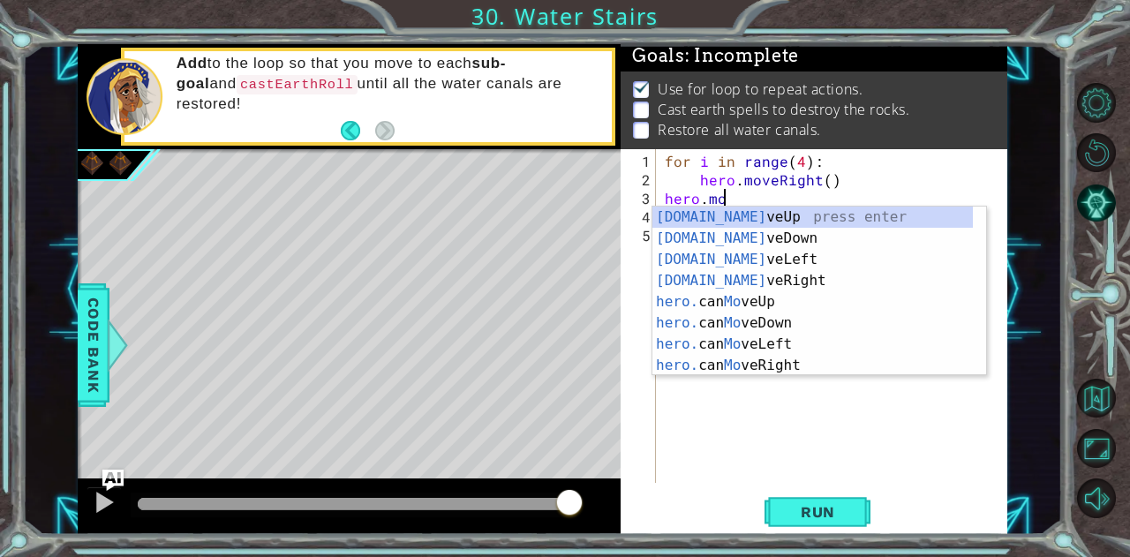
scroll to position [0, 2]
click at [766, 296] on div "[DOMAIN_NAME] veUp press enter [DOMAIN_NAME] veDown press enter [DOMAIN_NAME] v…" at bounding box center [813, 313] width 321 height 212
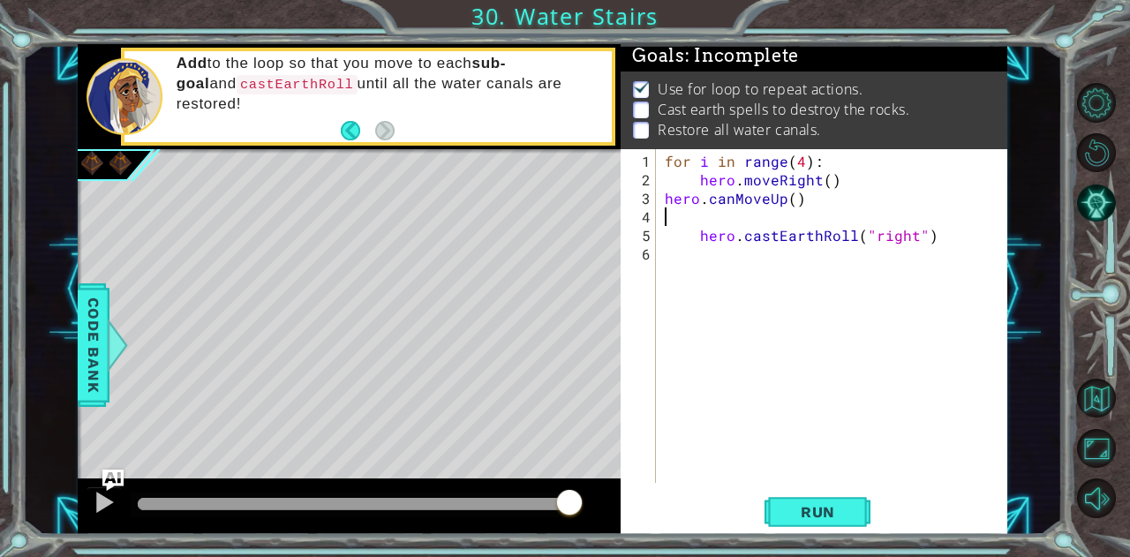
scroll to position [0, 0]
click at [824, 501] on button "Run" at bounding box center [818, 512] width 106 height 39
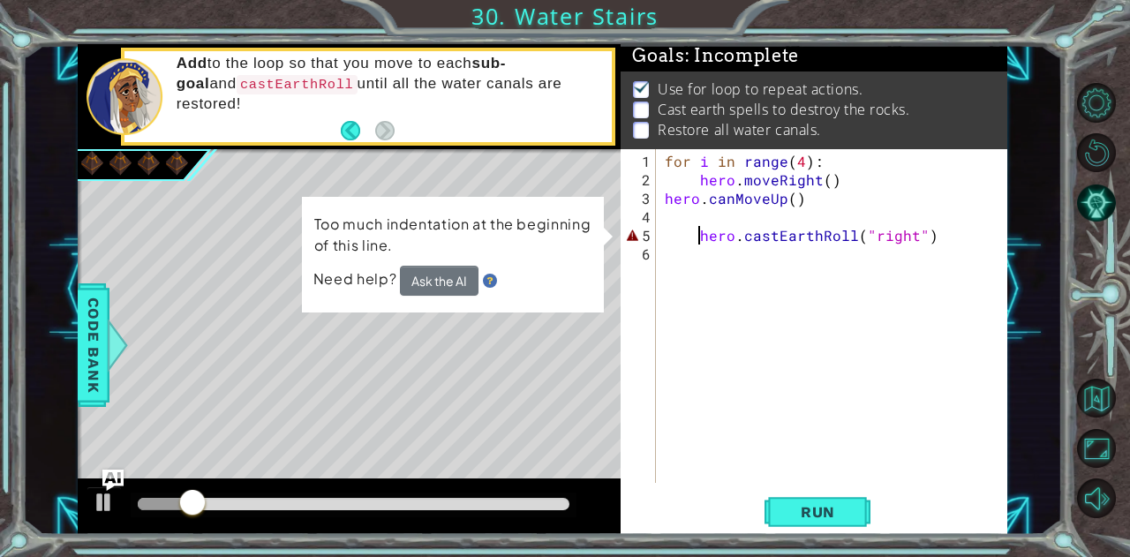
click at [698, 230] on div "for i in range ( 4 ) : hero . moveRight ( ) hero . canMoveUp ( ) hero . castEar…" at bounding box center [836, 337] width 351 height 371
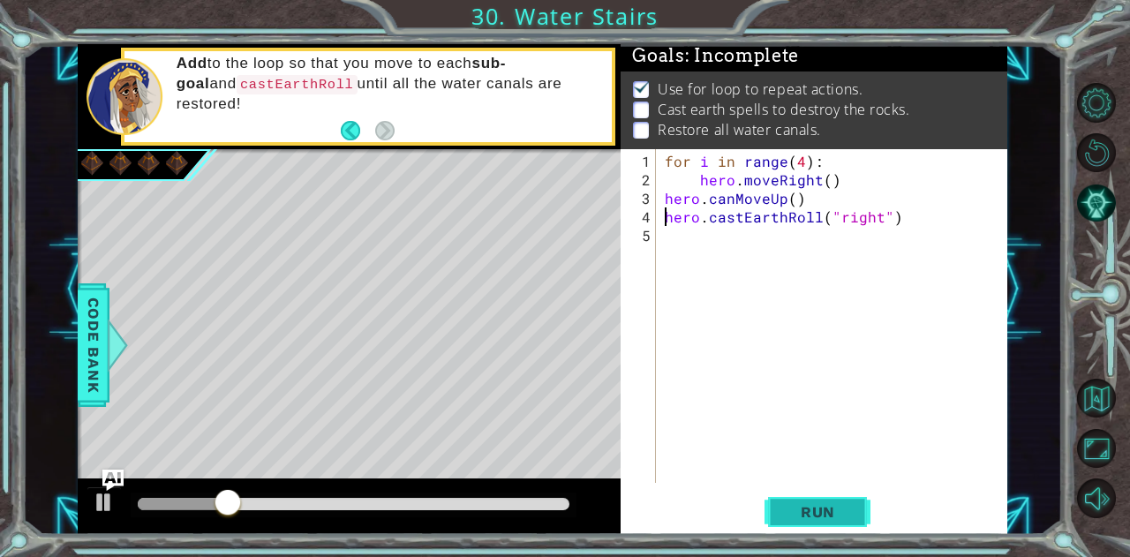
click at [819, 502] on button "Run" at bounding box center [818, 512] width 106 height 39
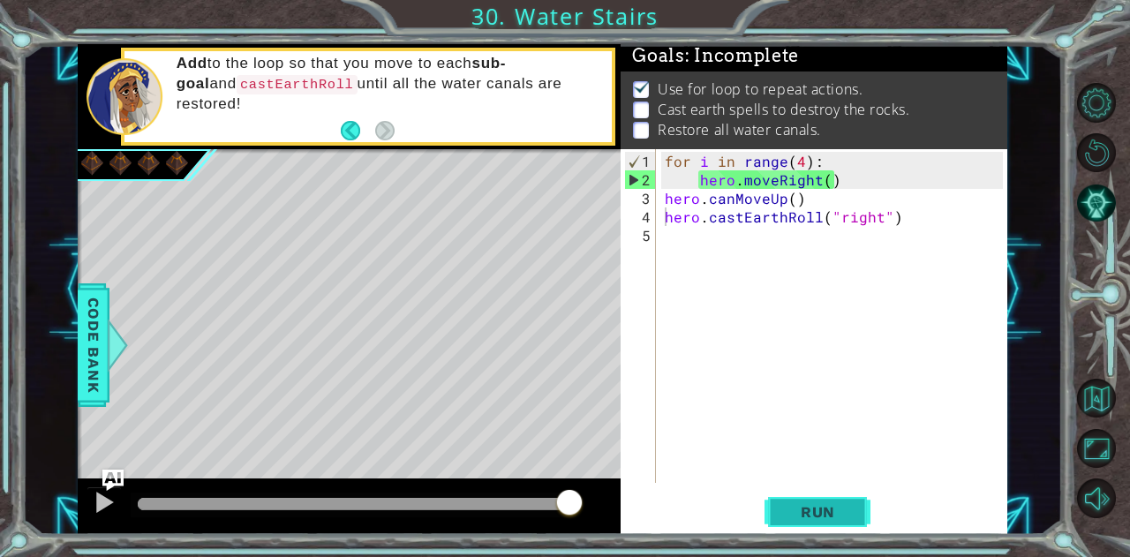
click at [819, 502] on button "Run" at bounding box center [818, 512] width 106 height 39
drag, startPoint x: 661, startPoint y: 192, endPoint x: 804, endPoint y: 204, distance: 142.7
click at [804, 204] on div "for i in range ( 4 ) : hero . moveRight ( ) hero . canMoveUp ( ) hero . castEar…" at bounding box center [836, 337] width 351 height 371
type textarea "hero.canMoveUp()"
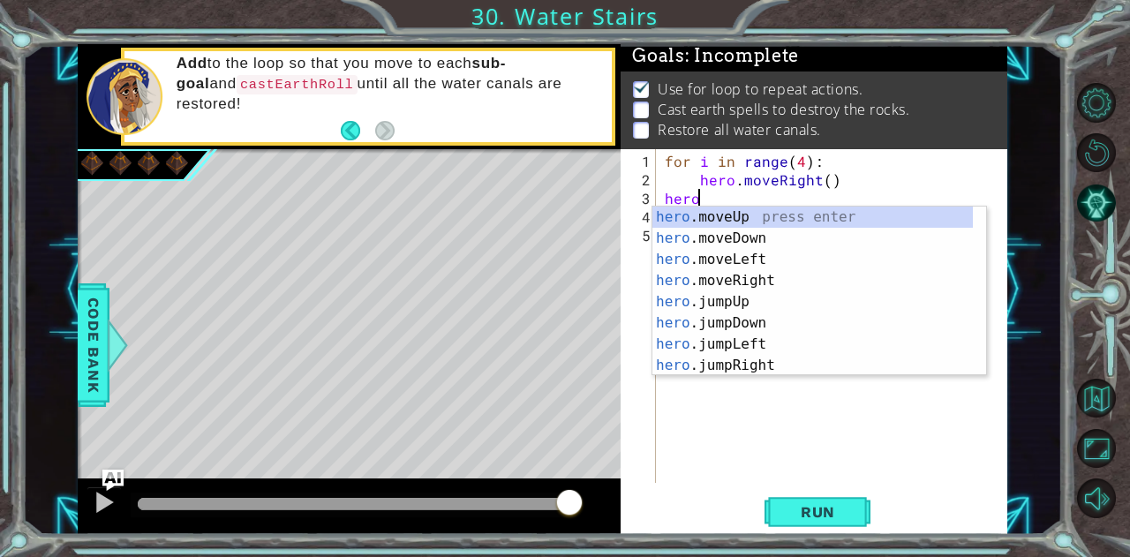
scroll to position [0, 2]
click at [807, 215] on div "hero. moveUp press enter hero. moveDown press enter hero. moveLeft press enter …" at bounding box center [813, 313] width 321 height 212
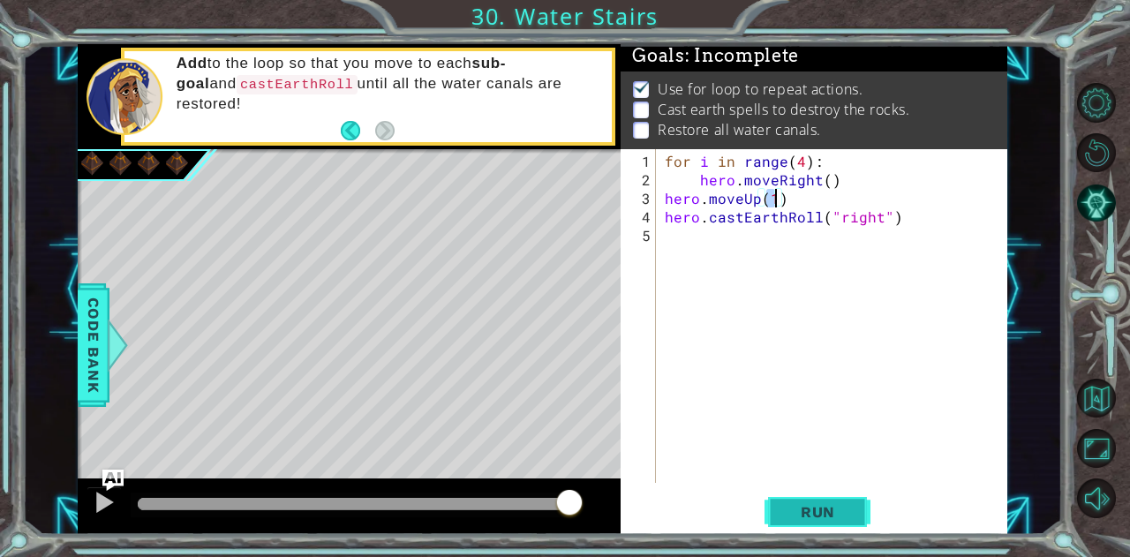
click at [792, 522] on button "Run" at bounding box center [818, 512] width 106 height 39
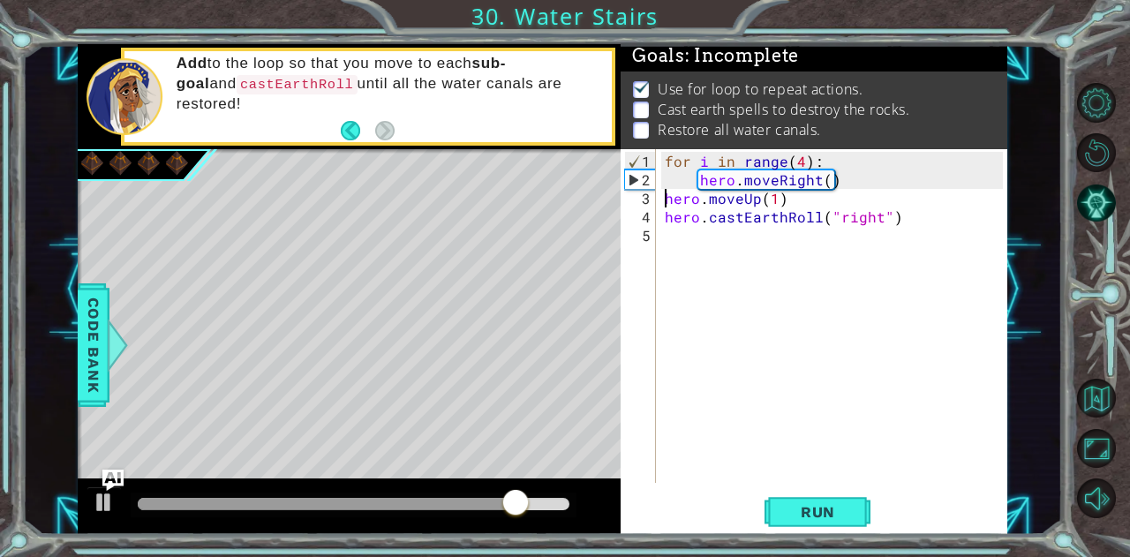
click at [661, 193] on div "for i in range ( 4 ) : hero . moveRight ( ) hero . moveUp ( 1 ) hero . castEart…" at bounding box center [836, 337] width 351 height 371
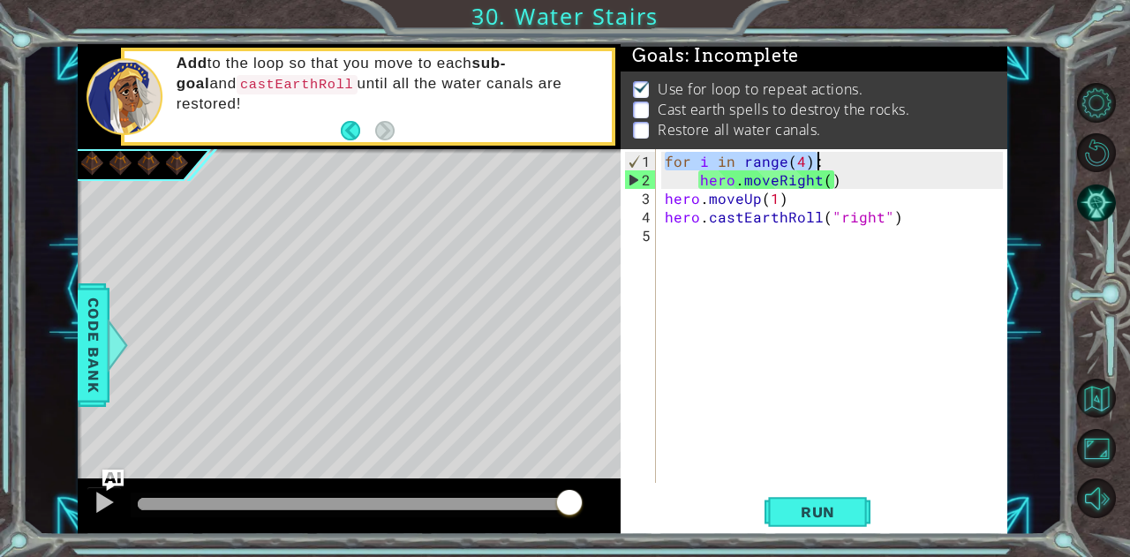
drag, startPoint x: 668, startPoint y: 162, endPoint x: 827, endPoint y: 165, distance: 158.1
click at [827, 165] on div "for i in range ( 4 ) : hero . moveRight ( ) hero . moveUp ( 1 ) hero . castEart…" at bounding box center [836, 337] width 351 height 371
click at [667, 188] on div "for i in range ( 4 ) : hero . moveRight ( ) hero . moveUp ( 1 ) hero . castEart…" at bounding box center [836, 337] width 351 height 371
paste textarea "for i in range(4):"
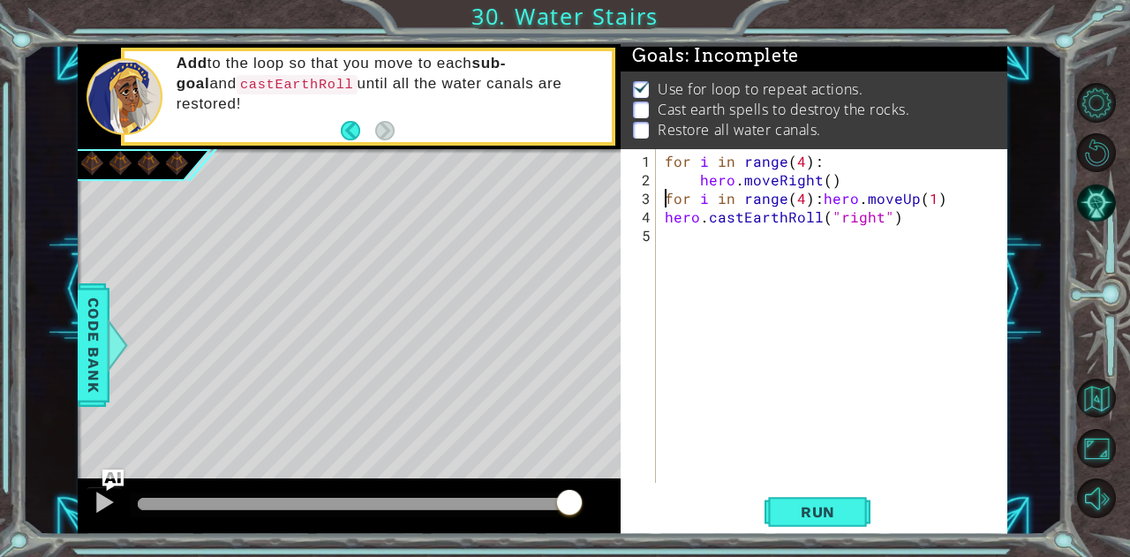
click at [667, 188] on div "for i in range ( 4 ) : hero . moveRight ( ) for i in range ( 4 ) : hero . moveU…" at bounding box center [836, 337] width 351 height 371
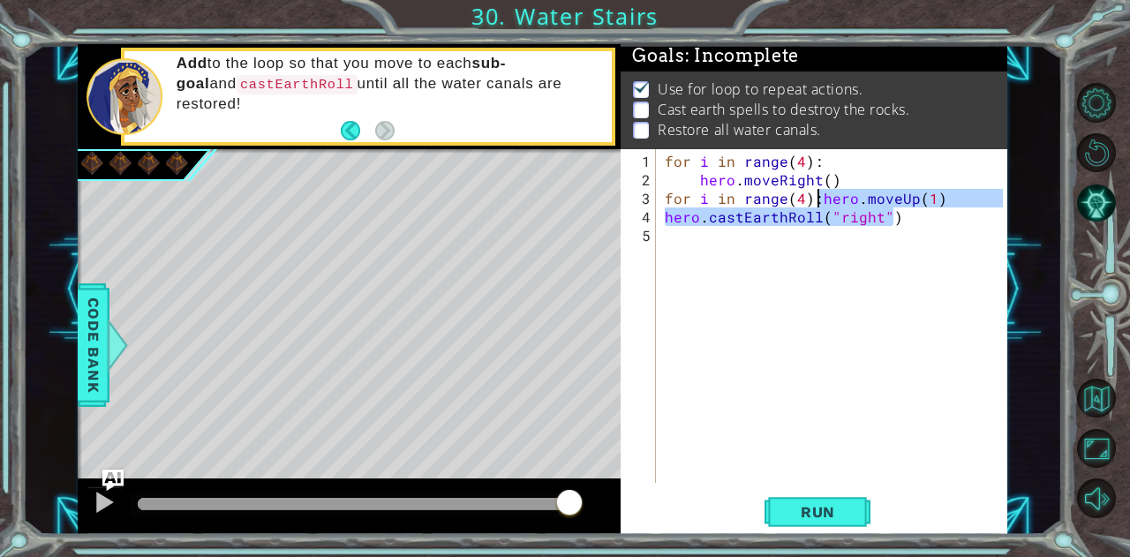
drag, startPoint x: 953, startPoint y: 208, endPoint x: 820, endPoint y: 197, distance: 132.9
click at [820, 197] on div "for i in range ( 4 ) : hero . moveRight ( ) for i in range ( 4 ) : hero . moveU…" at bounding box center [836, 337] width 351 height 371
click at [820, 197] on div "for i in range ( 4 ) : hero . moveRight ( ) for i in range ( 4 ) : hero . moveU…" at bounding box center [832, 316] width 342 height 334
drag, startPoint x: 820, startPoint y: 197, endPoint x: 812, endPoint y: 271, distance: 74.6
click at [812, 271] on div "for i in range ( 4 ) : hero . moveRight ( ) for i in range ( 4 ) hero . moveUp …" at bounding box center [836, 337] width 351 height 371
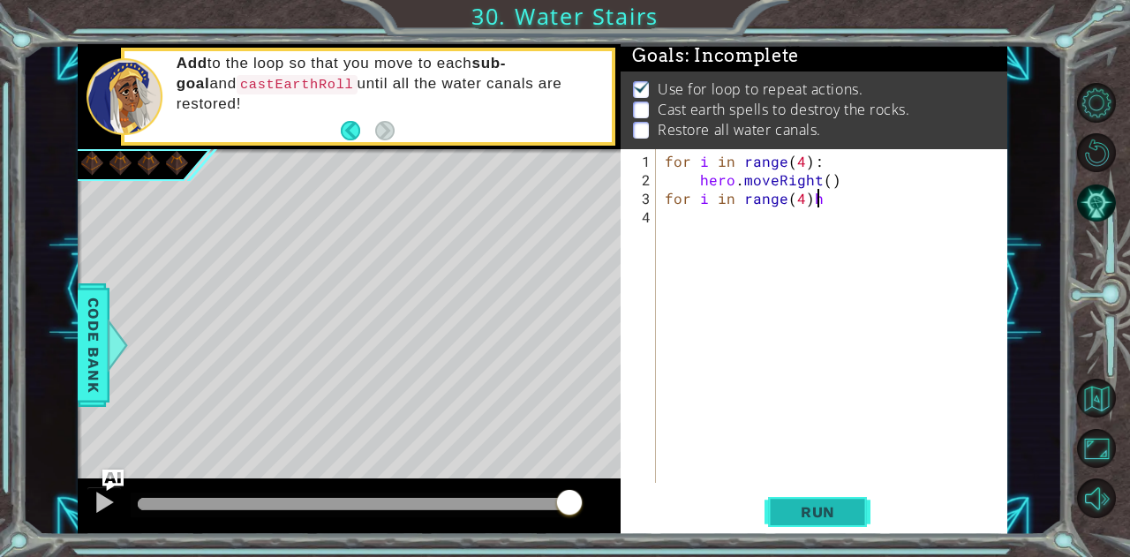
click at [820, 510] on span "Run" at bounding box center [818, 512] width 70 height 18
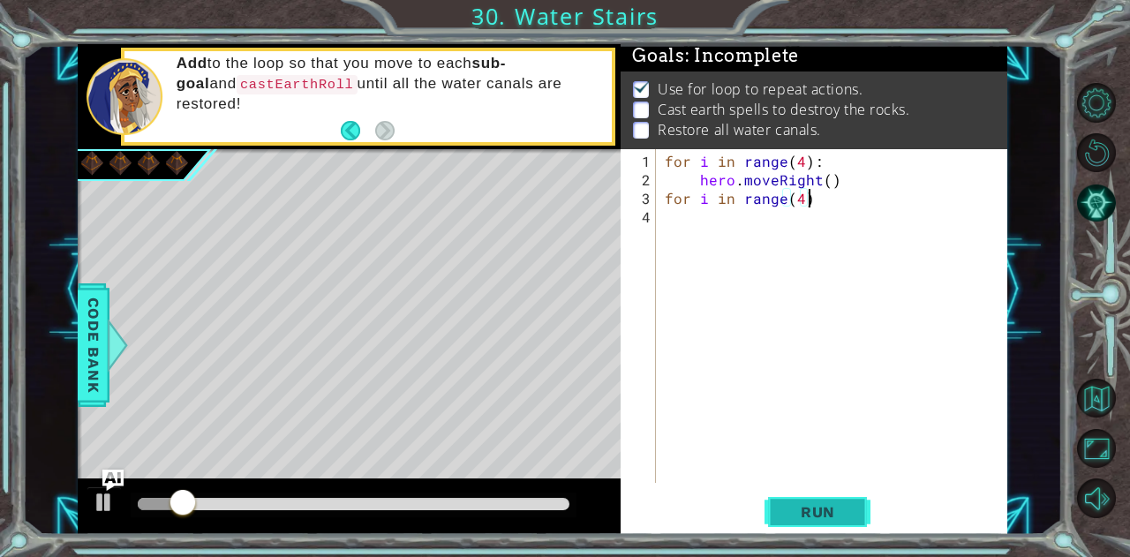
type textarea "for i in range(4):"
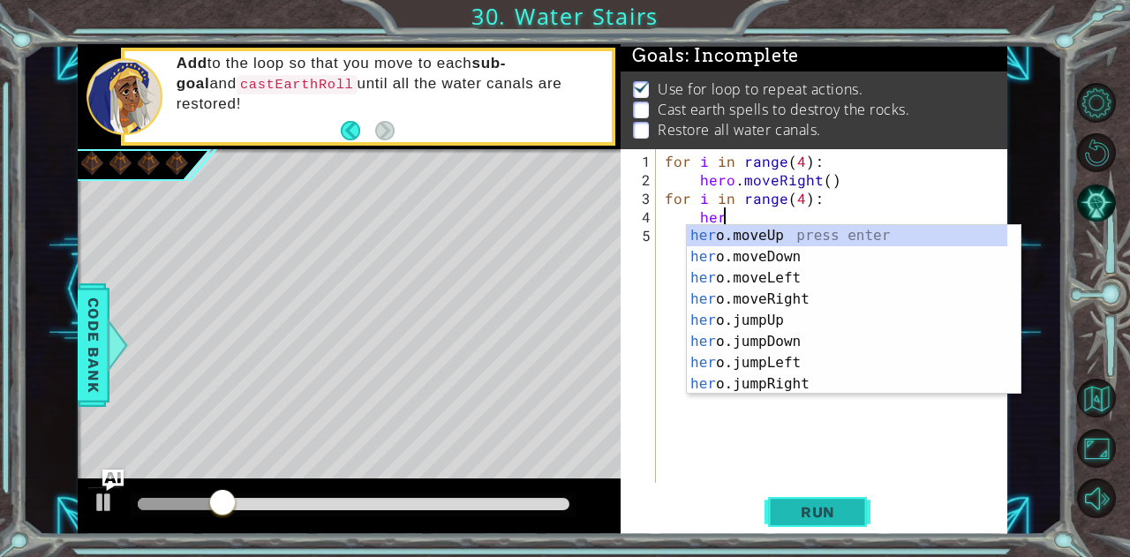
scroll to position [0, 4]
type textarea "hero"
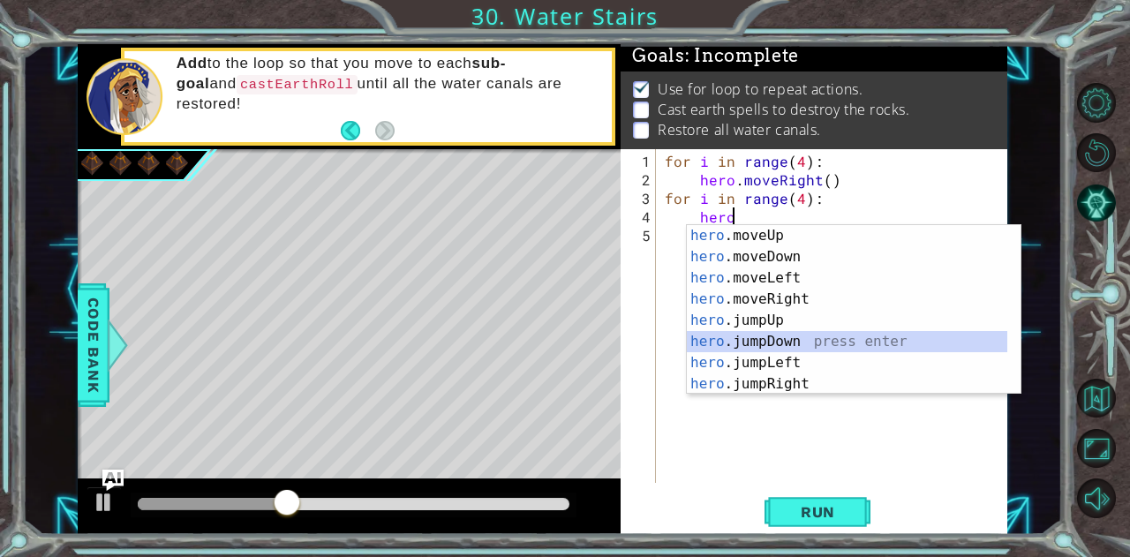
click at [809, 333] on div "hero .moveUp press enter hero .moveDown press enter hero .moveLeft press enter …" at bounding box center [847, 331] width 321 height 212
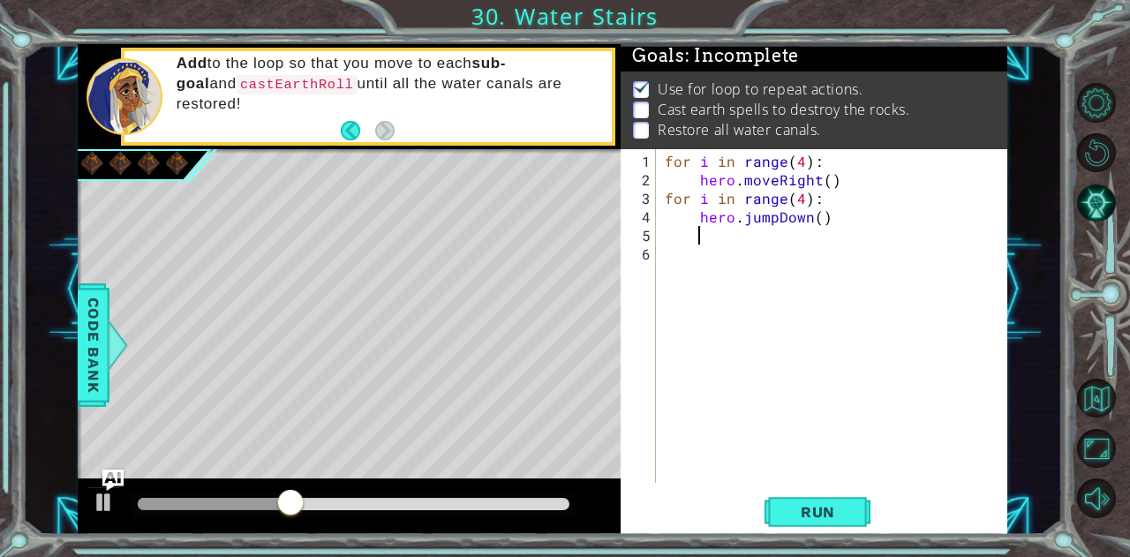
scroll to position [0, 1]
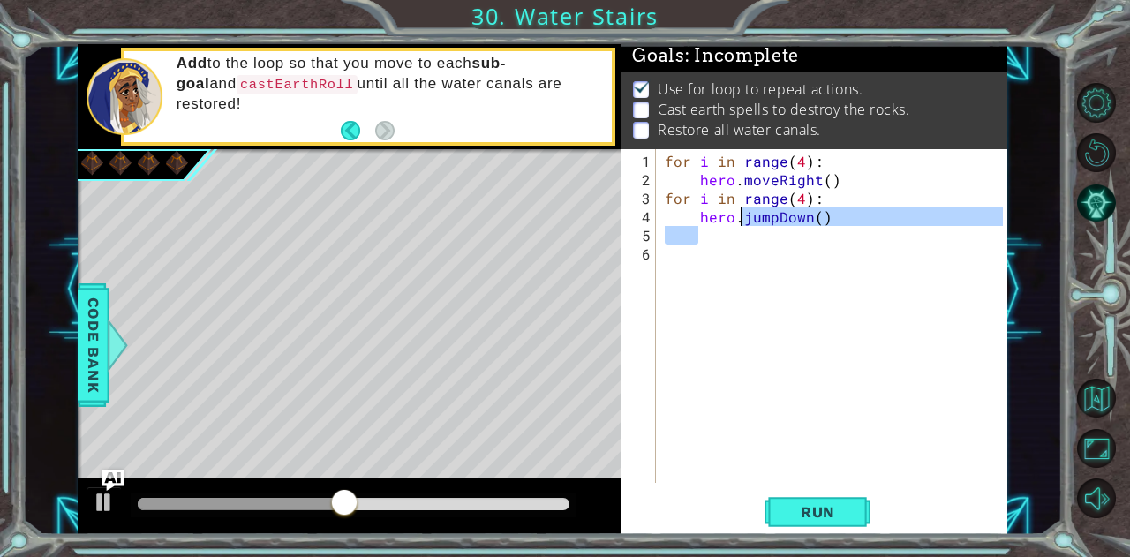
drag, startPoint x: 834, startPoint y: 228, endPoint x: 745, endPoint y: 221, distance: 88.6
click at [745, 221] on div "for i in range ( 4 ) : hero . moveRight ( ) for i in range ( 4 ) : hero . jumpD…" at bounding box center [836, 337] width 351 height 371
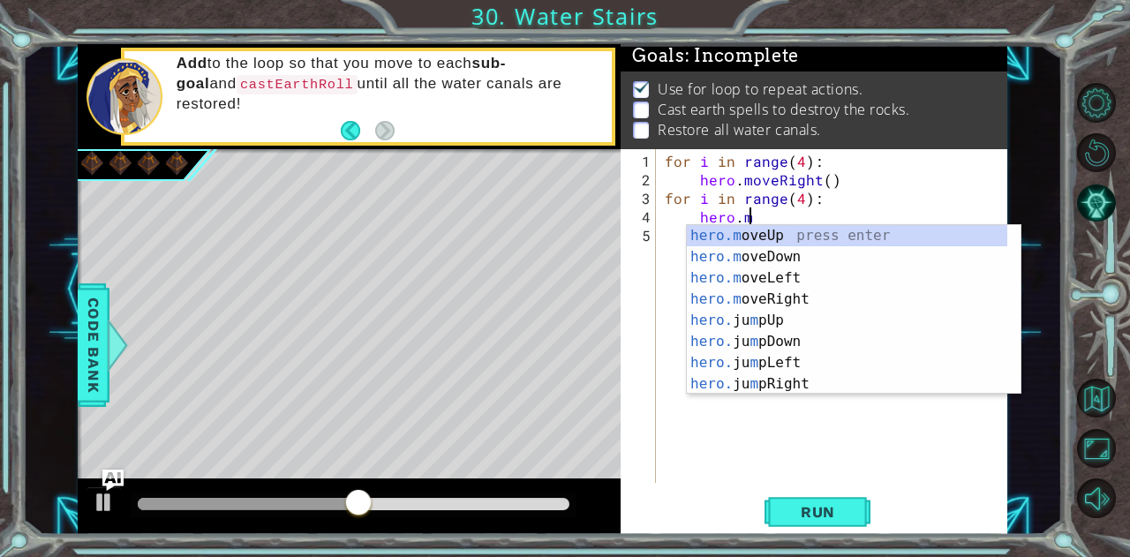
type textarea "[DOMAIN_NAME]"
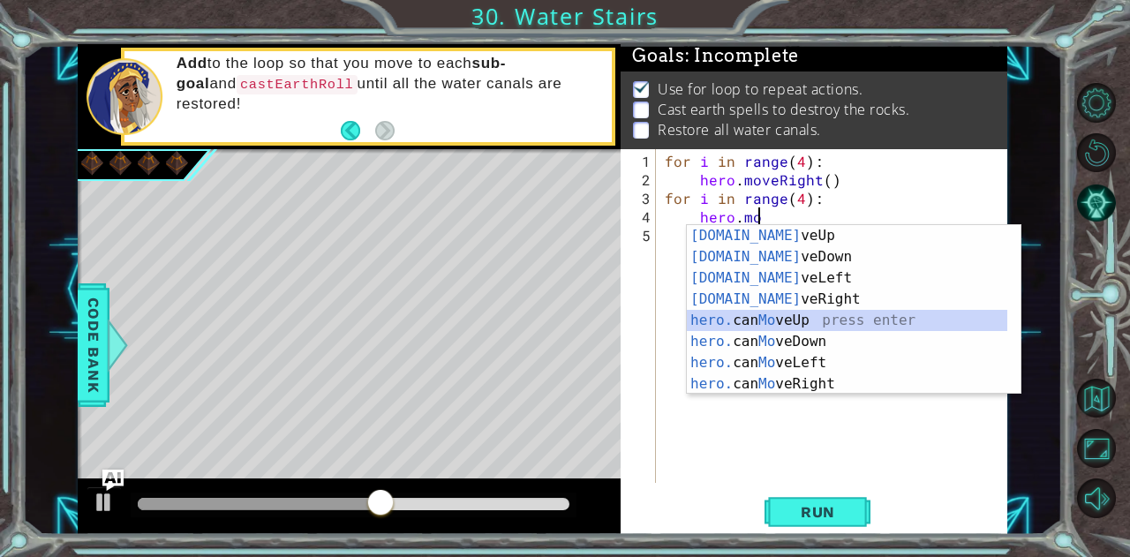
click at [797, 313] on div "[DOMAIN_NAME] veUp press enter [DOMAIN_NAME] veDown press enter [DOMAIN_NAME] v…" at bounding box center [847, 331] width 321 height 212
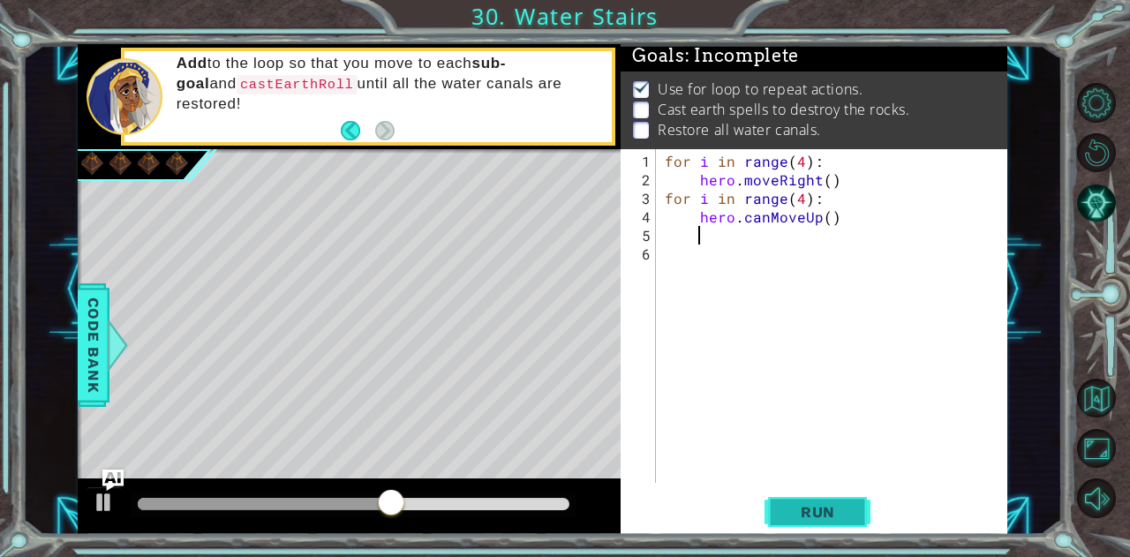
click at [806, 510] on span "Run" at bounding box center [818, 512] width 70 height 18
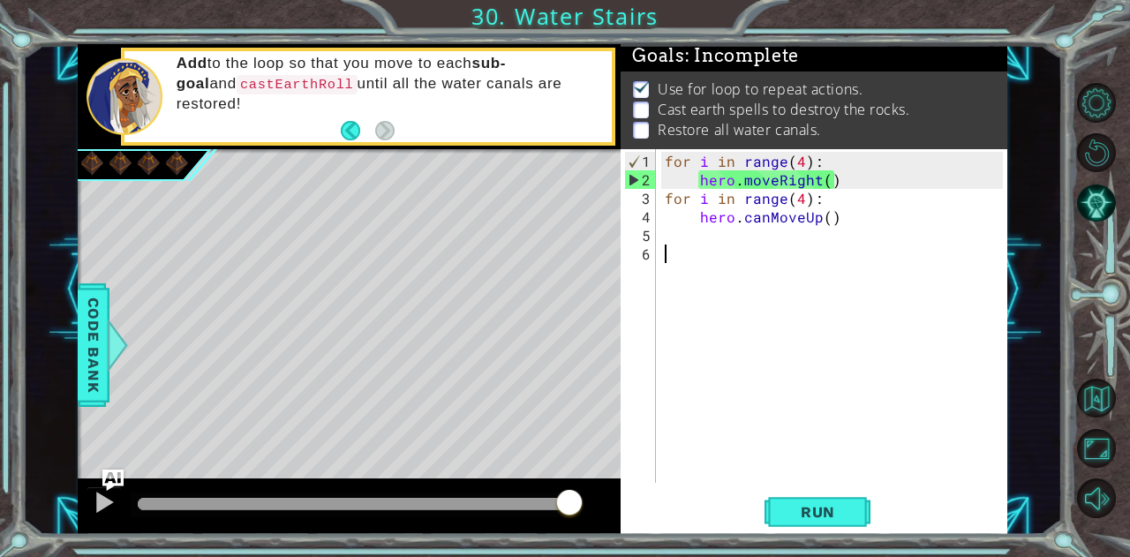
click at [696, 391] on div "for i in range ( 4 ) : hero . moveRight ( ) for i in range ( 4 ) : hero . [GEOG…" at bounding box center [836, 337] width 351 height 371
click at [797, 497] on button "Run" at bounding box center [818, 512] width 106 height 39
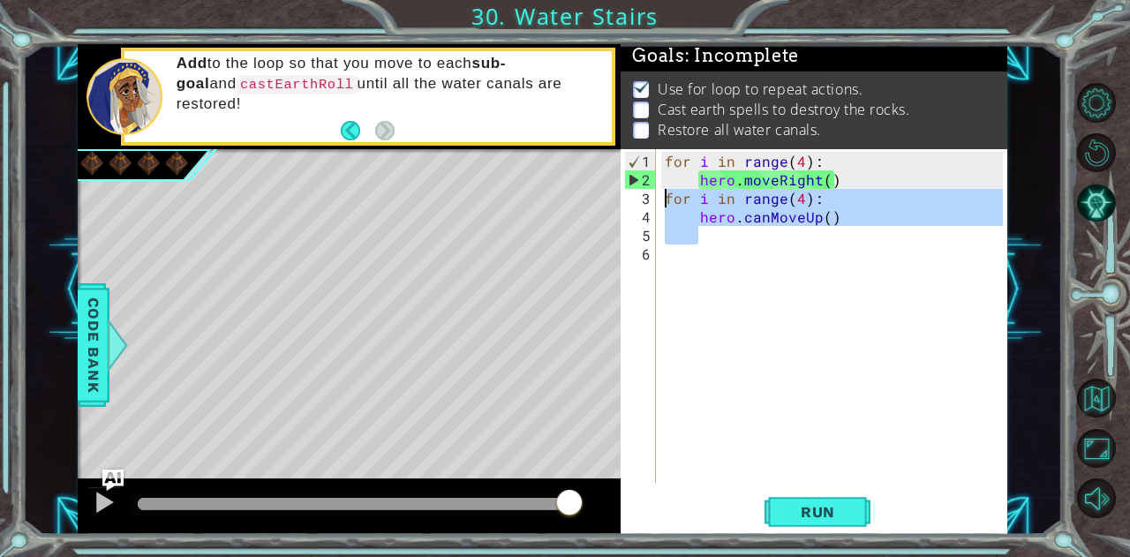
drag, startPoint x: 874, startPoint y: 236, endPoint x: 668, endPoint y: 190, distance: 211.7
click at [668, 190] on div "for i in range ( 4 ) : hero . moveRight ( ) for i in range ( 4 ) : hero . [GEOG…" at bounding box center [836, 337] width 351 height 371
type textarea "for i in range(4): hero.canMoveUp()"
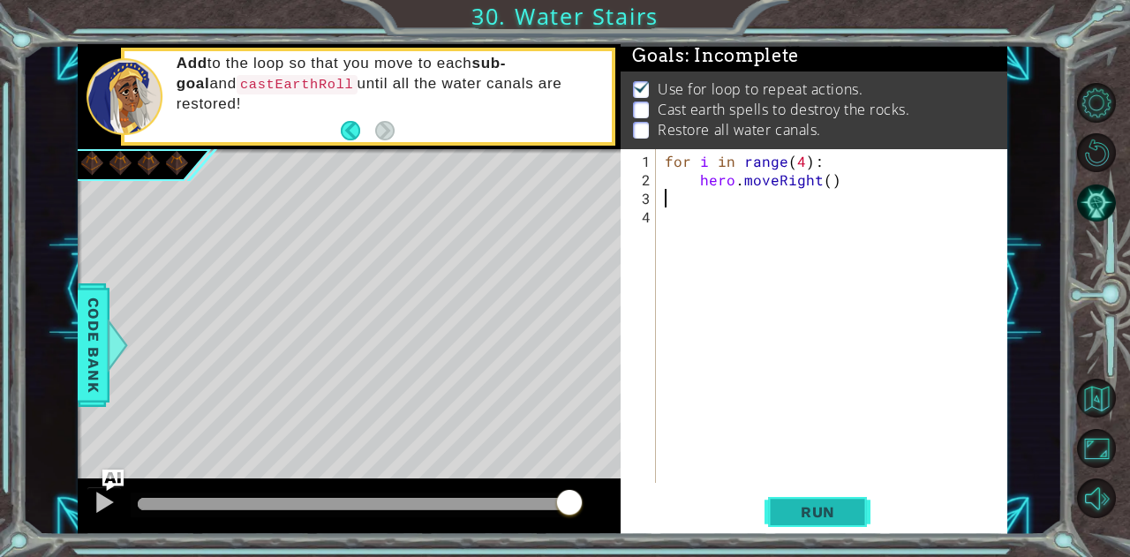
click at [810, 510] on span "Run" at bounding box center [818, 512] width 70 height 18
